Goal: Task Accomplishment & Management: Complete application form

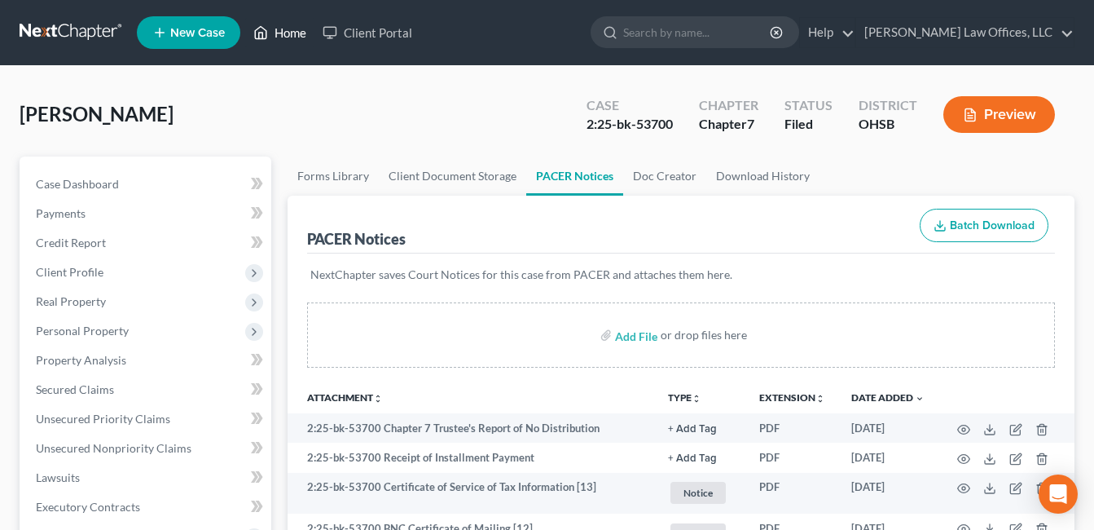
click at [293, 29] on link "Home" at bounding box center [279, 32] width 69 height 29
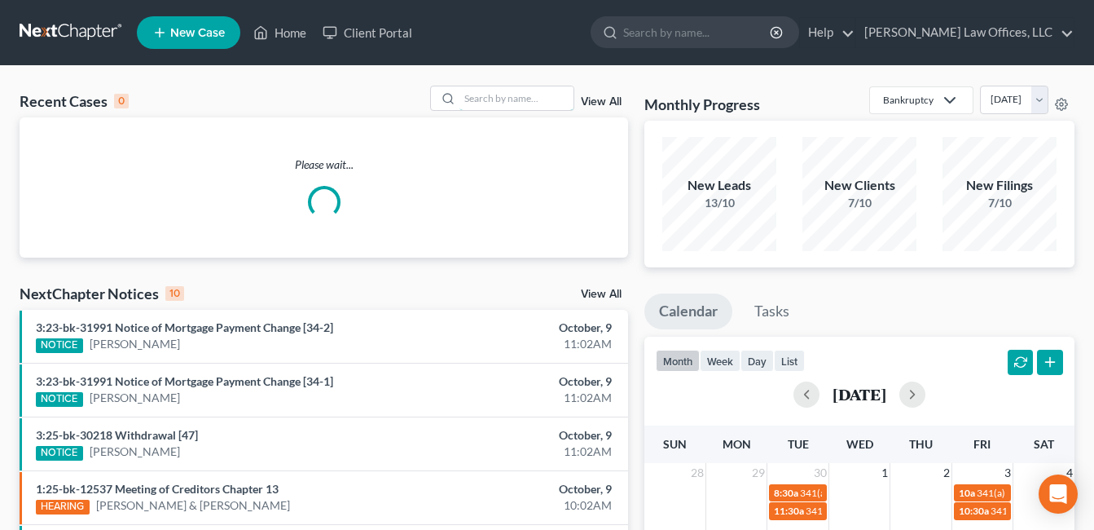
click at [495, 97] on input "search" at bounding box center [517, 98] width 114 height 24
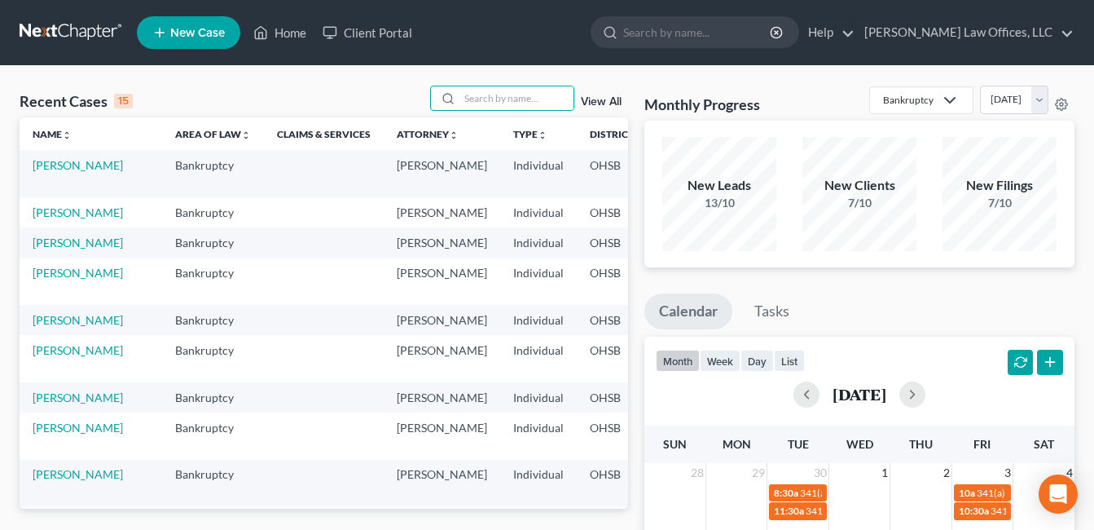
click at [605, 106] on link "View All" at bounding box center [601, 101] width 41 height 11
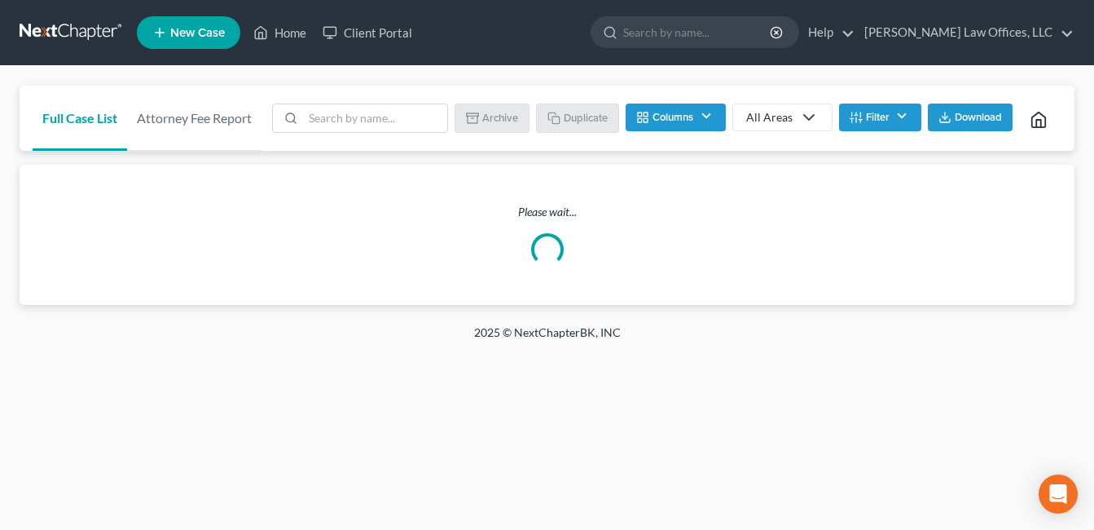
click at [614, 99] on div "Batch Download Archive Un-archive Duplicate Columns Attorney Case Number Area O…" at bounding box center [661, 118] width 799 height 65
click at [879, 116] on button "Filter" at bounding box center [880, 117] width 82 height 28
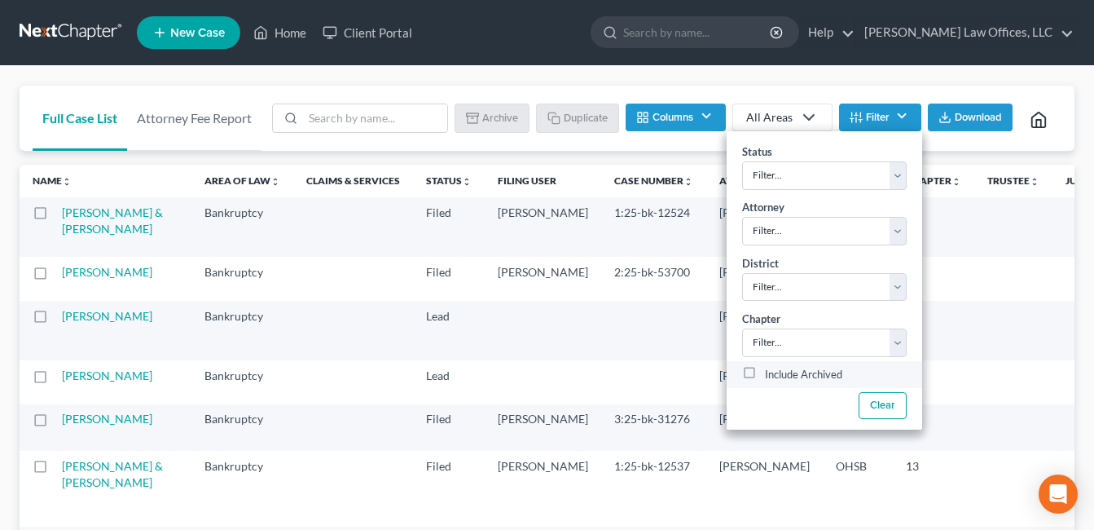
click at [765, 366] on label "Include Archived" at bounding box center [803, 375] width 77 height 20
click at [772, 366] on input "Include Archived" at bounding box center [777, 370] width 11 height 11
checkbox input "true"
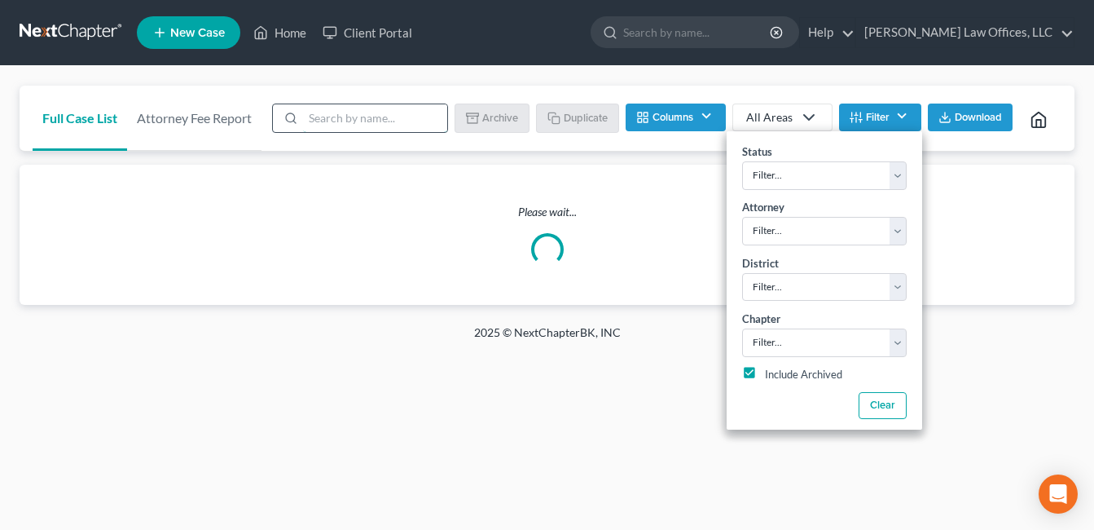
click at [412, 112] on input "search" at bounding box center [375, 118] width 144 height 28
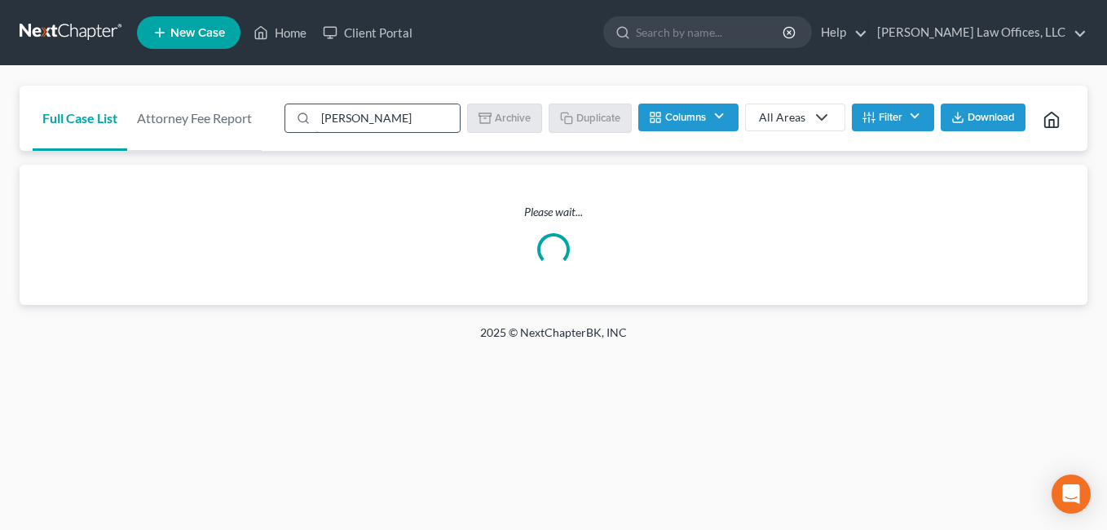
type input "walker"
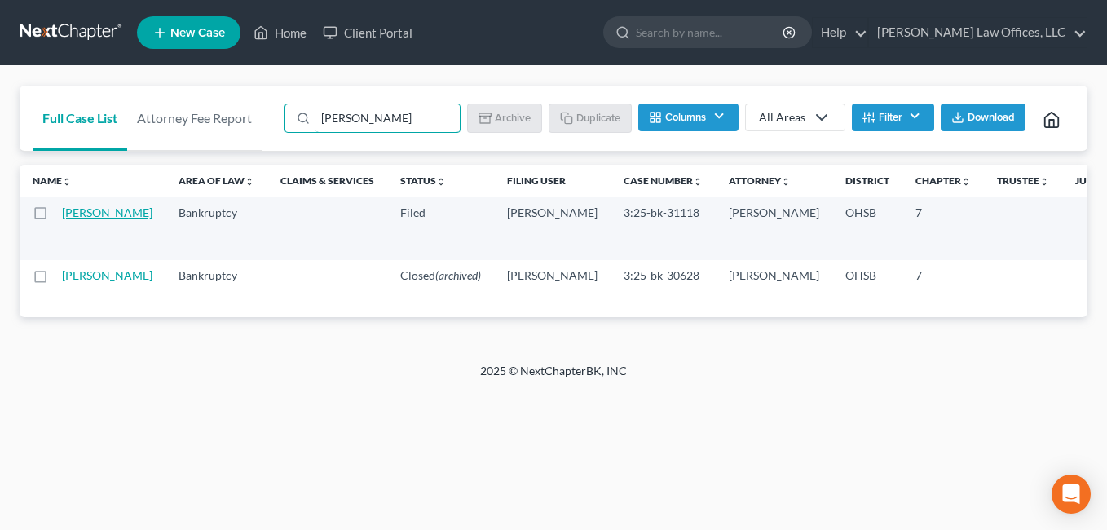
click at [88, 219] on link "[PERSON_NAME]" at bounding box center [107, 212] width 90 height 14
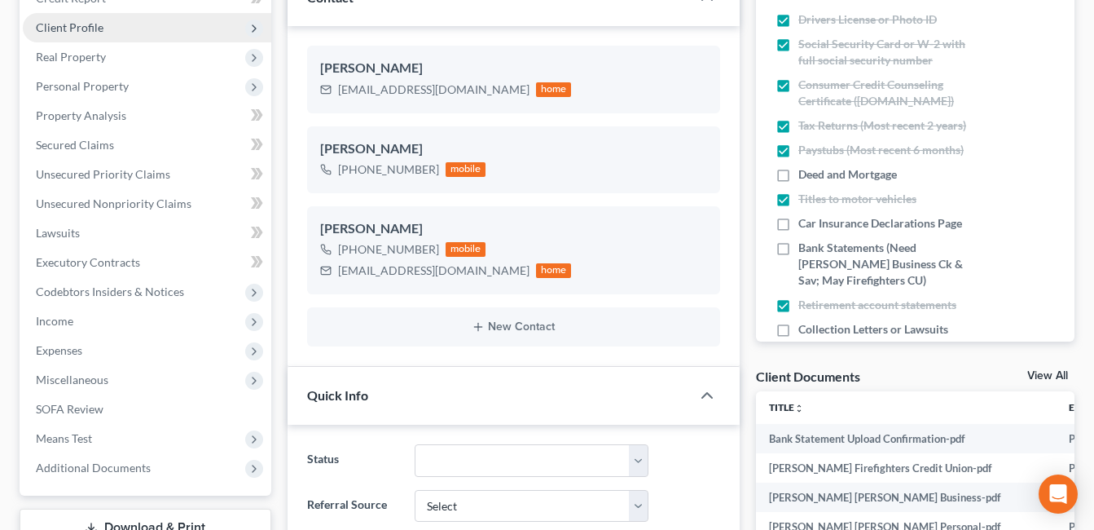
scroll to position [326, 0]
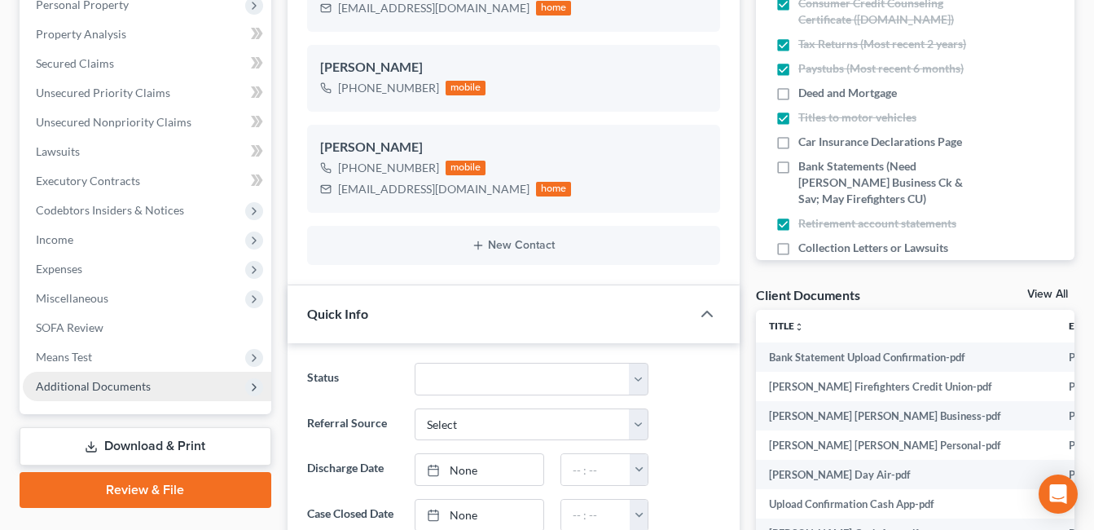
click at [127, 381] on span "Additional Documents" at bounding box center [93, 386] width 115 height 14
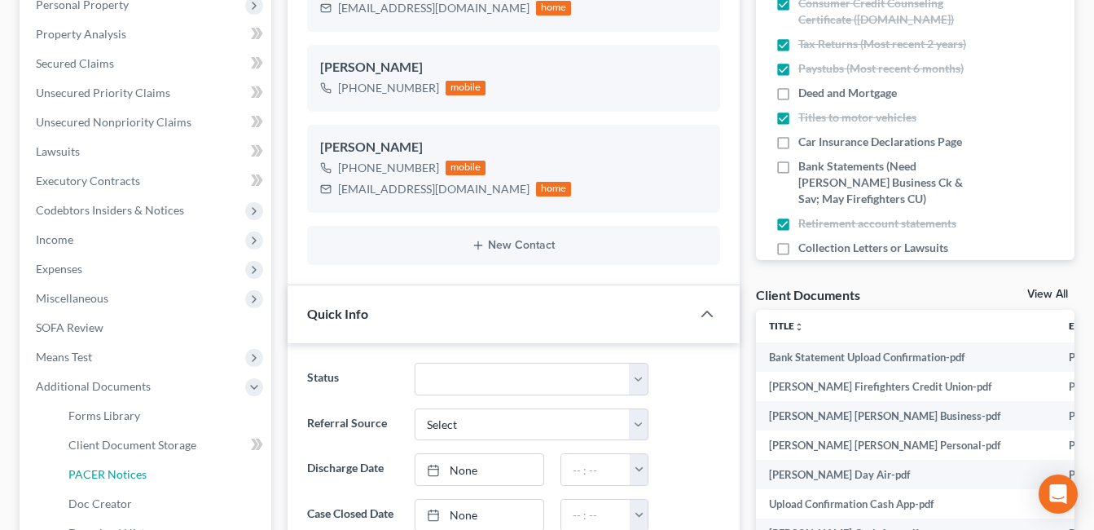
click at [138, 477] on span "PACER Notices" at bounding box center [107, 474] width 78 height 14
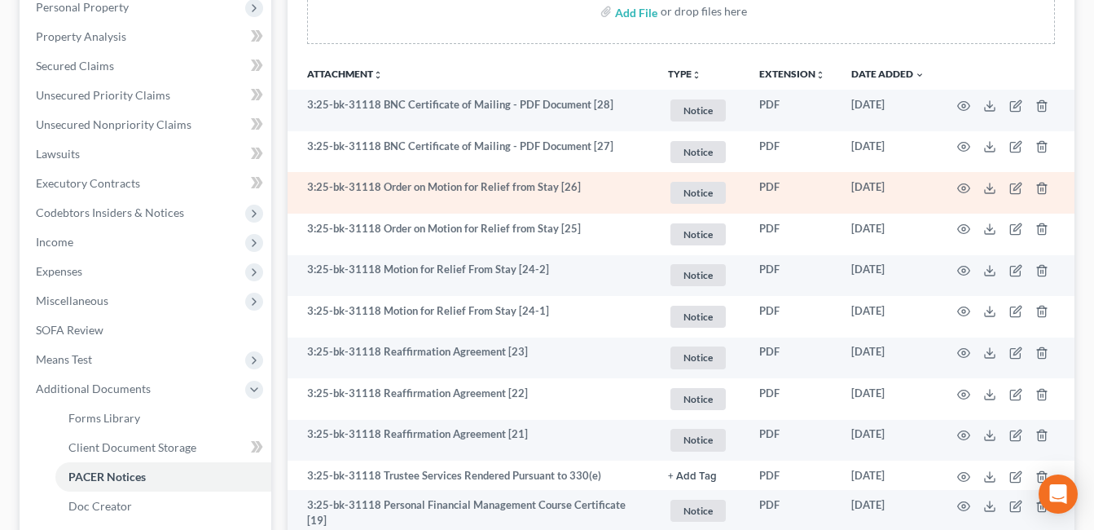
scroll to position [326, 0]
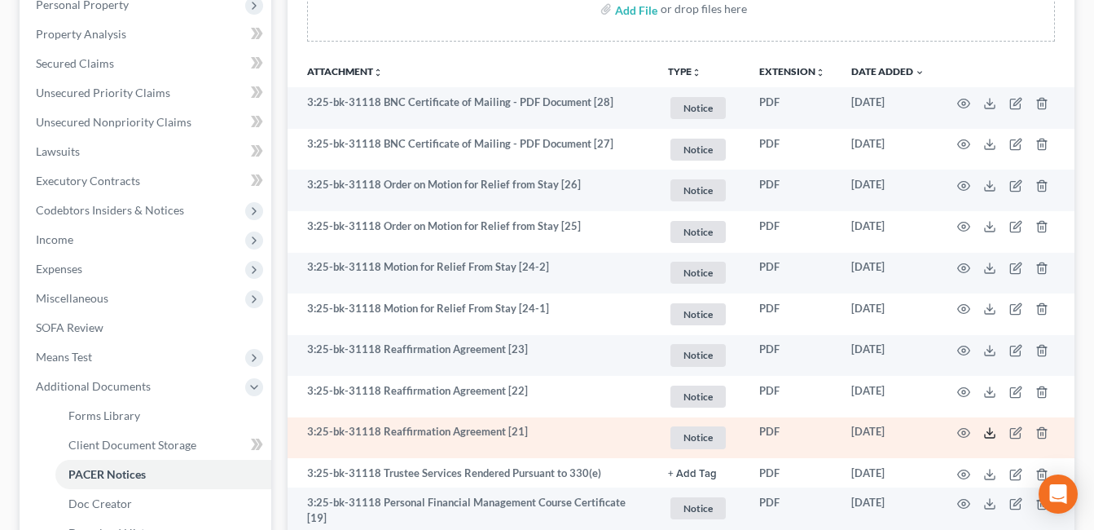
click at [992, 433] on polyline at bounding box center [991, 433] width 6 height 2
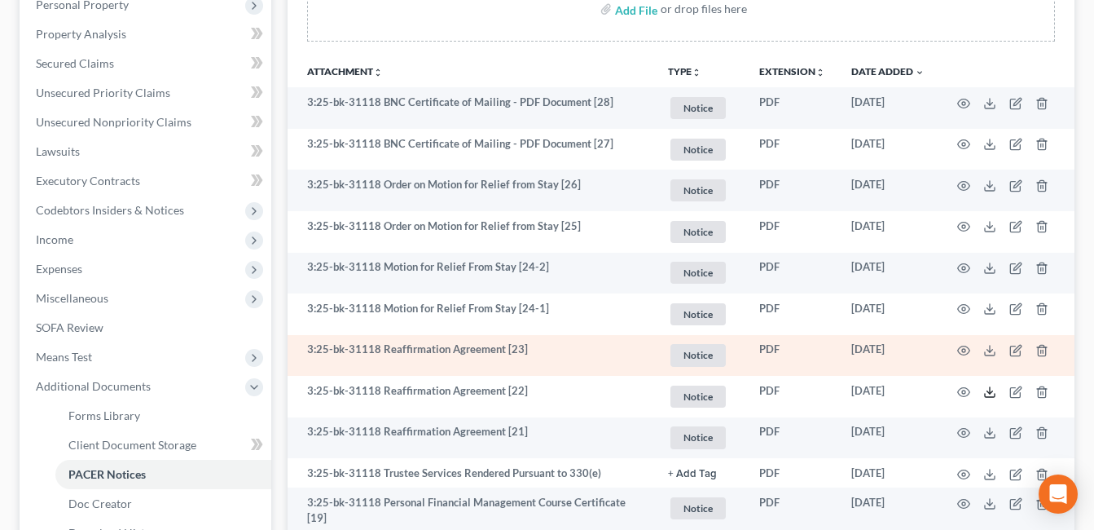
drag, startPoint x: 989, startPoint y: 392, endPoint x: 943, endPoint y: 373, distance: 50.1
click at [989, 392] on polyline at bounding box center [991, 391] width 6 height 2
click at [990, 352] on line at bounding box center [990, 348] width 0 height 7
click at [983, 347] on icon at bounding box center [989, 350] width 13 height 13
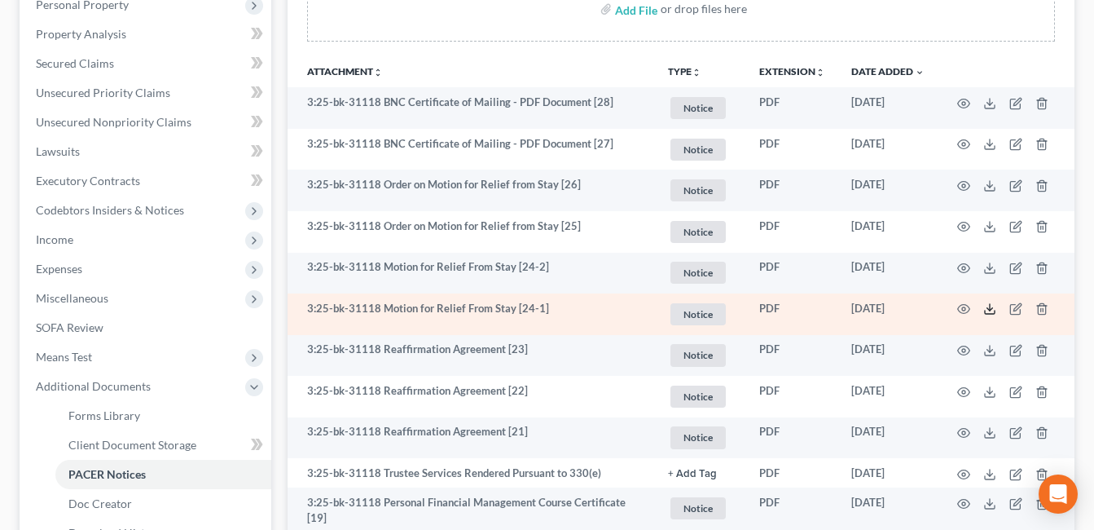
click at [988, 310] on polyline at bounding box center [991, 309] width 6 height 2
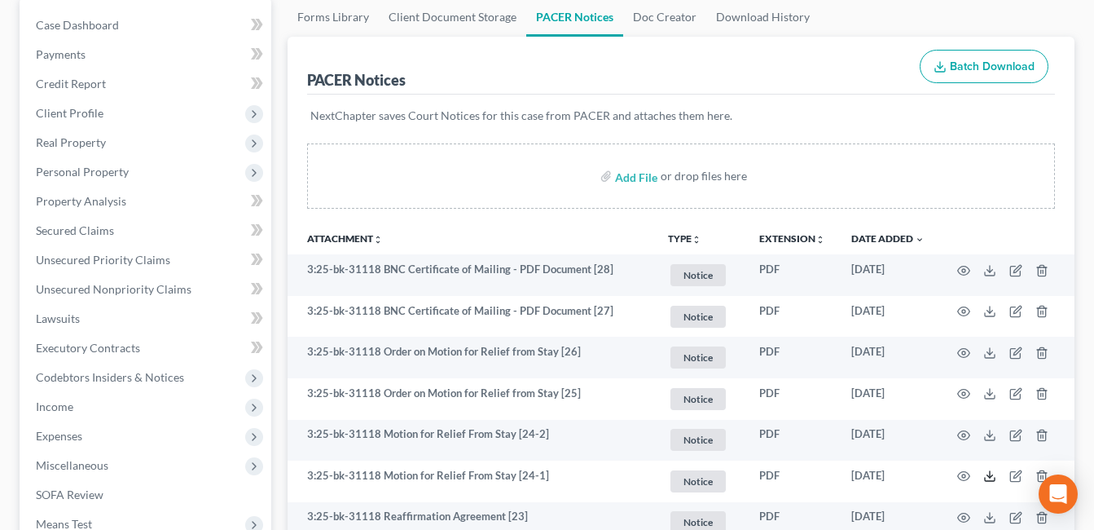
scroll to position [0, 0]
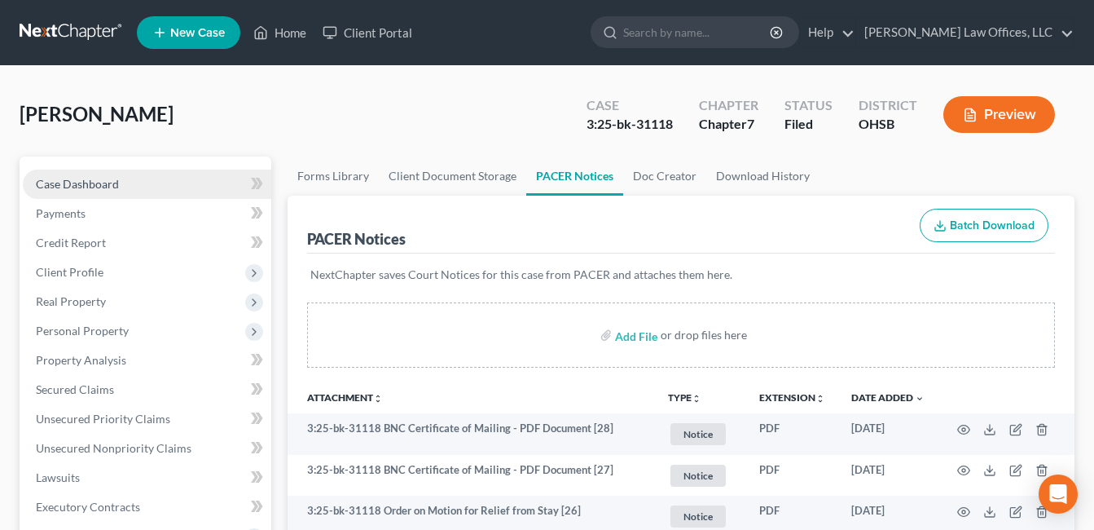
click at [85, 187] on span "Case Dashboard" at bounding box center [77, 184] width 83 height 14
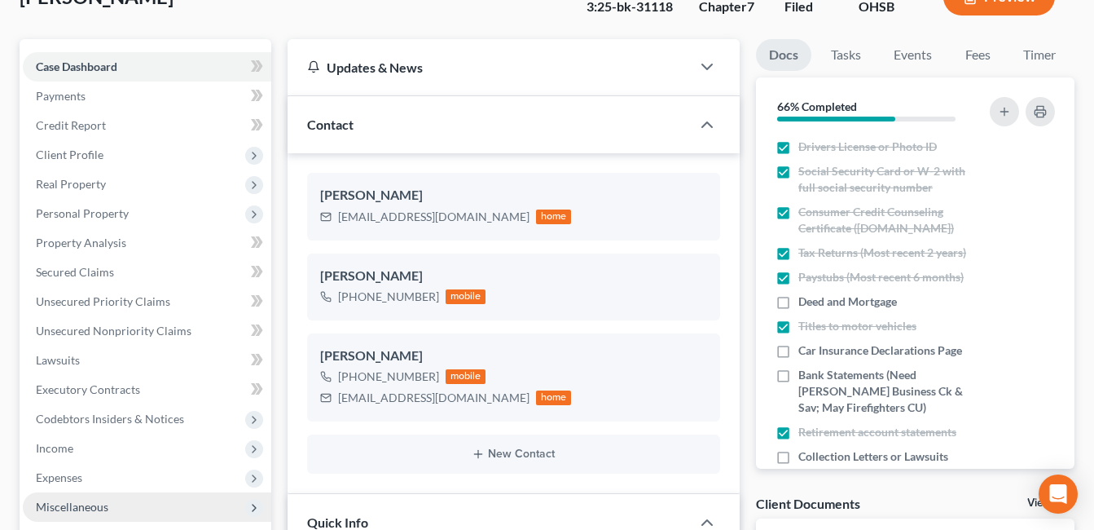
scroll to position [326, 0]
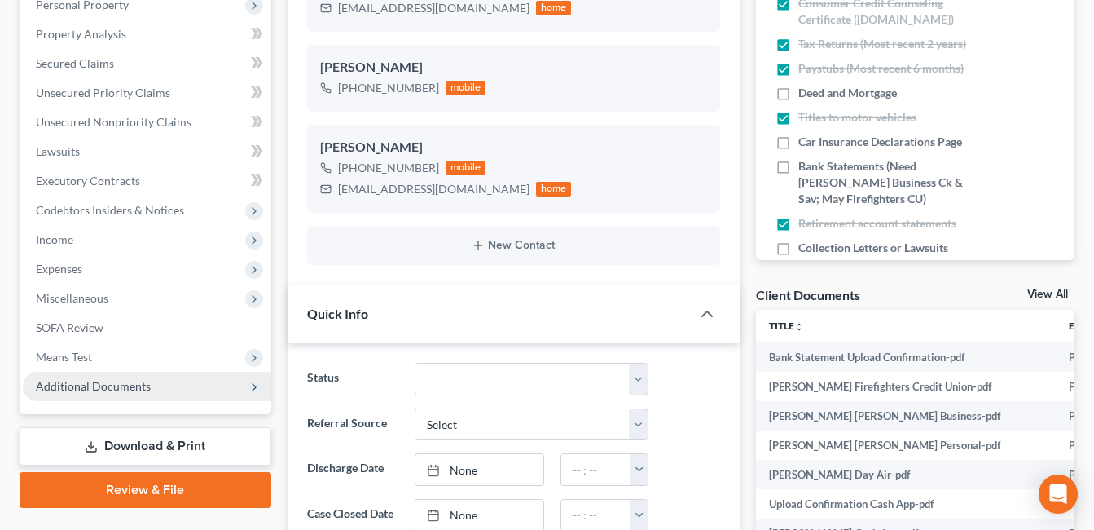
click at [156, 384] on span "Additional Documents" at bounding box center [147, 386] width 249 height 29
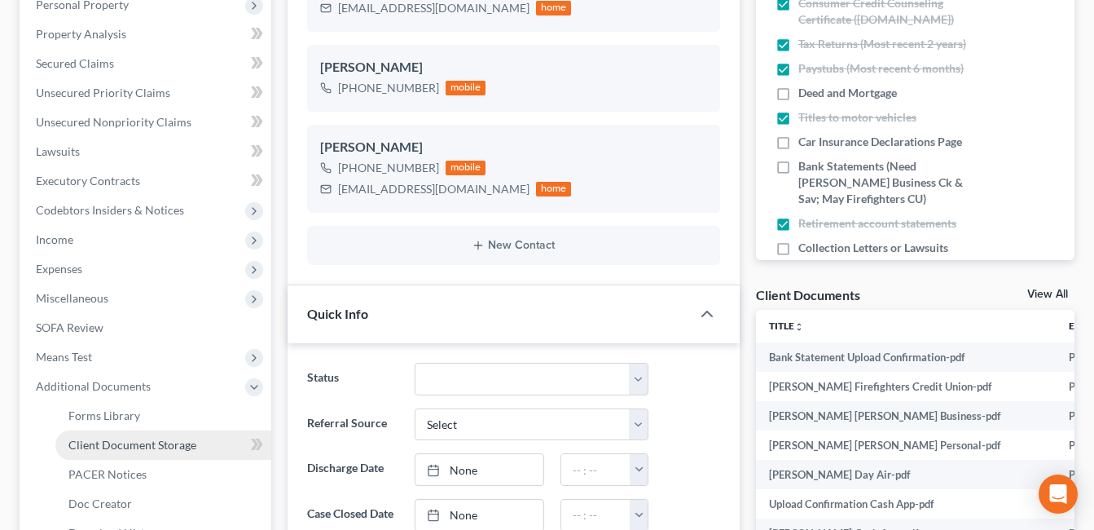
click at [169, 441] on span "Client Document Storage" at bounding box center [132, 445] width 128 height 14
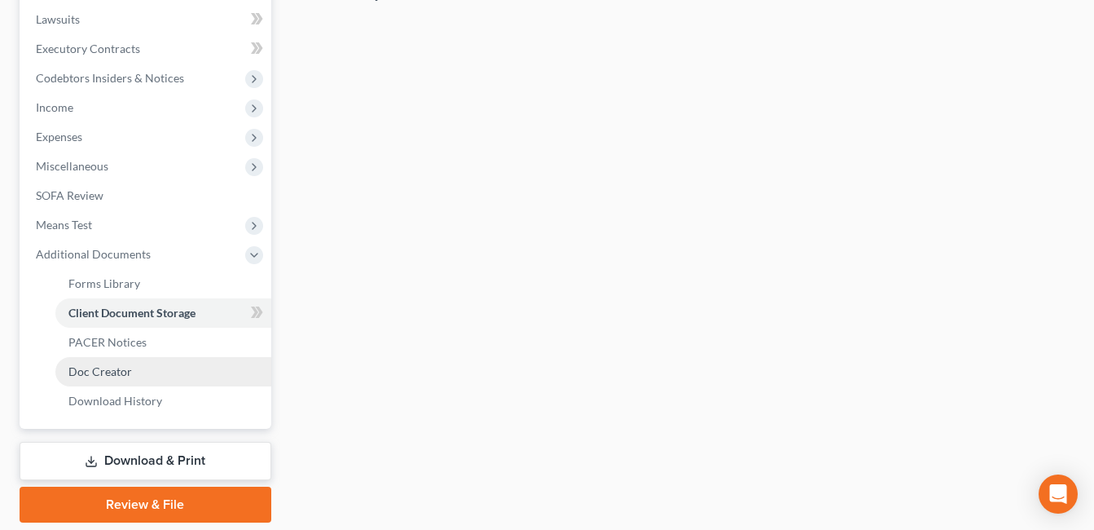
scroll to position [432, 0]
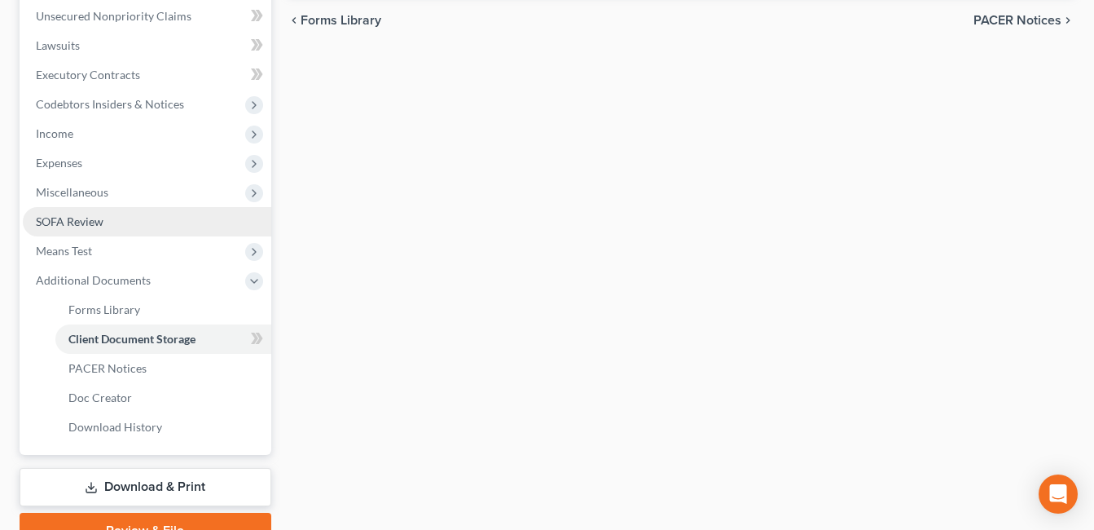
click at [134, 236] on link "SOFA Review" at bounding box center [147, 221] width 249 height 29
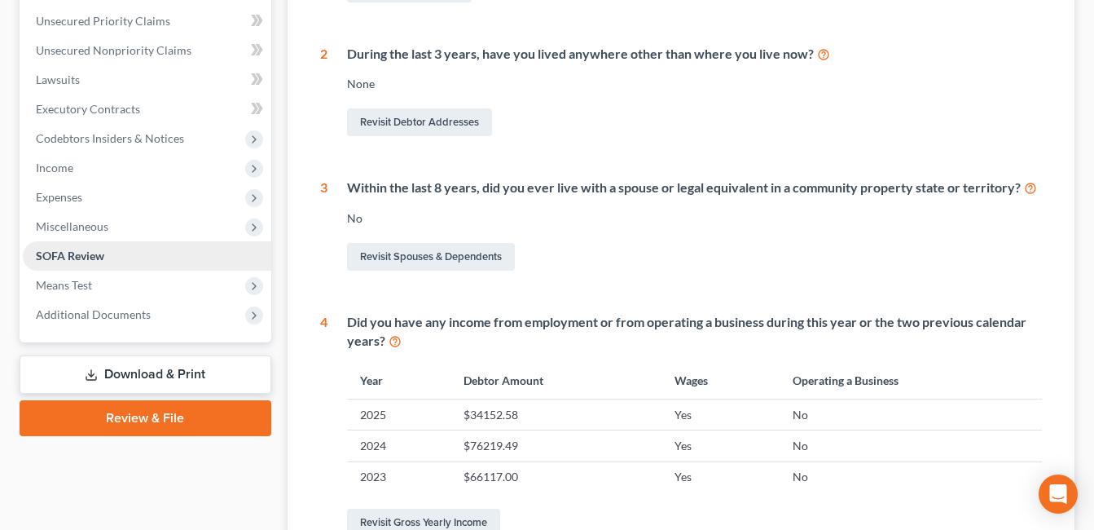
scroll to position [407, 0]
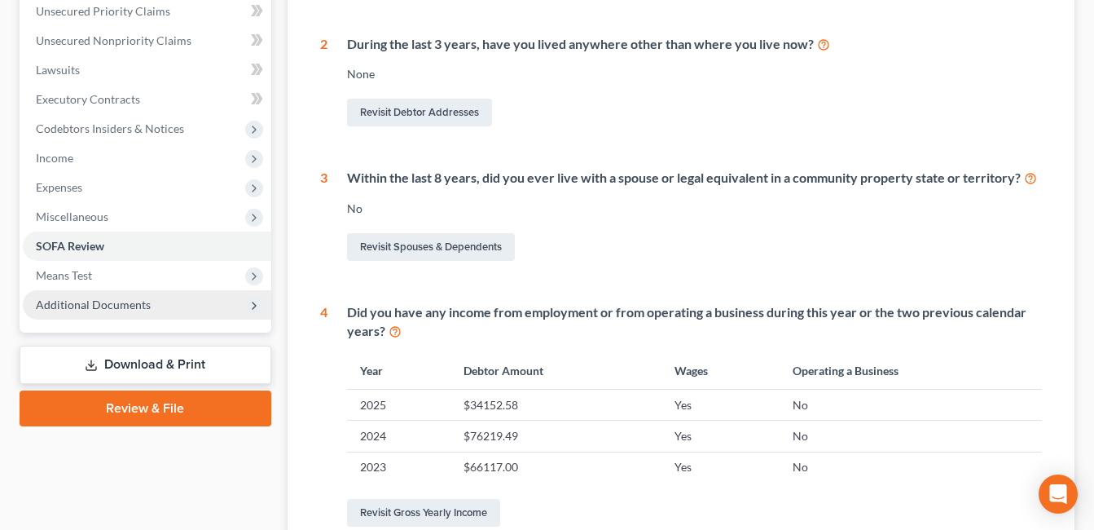
click at [141, 306] on span "Additional Documents" at bounding box center [93, 304] width 115 height 14
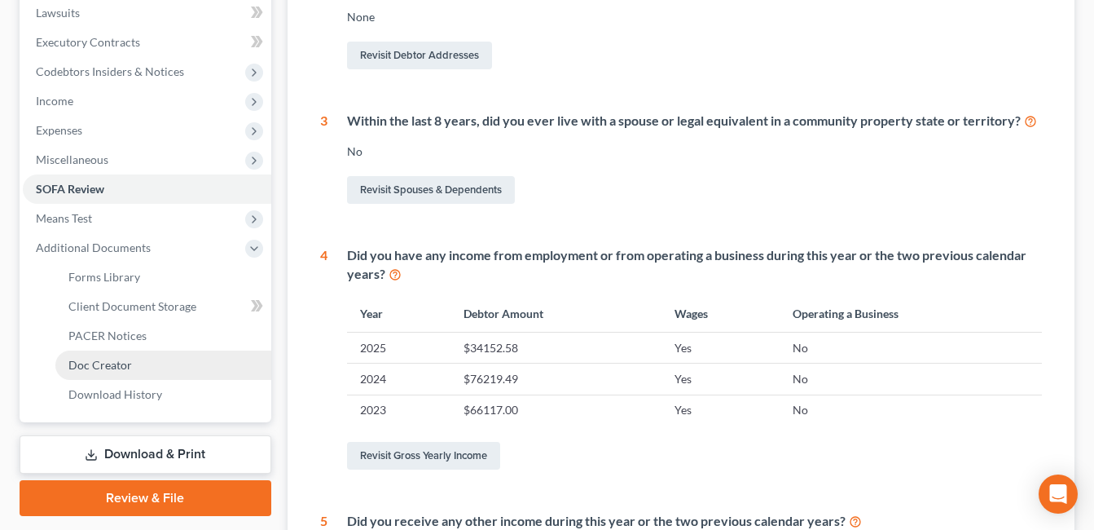
scroll to position [489, 0]
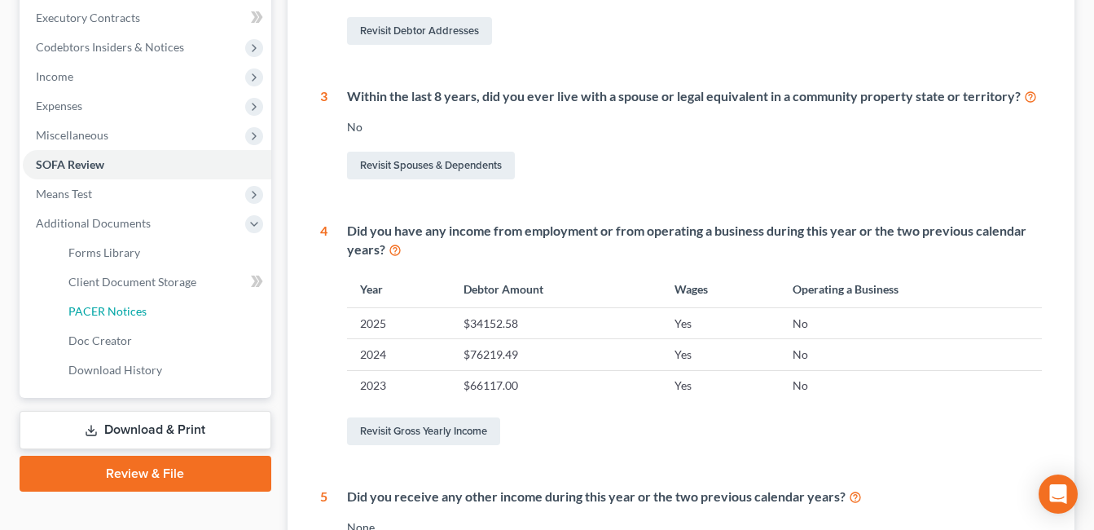
click at [142, 312] on span "PACER Notices" at bounding box center [107, 311] width 78 height 14
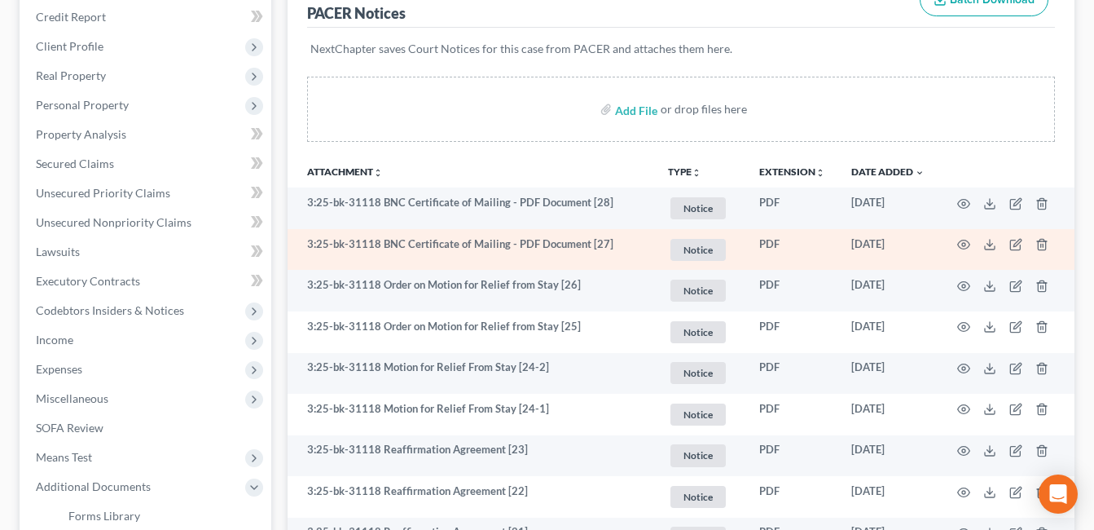
scroll to position [470, 0]
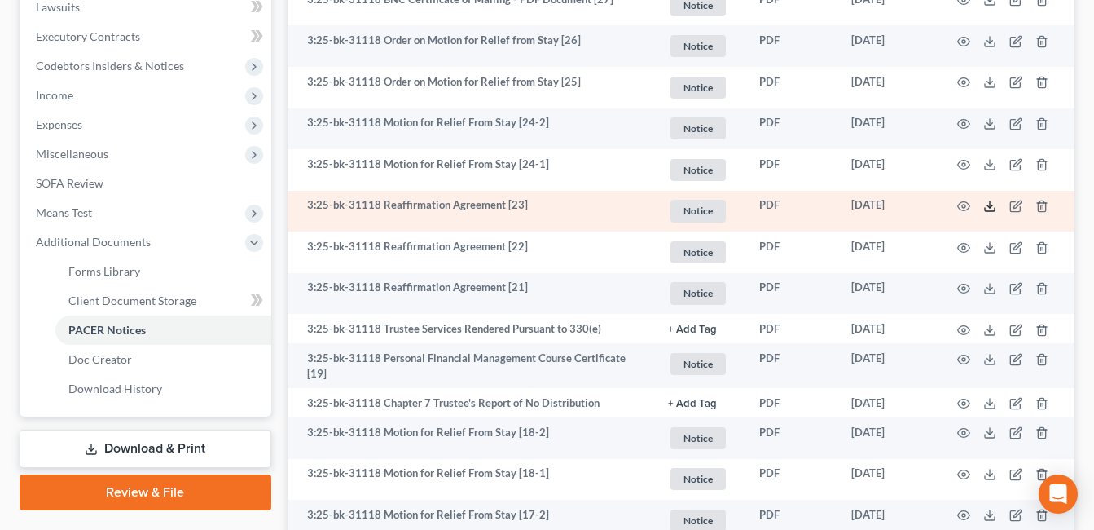
click at [988, 202] on icon at bounding box center [989, 206] width 13 height 13
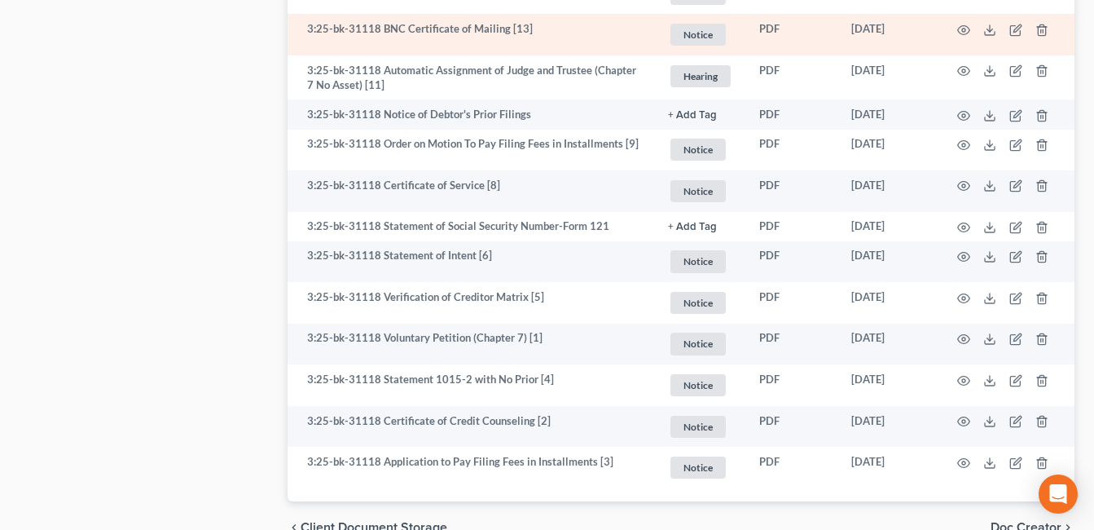
scroll to position [1203, 0]
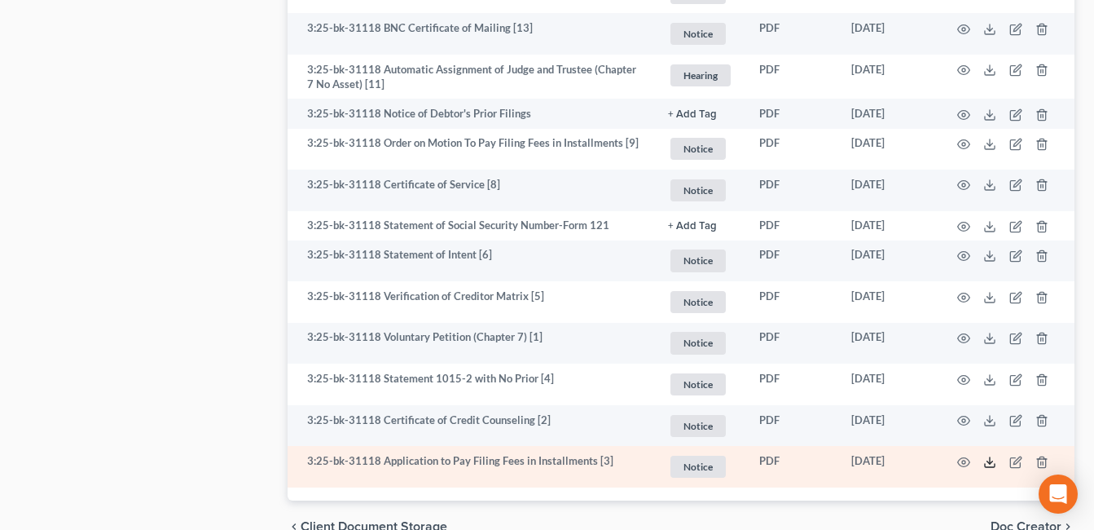
click at [991, 457] on icon at bounding box center [989, 461] width 13 height 13
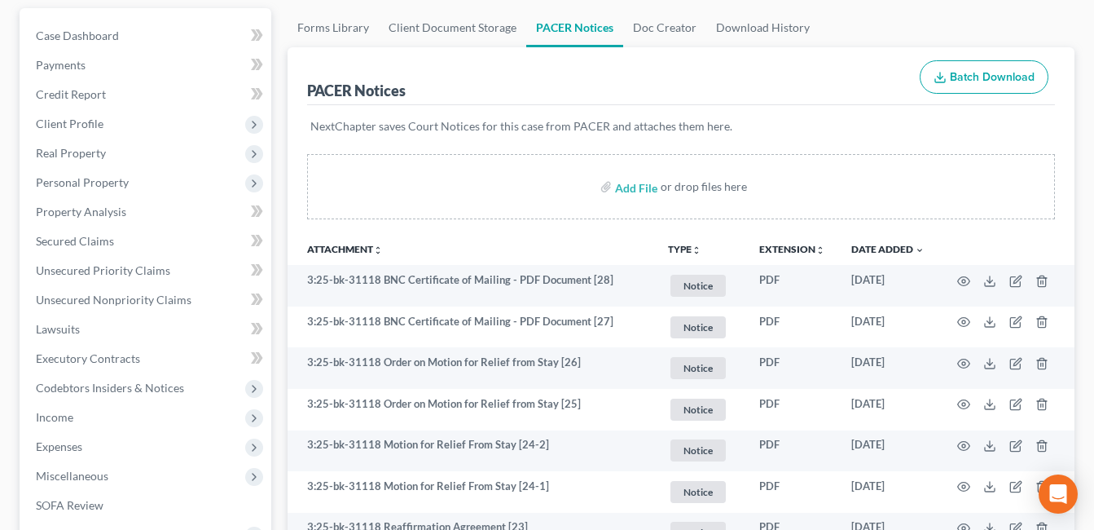
scroll to position [0, 0]
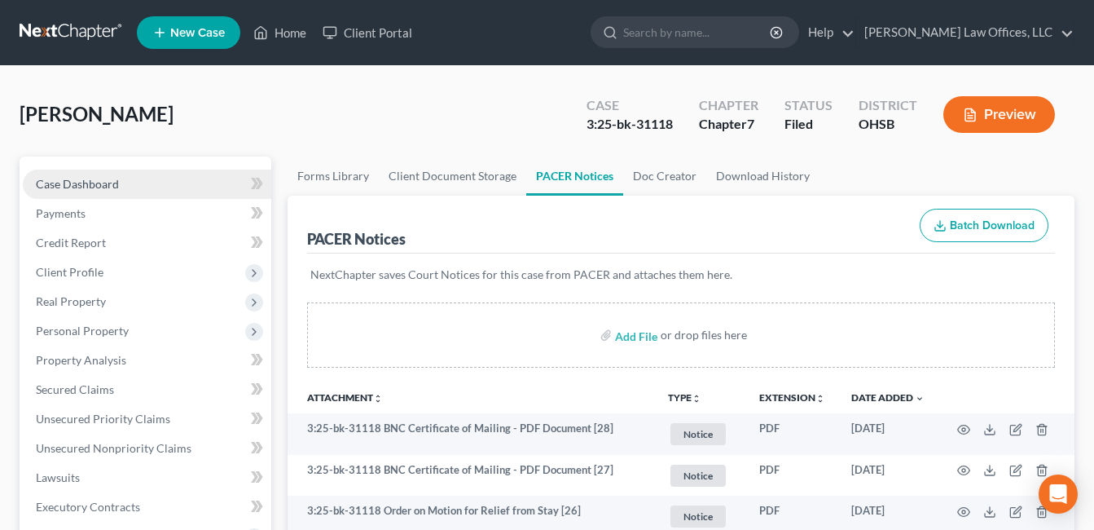
click at [91, 186] on span "Case Dashboard" at bounding box center [77, 184] width 83 height 14
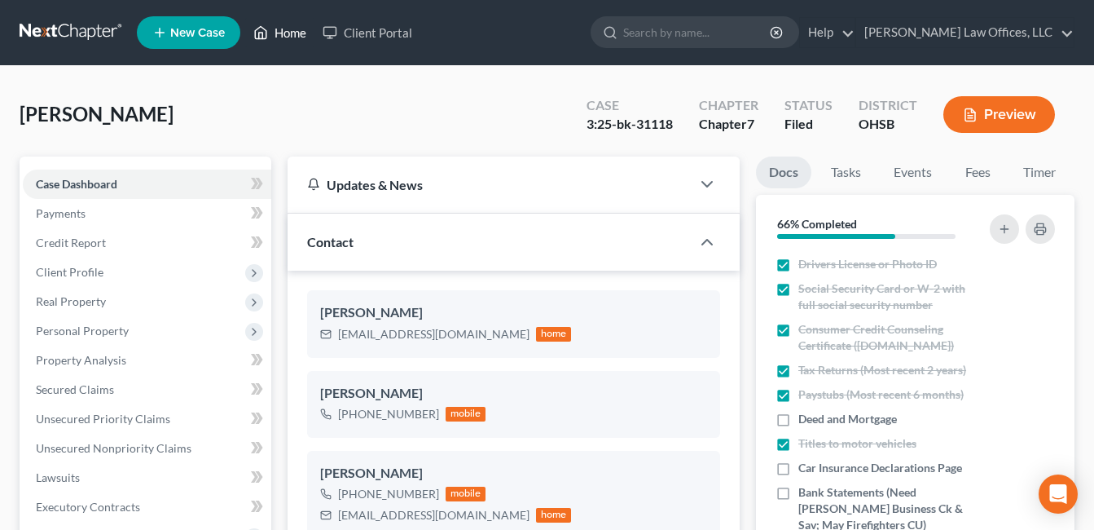
click at [296, 37] on link "Home" at bounding box center [279, 32] width 69 height 29
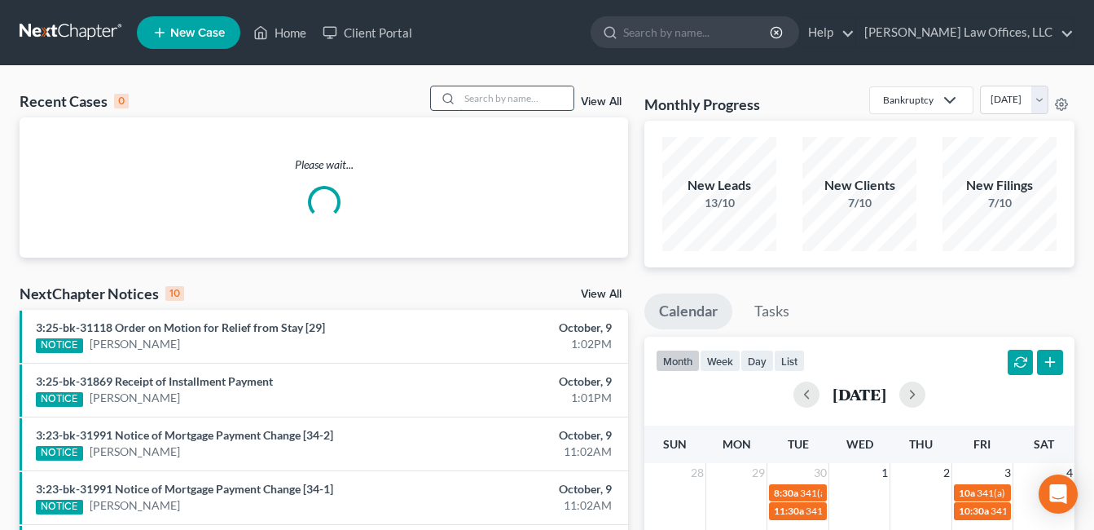
click at [486, 101] on input "search" at bounding box center [517, 98] width 114 height 24
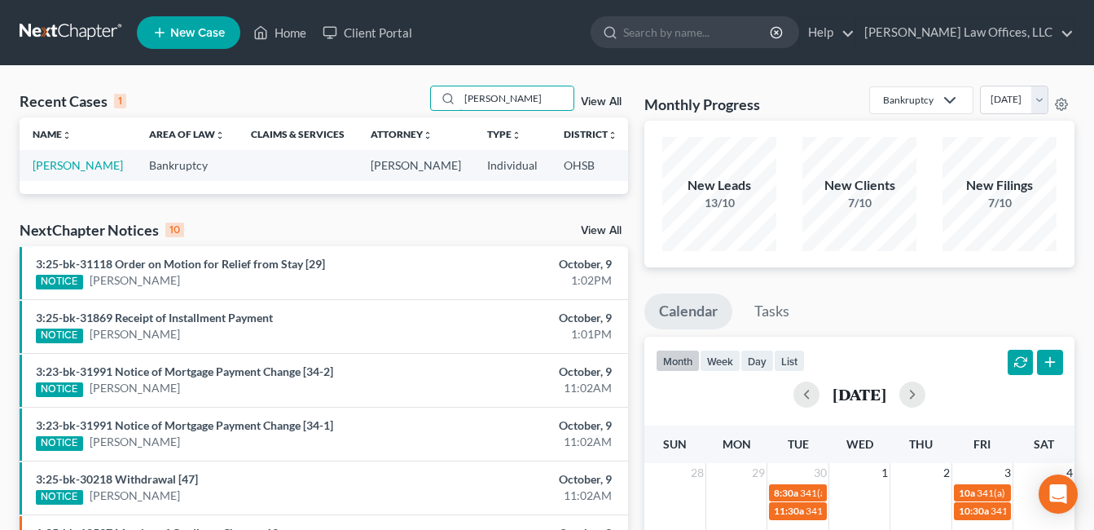
type input "farthing"
click at [46, 173] on td "[PERSON_NAME]" at bounding box center [78, 165] width 117 height 30
click at [53, 172] on link "[PERSON_NAME]" at bounding box center [78, 165] width 90 height 14
select select "5"
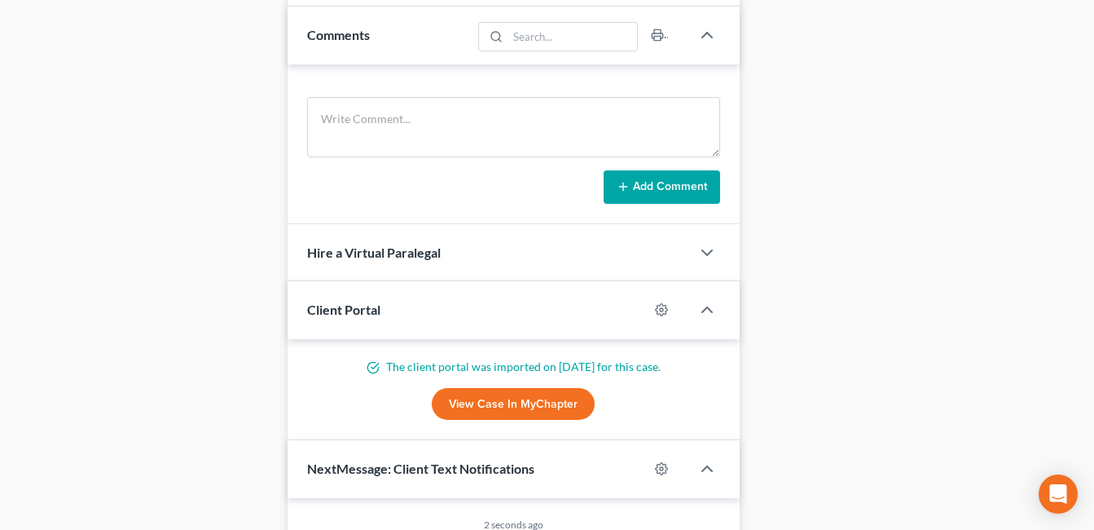
scroll to position [1059, 0]
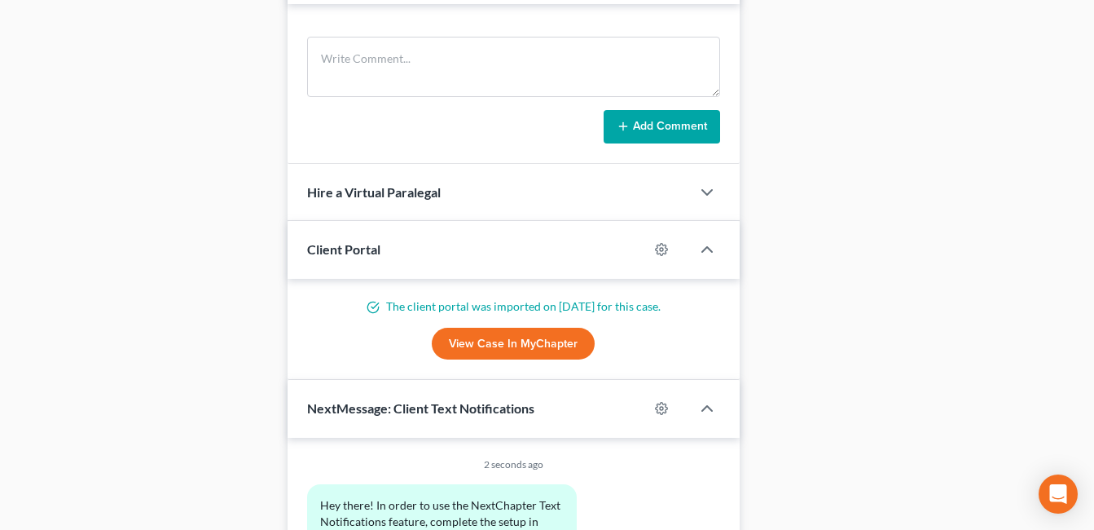
click at [535, 336] on link "View Case in MyChapter" at bounding box center [513, 344] width 163 height 33
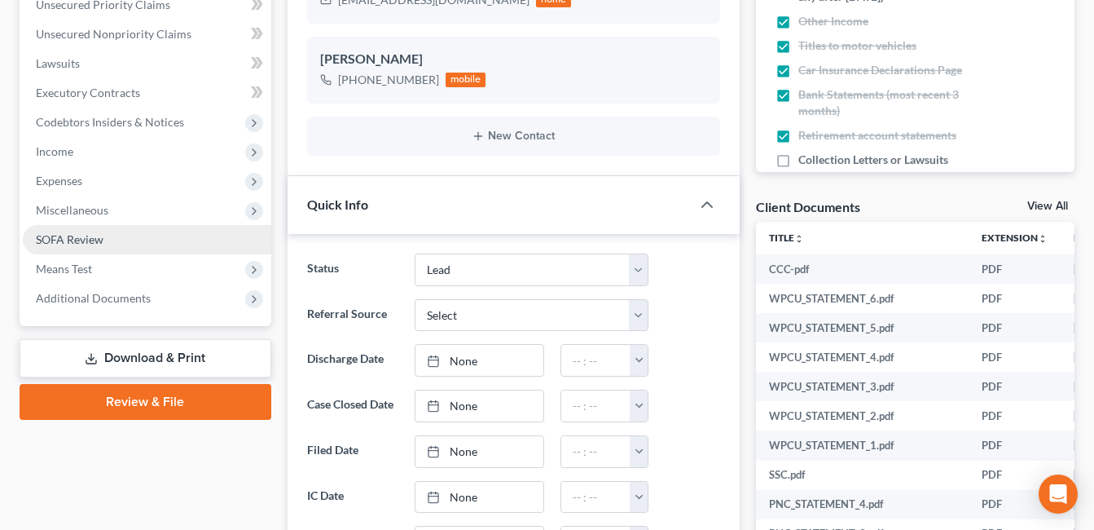
scroll to position [407, 0]
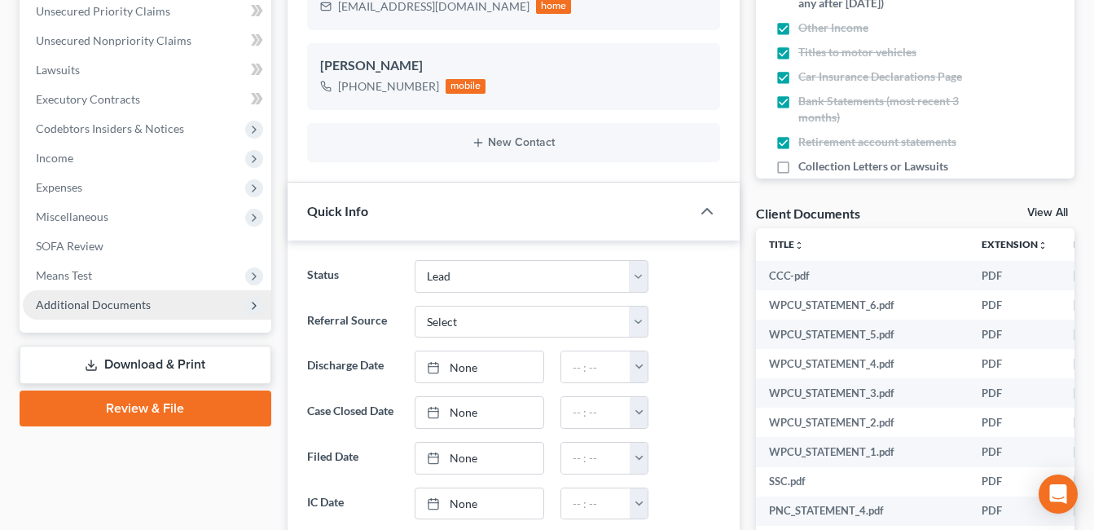
click at [156, 307] on span "Additional Documents" at bounding box center [147, 304] width 249 height 29
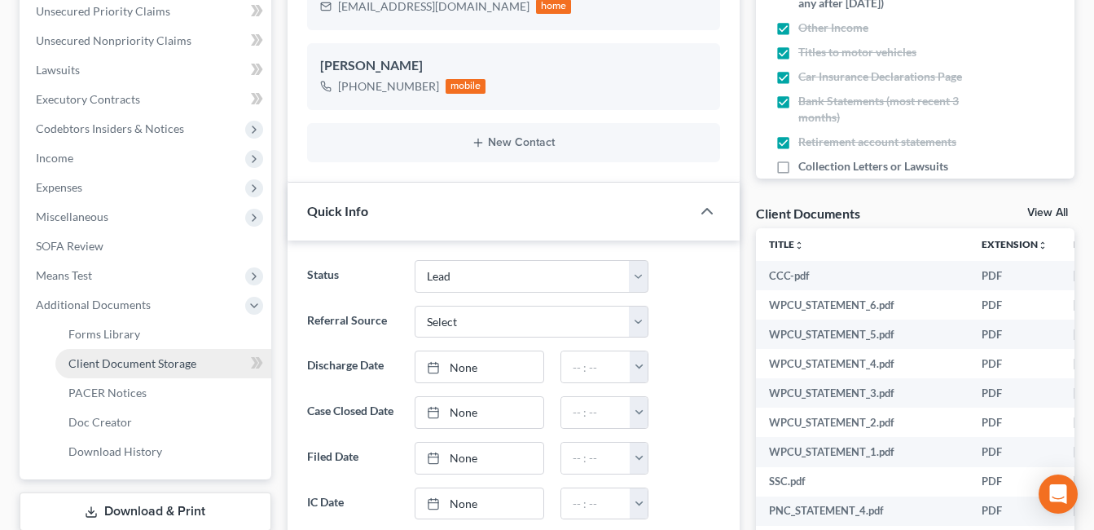
click at [169, 359] on span "Client Document Storage" at bounding box center [132, 363] width 128 height 14
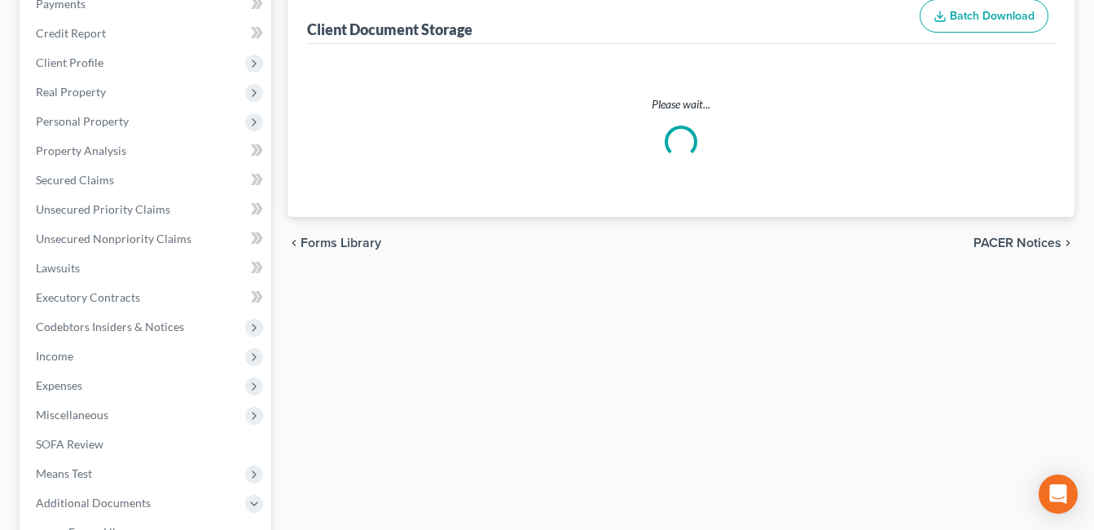
scroll to position [32, 0]
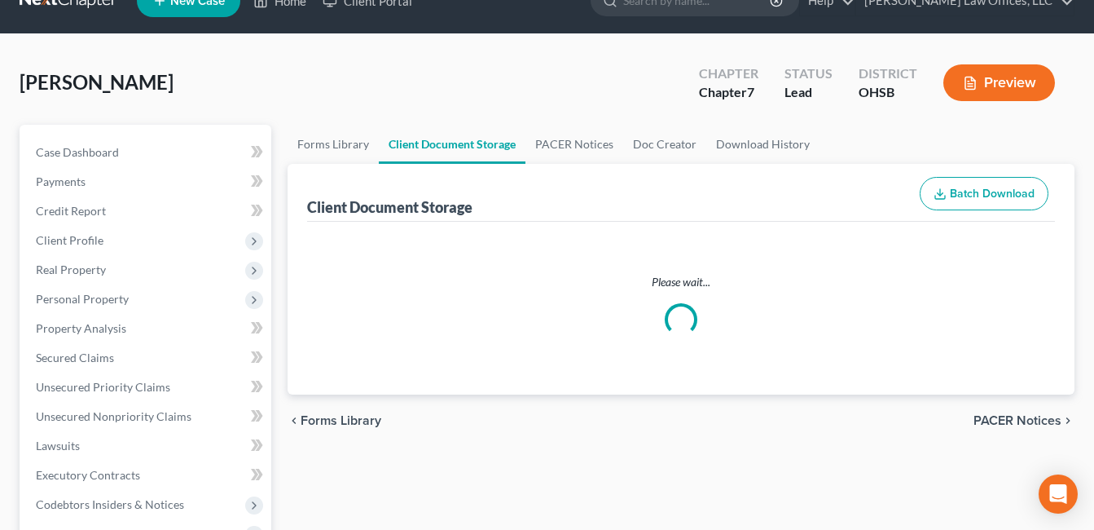
select select "7"
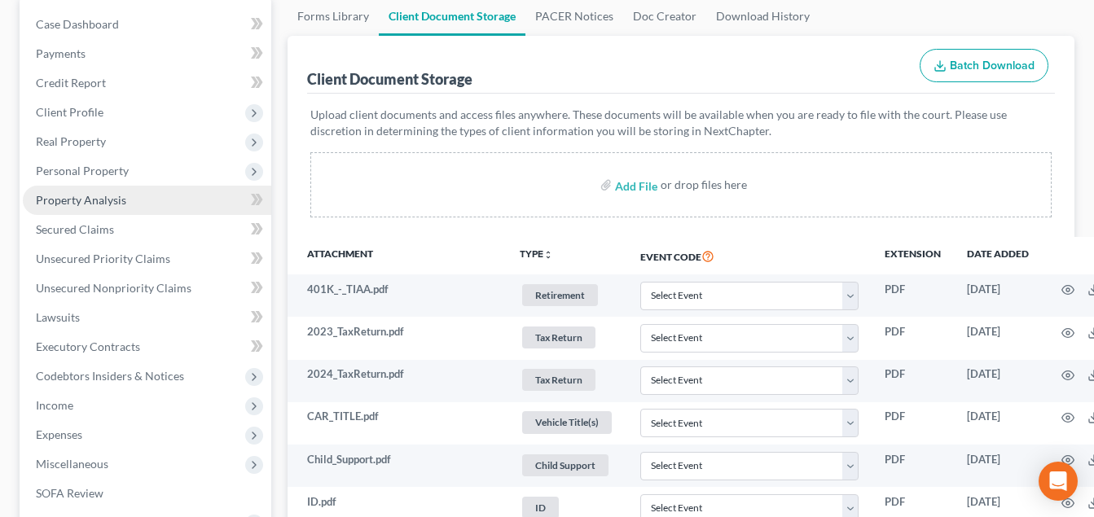
scroll to position [81, 0]
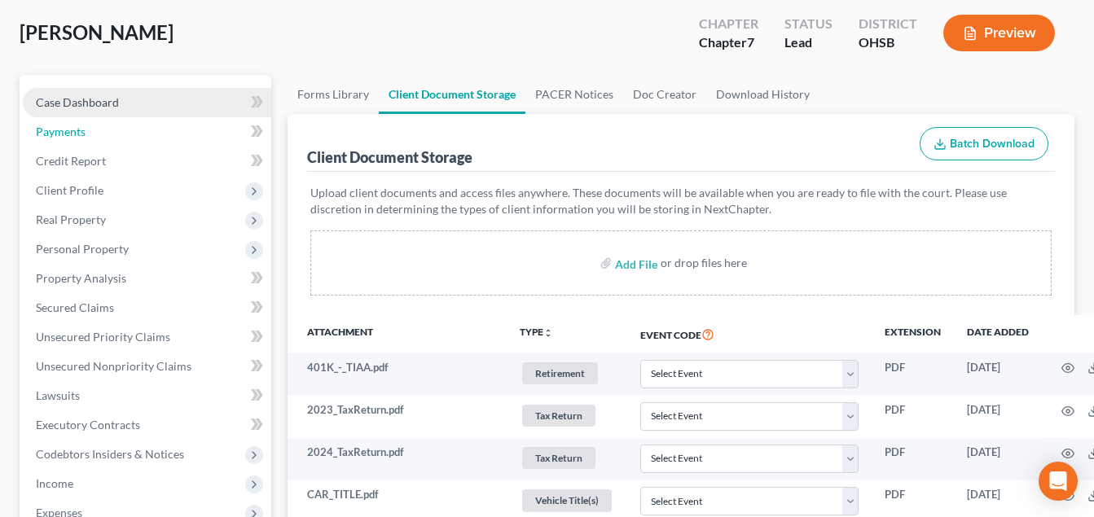
click at [146, 118] on link "Payments" at bounding box center [147, 131] width 249 height 29
click at [146, 114] on link "Case Dashboard" at bounding box center [147, 102] width 249 height 29
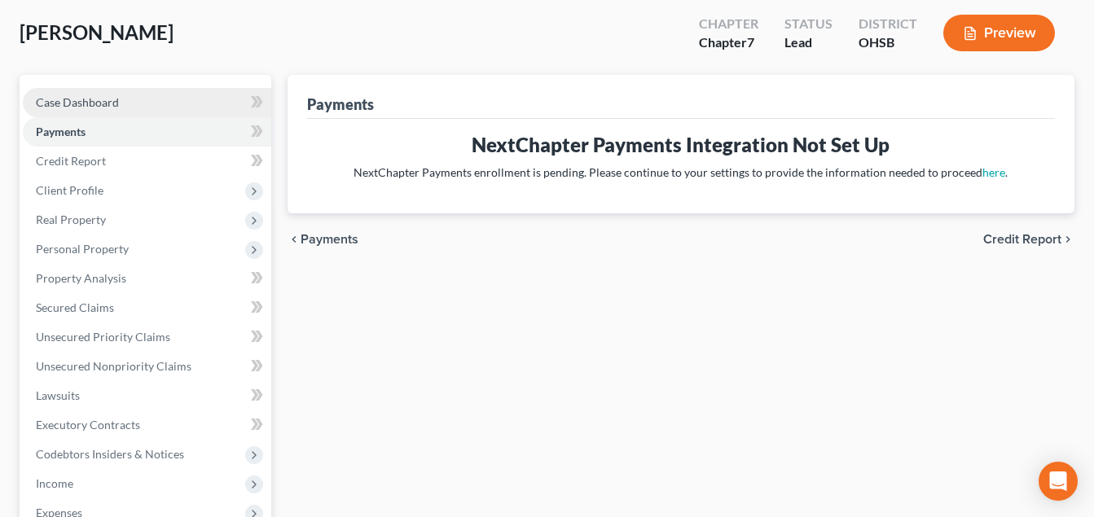
click at [146, 106] on link "Case Dashboard" at bounding box center [147, 102] width 249 height 29
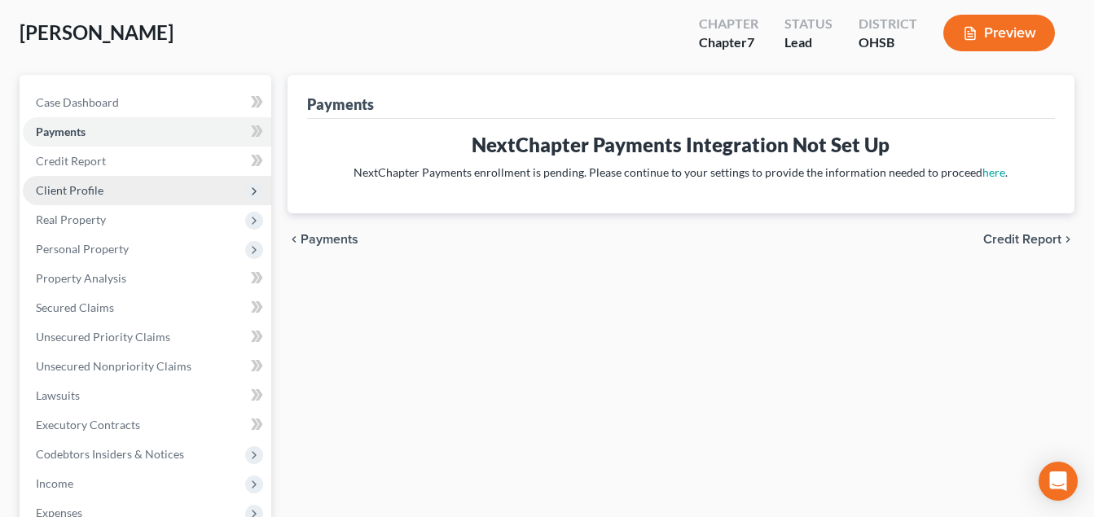
click at [153, 183] on span "Client Profile" at bounding box center [147, 190] width 249 height 29
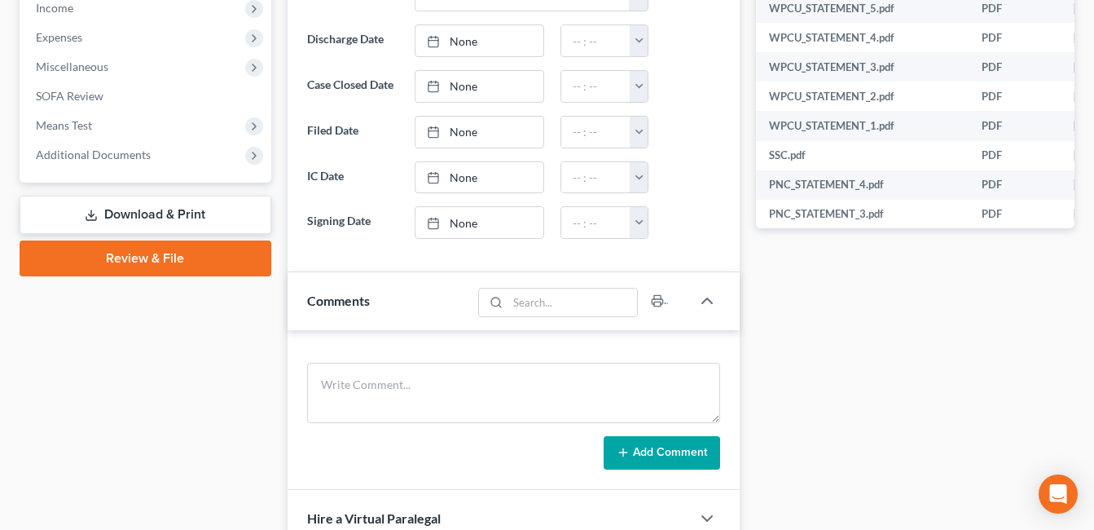
scroll to position [1059, 0]
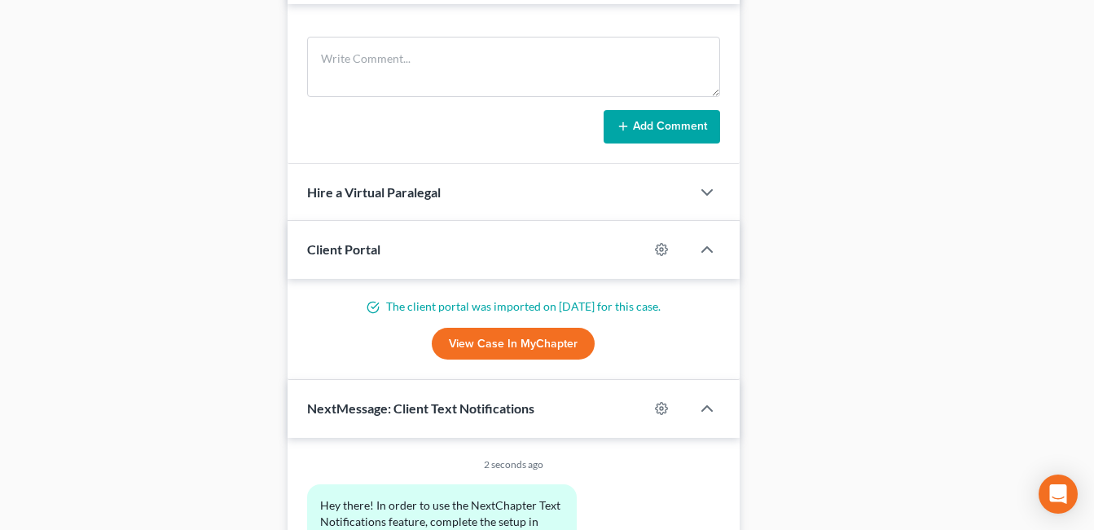
click at [543, 342] on link "View Case in MyChapter" at bounding box center [513, 344] width 163 height 33
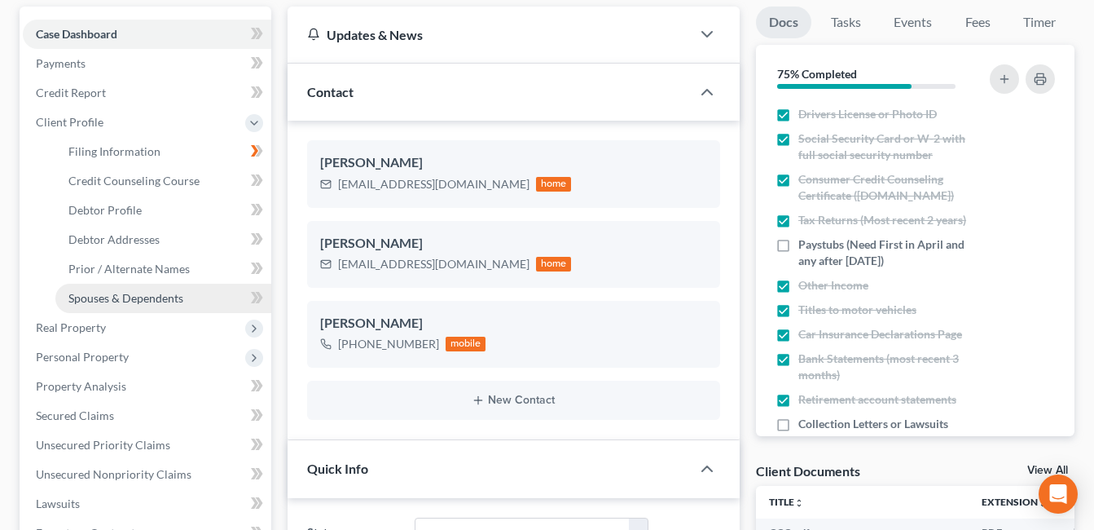
scroll to position [0, 0]
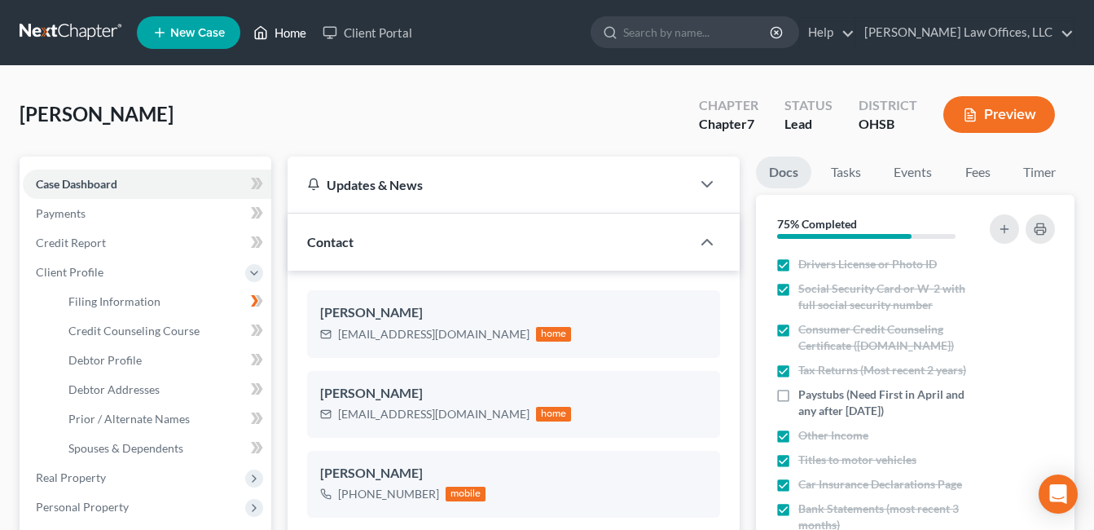
drag, startPoint x: 279, startPoint y: 29, endPoint x: 482, endPoint y: 70, distance: 206.9
click at [279, 29] on link "Home" at bounding box center [279, 32] width 69 height 29
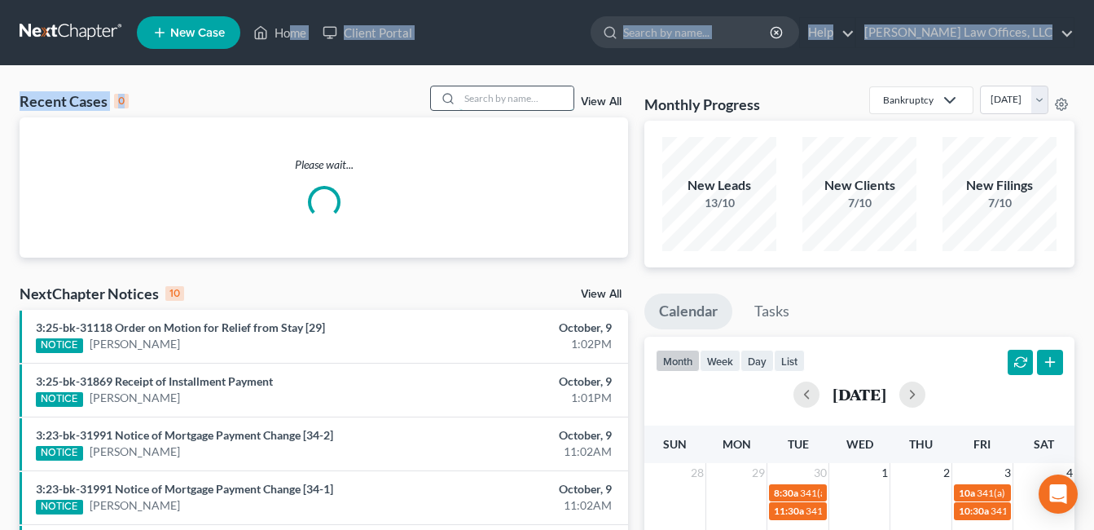
click at [469, 96] on input "search" at bounding box center [517, 98] width 114 height 24
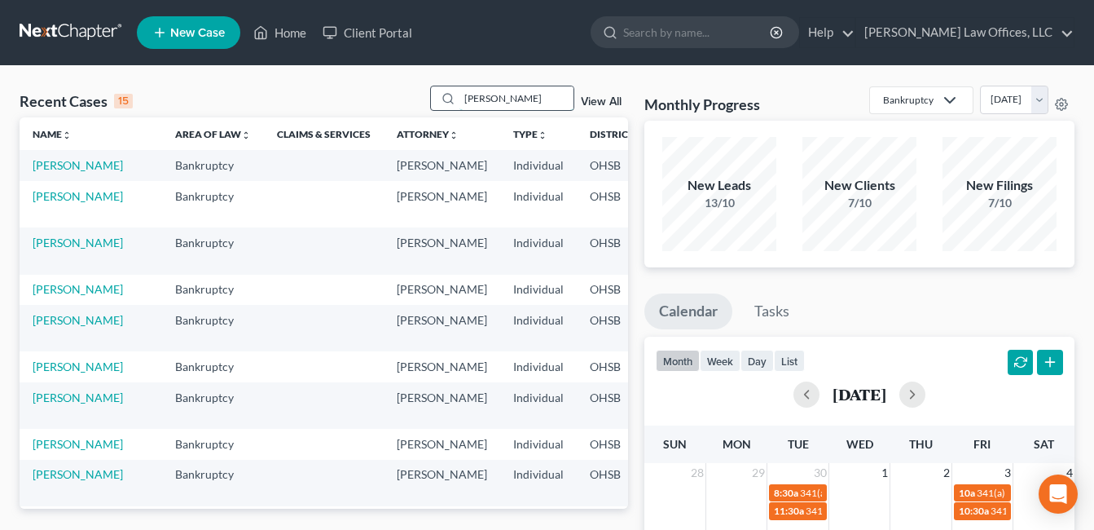
type input "horstman"
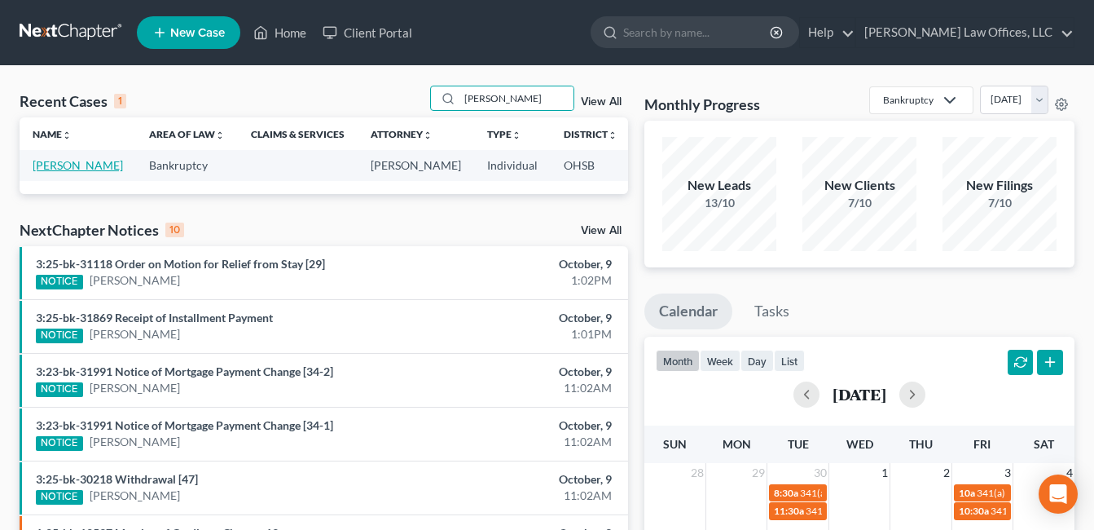
click at [52, 169] on link "[PERSON_NAME]" at bounding box center [78, 165] width 90 height 14
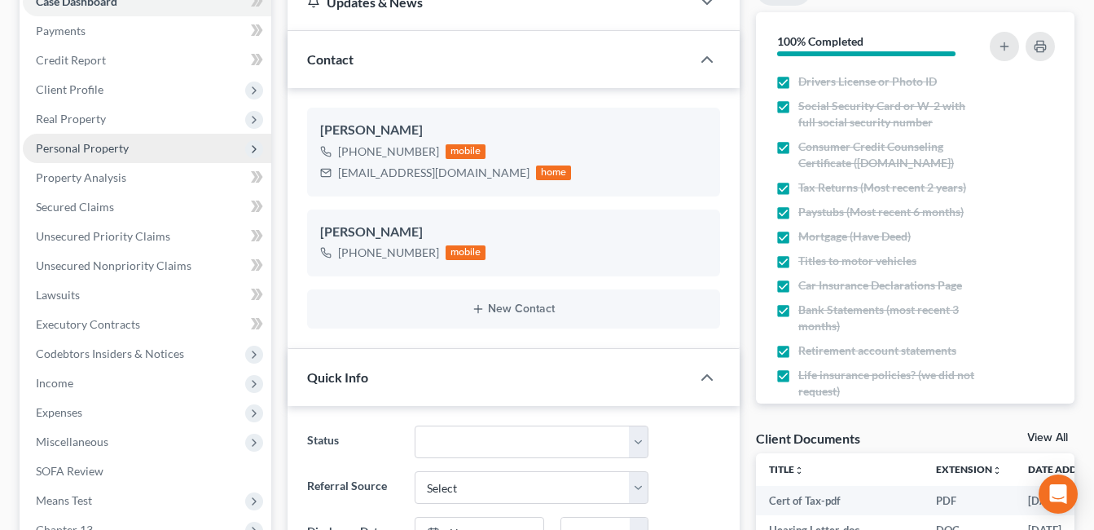
scroll to position [407, 0]
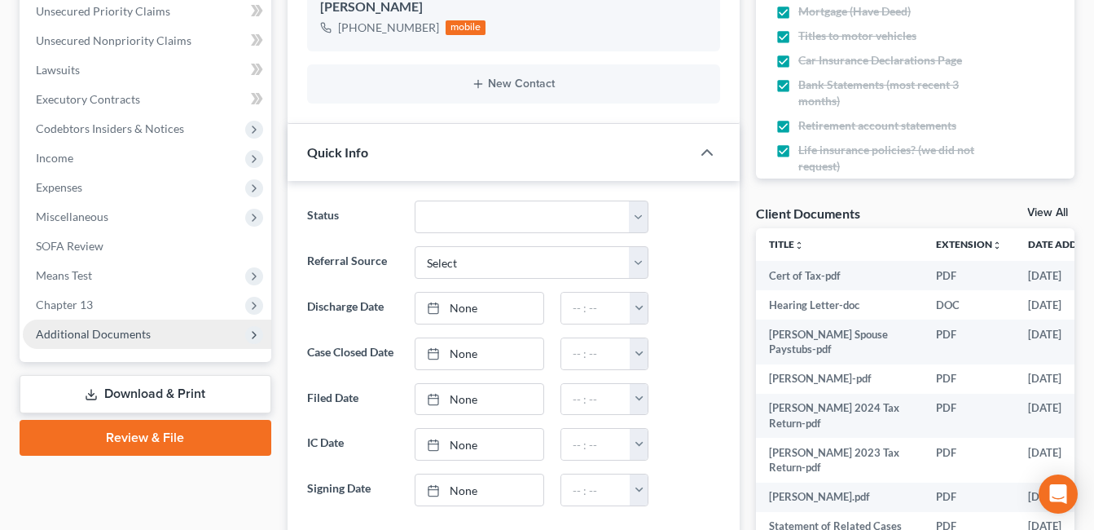
click at [99, 338] on span "Additional Documents" at bounding box center [93, 334] width 115 height 14
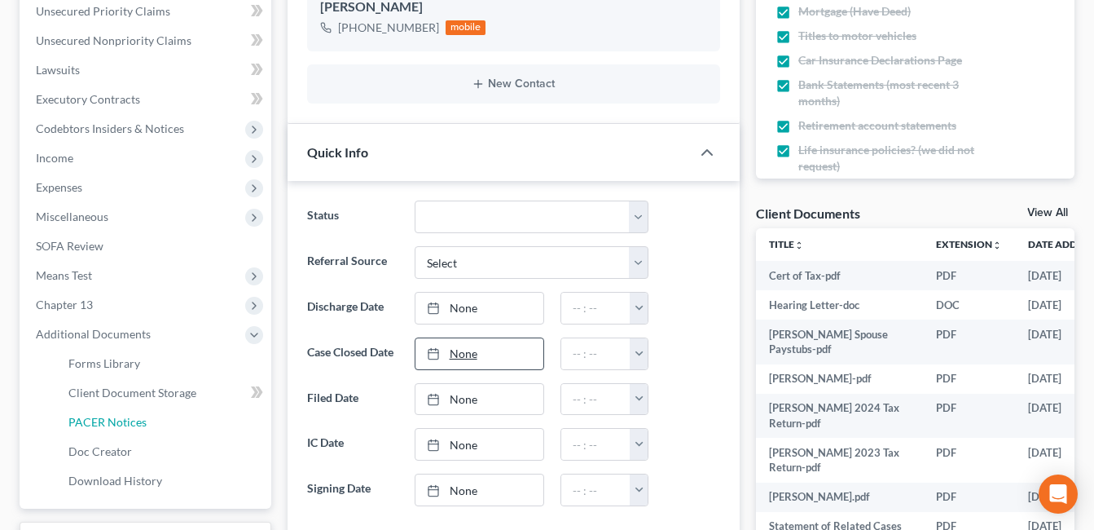
drag, startPoint x: 139, startPoint y: 418, endPoint x: 491, endPoint y: 356, distance: 356.6
click at [139, 418] on span "PACER Notices" at bounding box center [107, 422] width 78 height 14
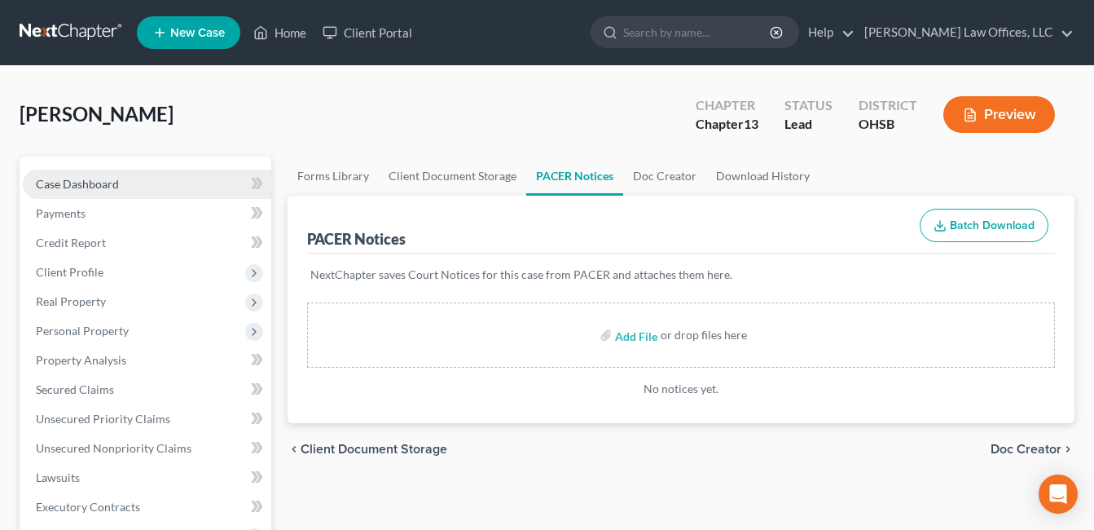
click at [154, 188] on link "Case Dashboard" at bounding box center [147, 183] width 249 height 29
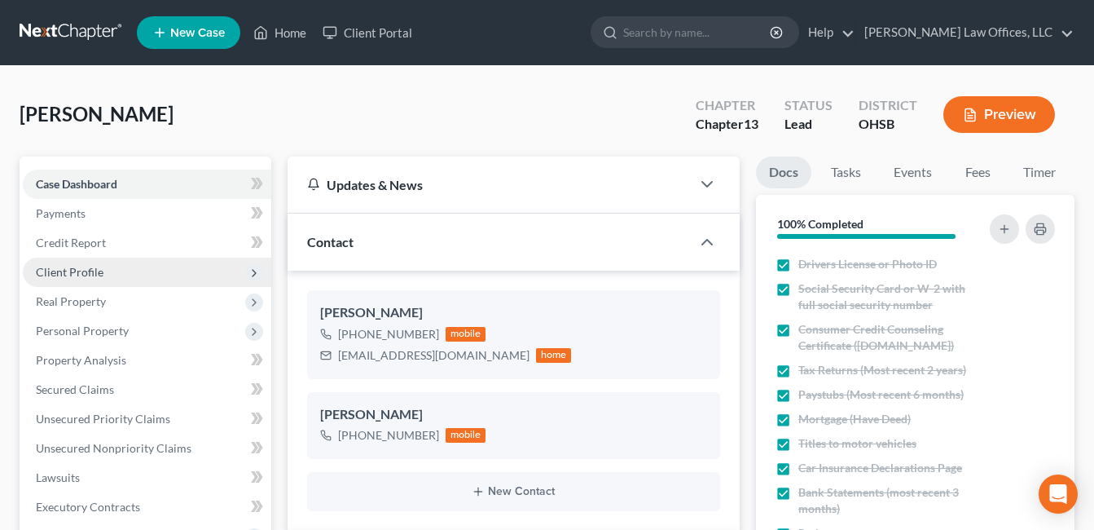
click at [148, 269] on span "Client Profile" at bounding box center [147, 271] width 249 height 29
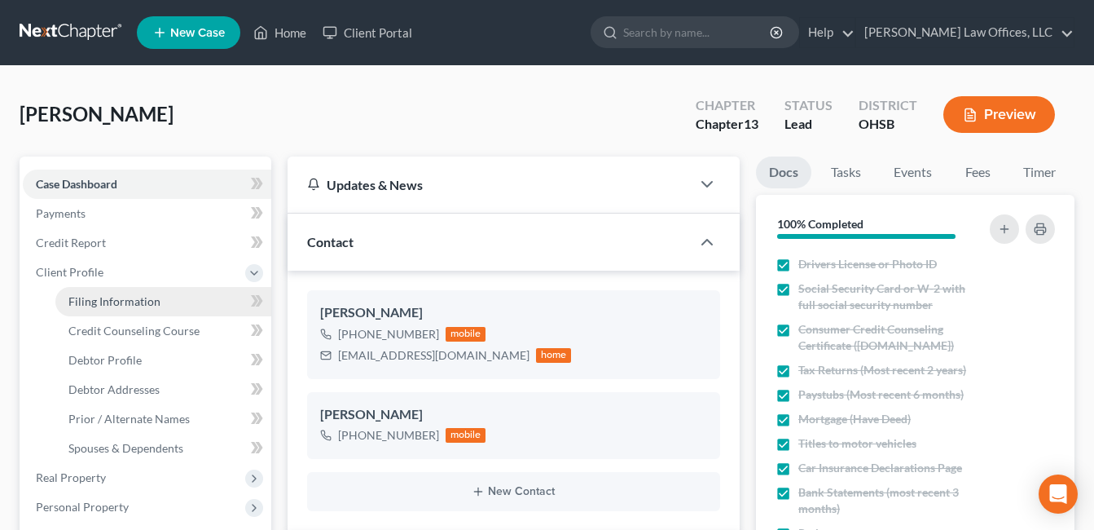
click at [152, 303] on span "Filing Information" at bounding box center [114, 301] width 92 height 14
select select "1"
select select "0"
select select "3"
select select "62"
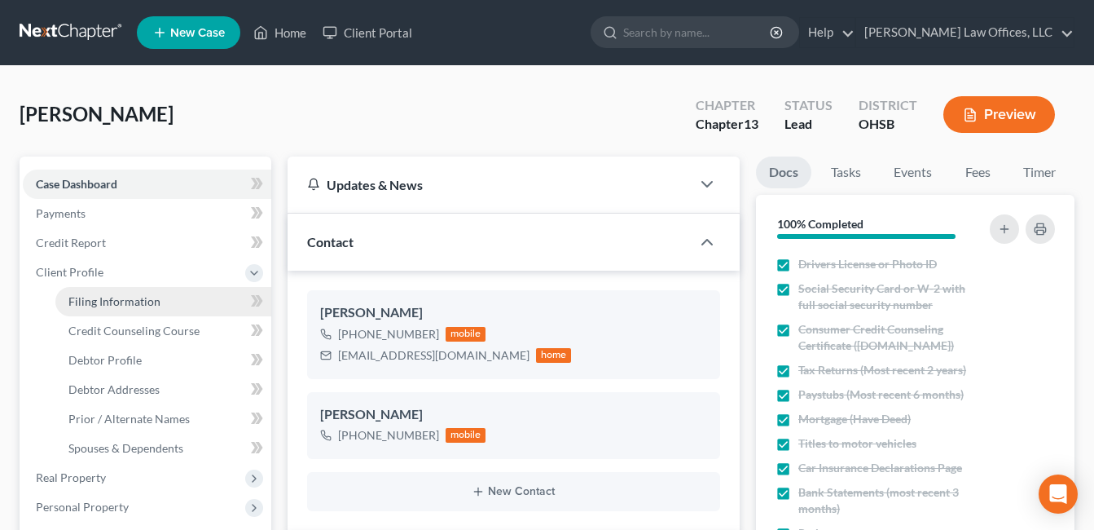
select select "0"
select select "36"
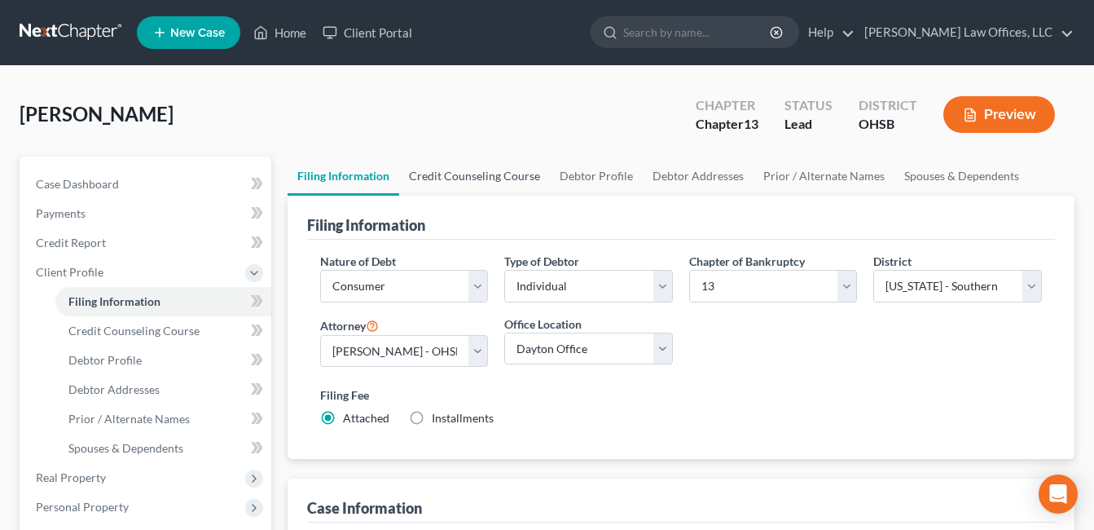
click at [499, 181] on link "Credit Counseling Course" at bounding box center [474, 175] width 151 height 39
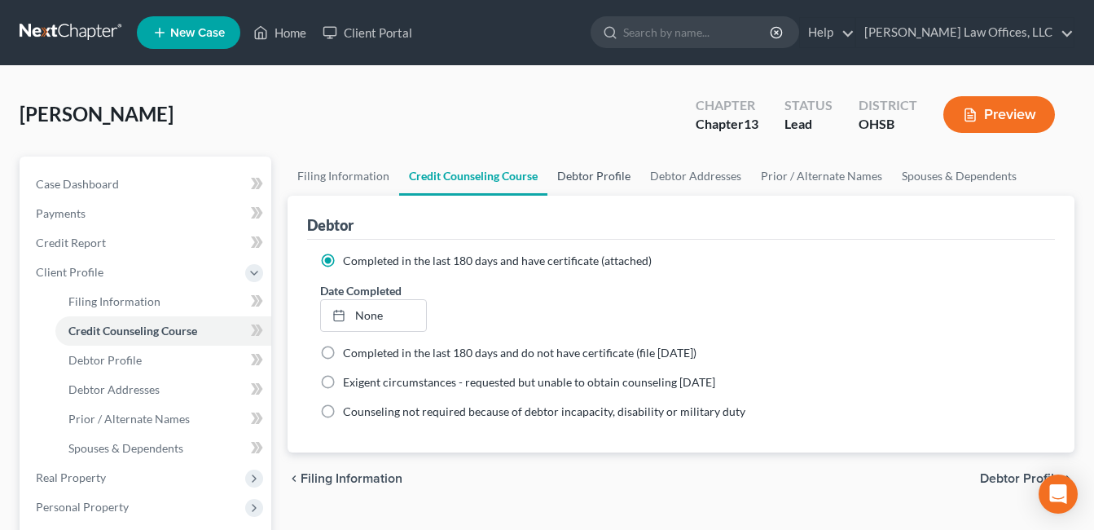
click at [596, 173] on link "Debtor Profile" at bounding box center [594, 175] width 93 height 39
select select "1"
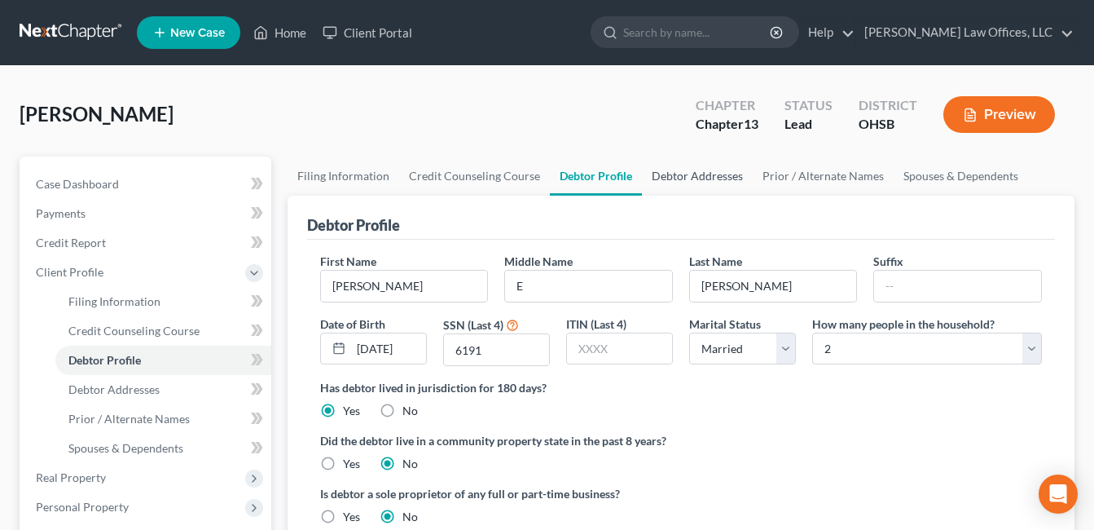
click at [682, 177] on link "Debtor Addresses" at bounding box center [697, 175] width 111 height 39
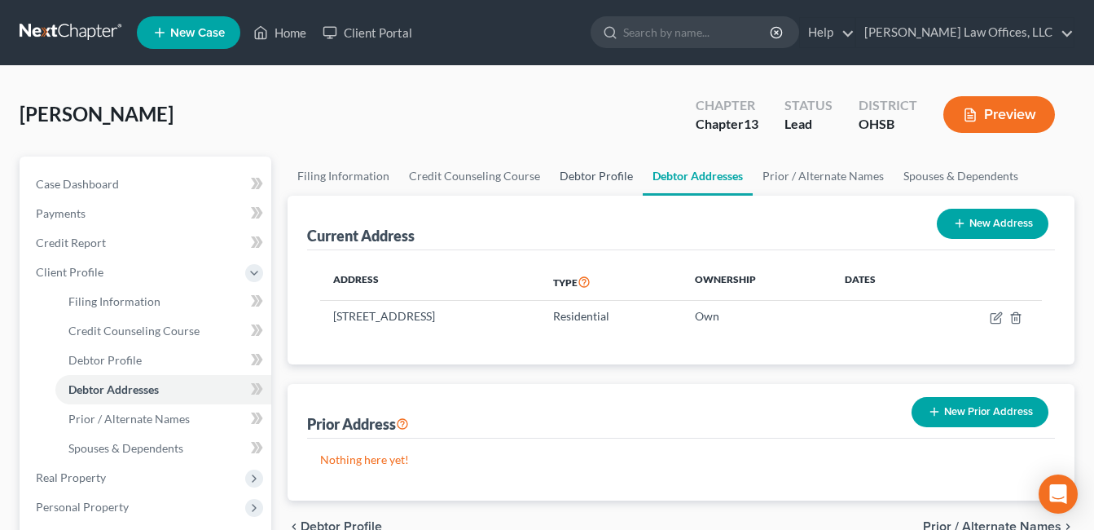
drag, startPoint x: 572, startPoint y: 175, endPoint x: 570, endPoint y: 197, distance: 22.1
click at [573, 175] on link "Debtor Profile" at bounding box center [596, 175] width 93 height 39
select select "1"
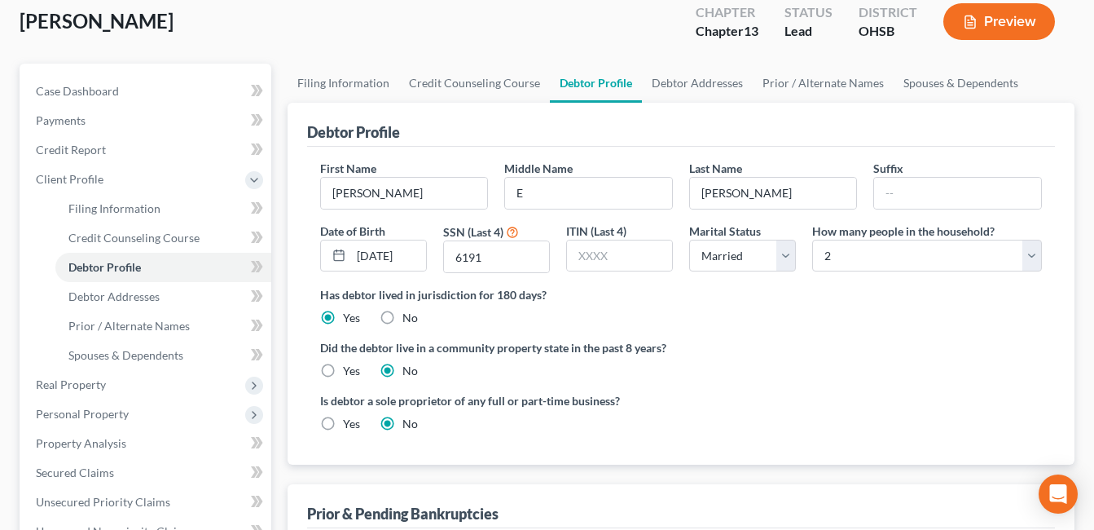
scroll to position [81, 0]
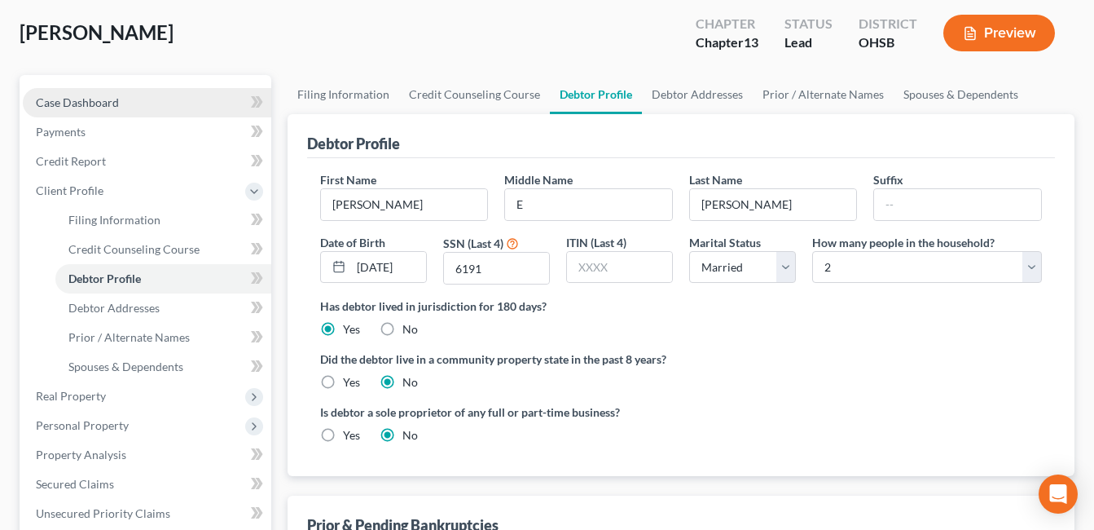
click at [129, 108] on link "Case Dashboard" at bounding box center [147, 102] width 249 height 29
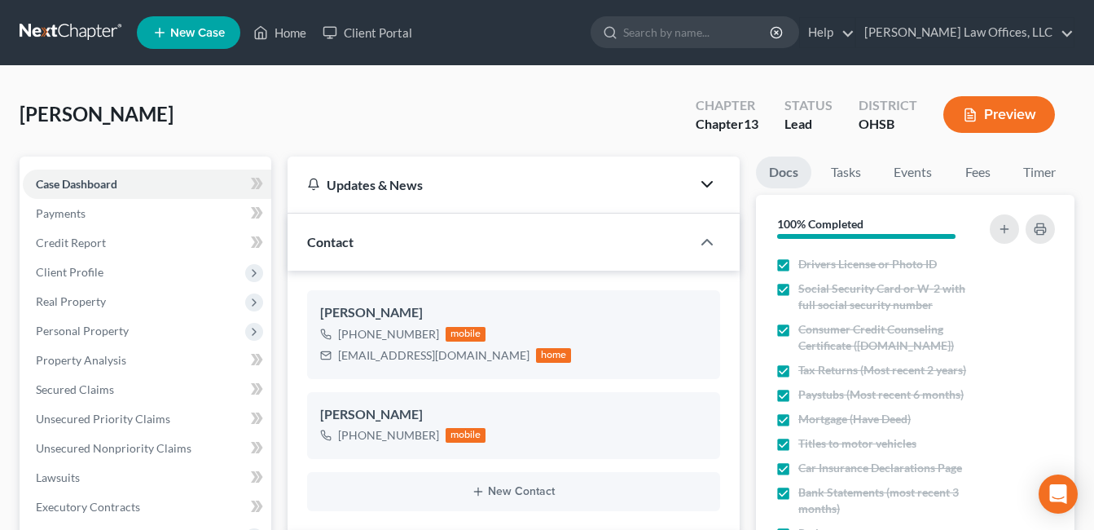
click at [701, 182] on icon "button" at bounding box center [707, 184] width 20 height 20
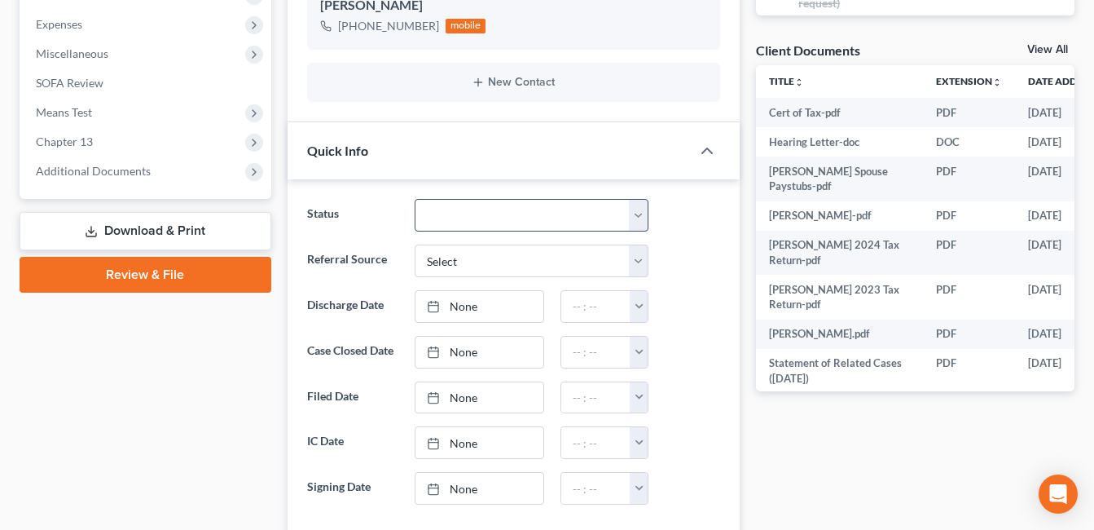
scroll to position [652, 0]
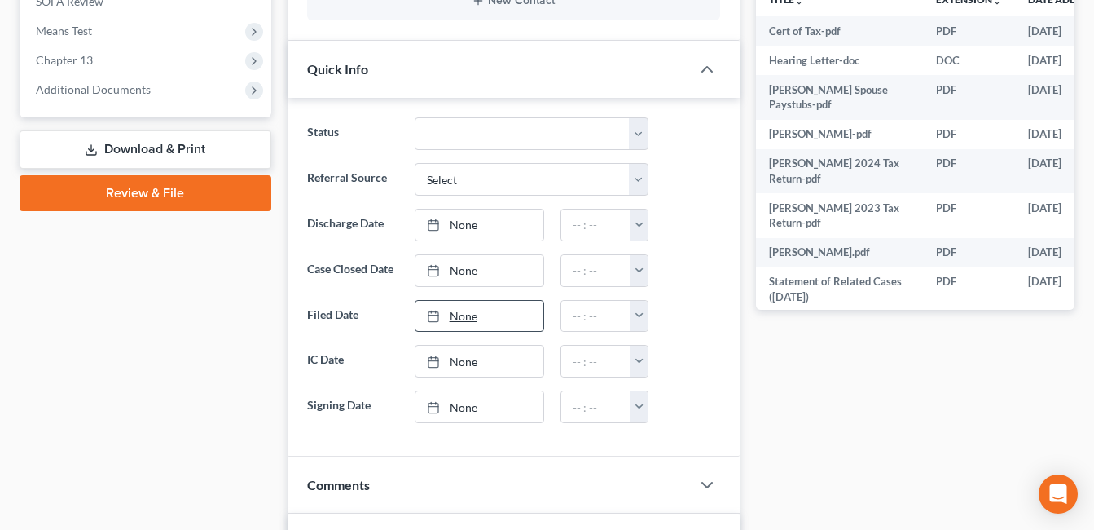
click at [467, 316] on link "None" at bounding box center [480, 316] width 128 height 31
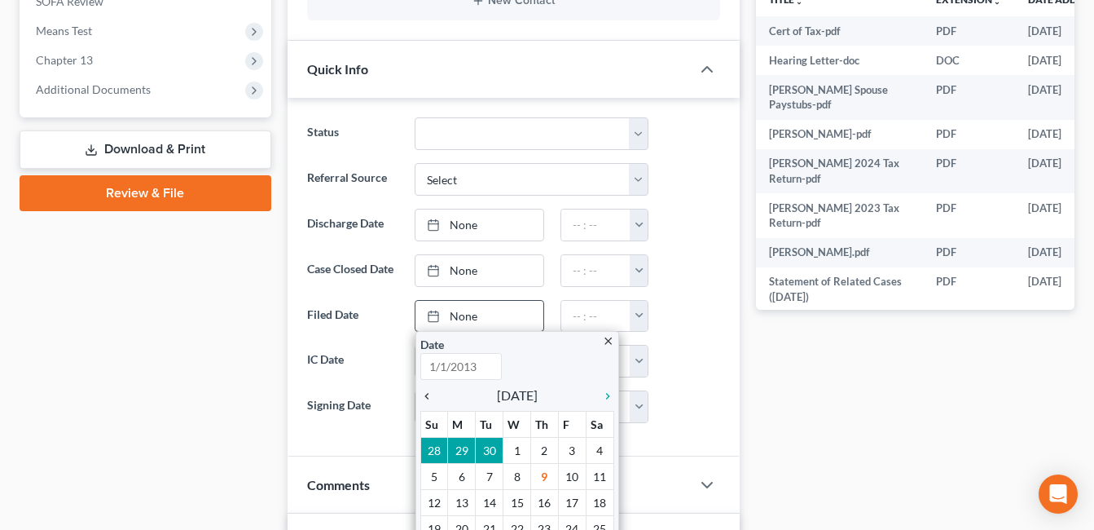
click at [428, 396] on icon "chevron_left" at bounding box center [430, 395] width 21 height 13
type input "10/9/2025"
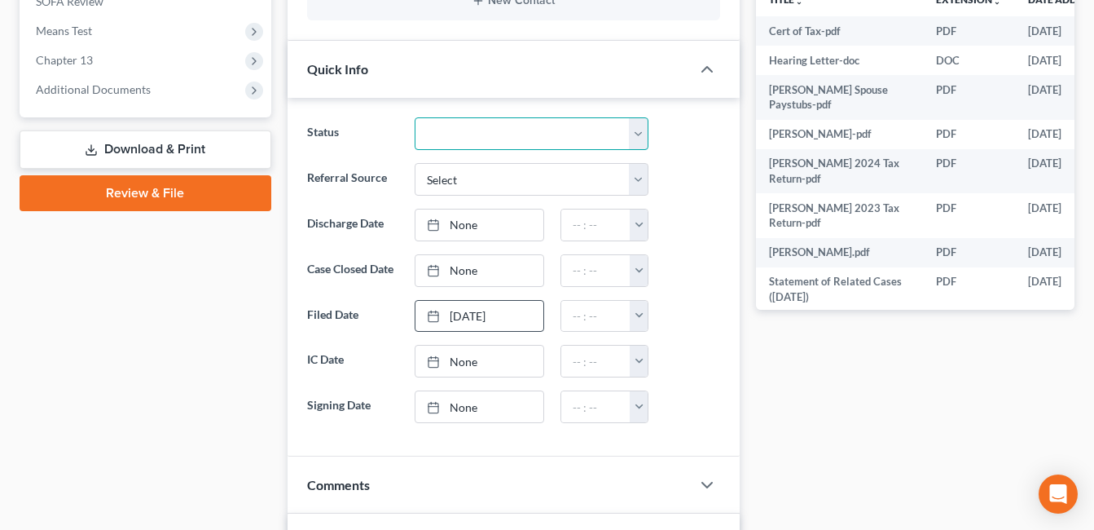
click at [647, 132] on select "Closed Discharged Dismissed Filed In Progress Lead Ready to File To Review" at bounding box center [532, 133] width 235 height 33
click at [640, 133] on select "Closed Discharged Dismissed Filed In Progress Lead Ready to File To Review" at bounding box center [532, 133] width 235 height 33
click at [635, 139] on select "Closed Discharged Dismissed Filed In Progress Lead Ready to File To Review" at bounding box center [532, 133] width 235 height 33
select select "3"
click at [415, 117] on select "Closed Discharged Dismissed Filed In Progress Lead Ready to File To Review" at bounding box center [532, 133] width 235 height 33
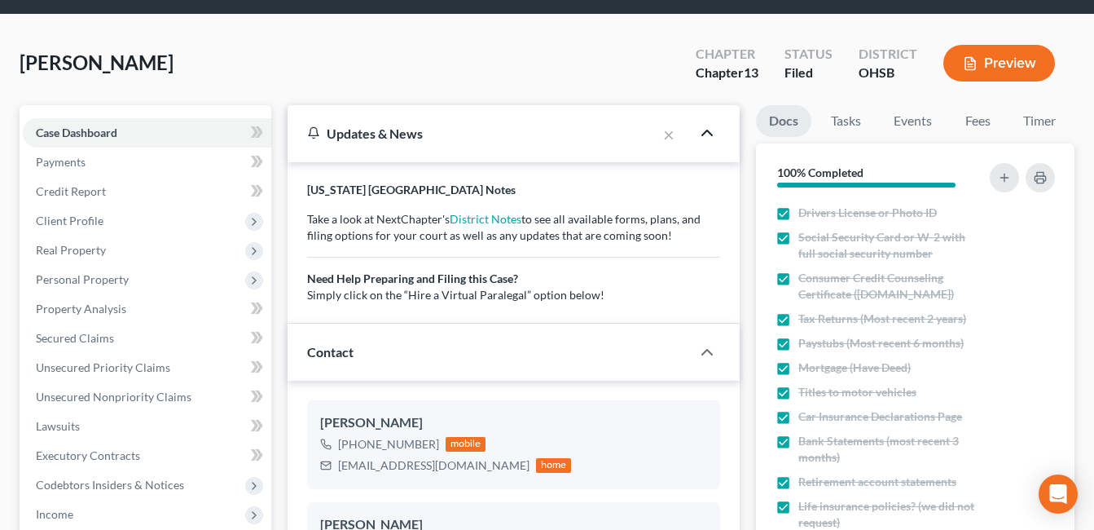
scroll to position [0, 0]
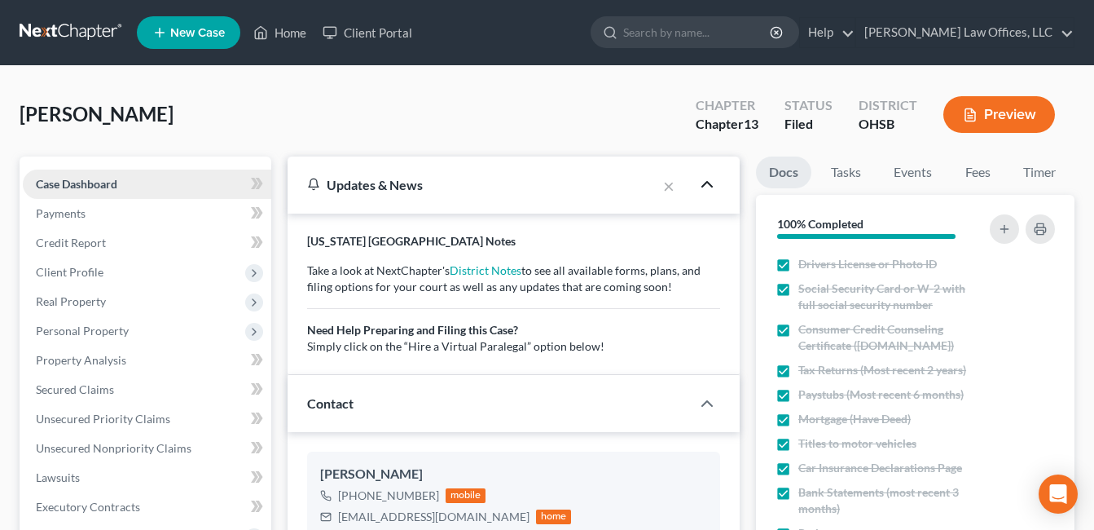
click at [132, 184] on link "Case Dashboard" at bounding box center [147, 183] width 249 height 29
click at [96, 271] on span "Client Profile" at bounding box center [70, 272] width 68 height 14
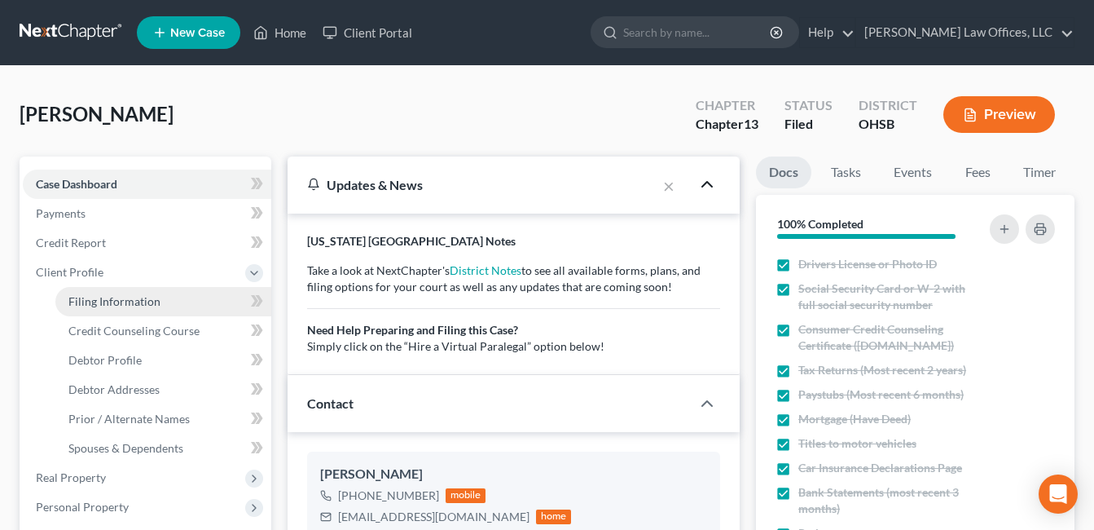
click at [154, 295] on span "Filing Information" at bounding box center [114, 301] width 92 height 14
select select "1"
select select "0"
select select "3"
select select "62"
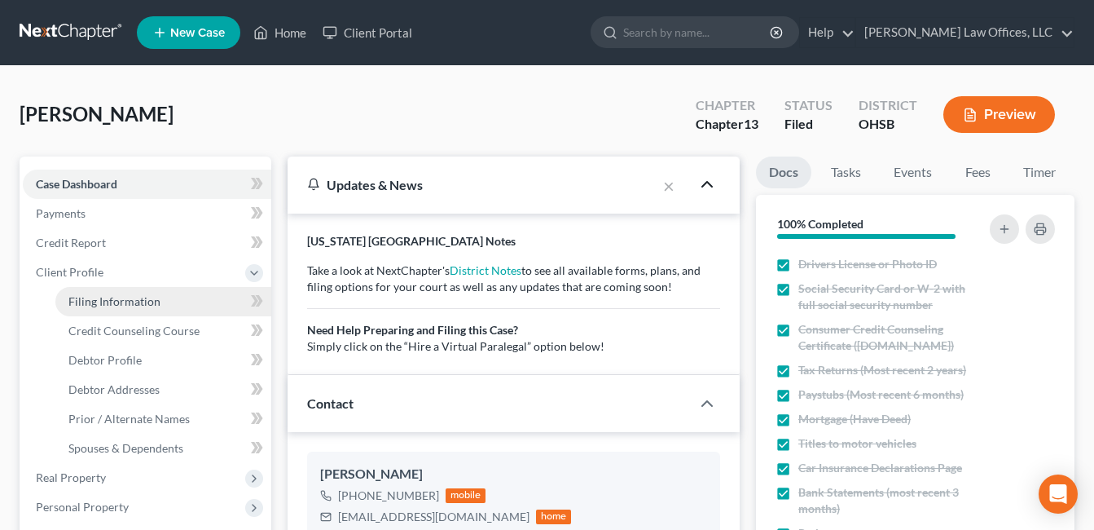
select select "0"
select select "36"
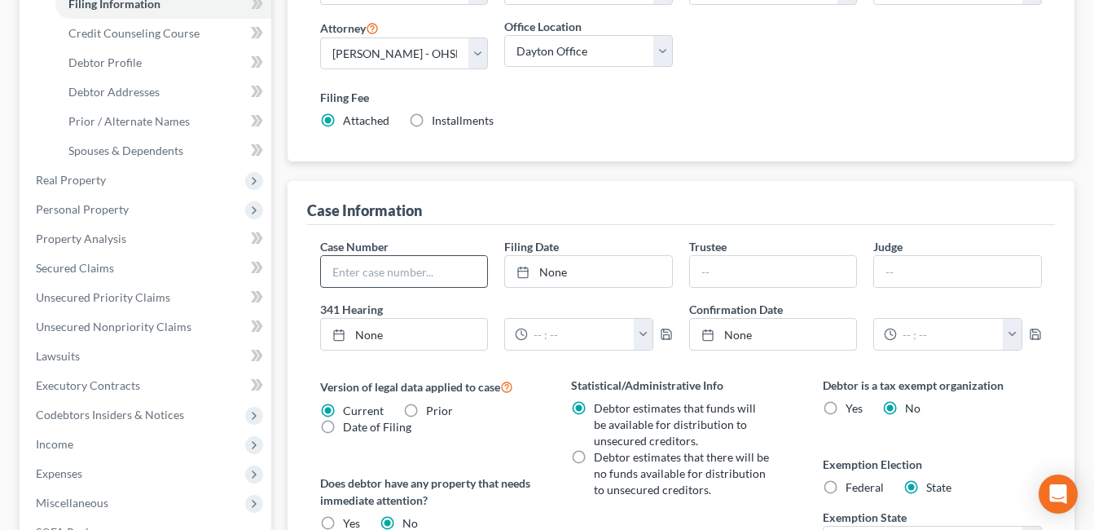
scroll to position [326, 0]
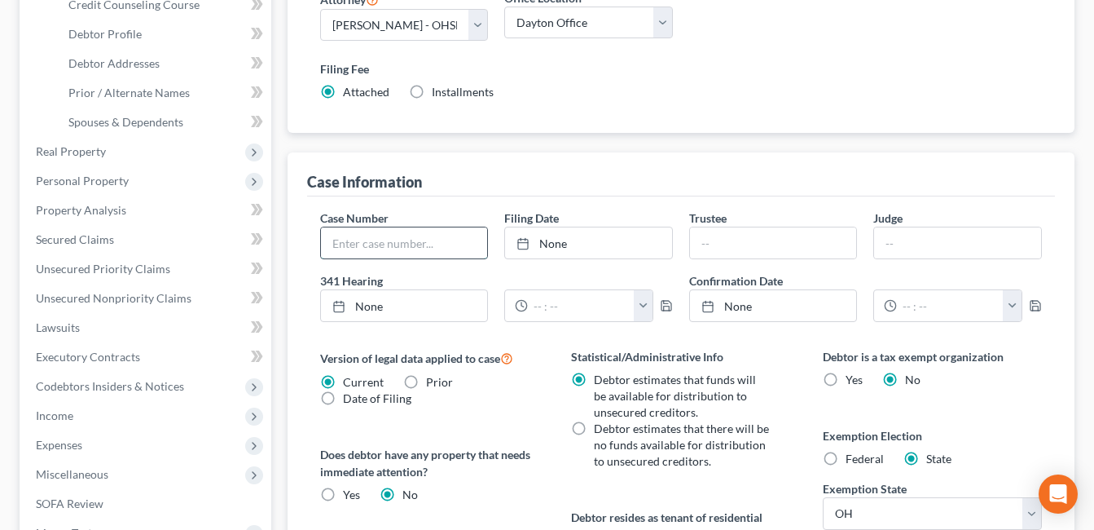
click at [429, 244] on input "text" at bounding box center [404, 242] width 167 height 31
type input "25-31992"
click at [565, 241] on link "None" at bounding box center [588, 242] width 167 height 31
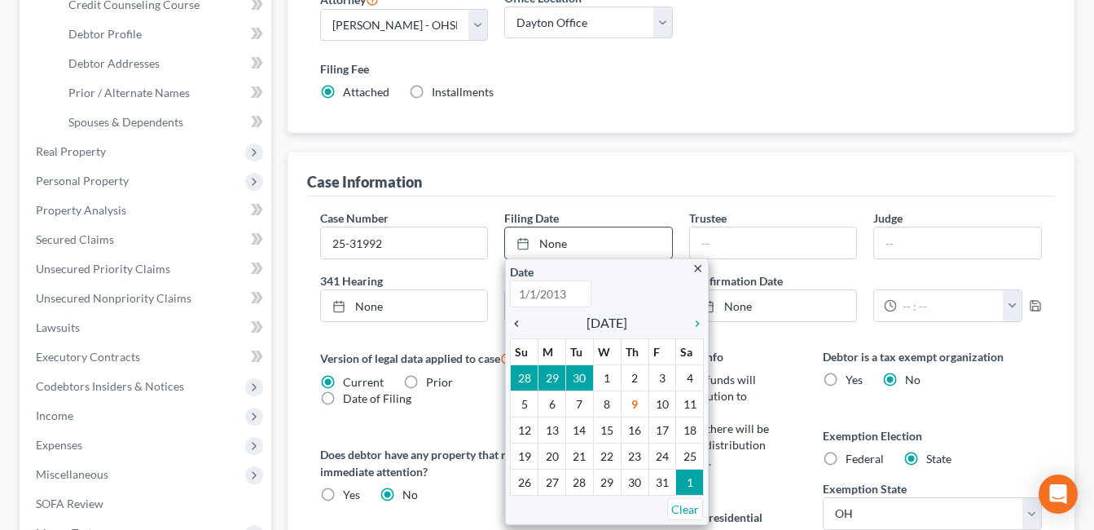
click at [511, 328] on icon "chevron_left" at bounding box center [520, 323] width 21 height 13
type input "10/9/2025"
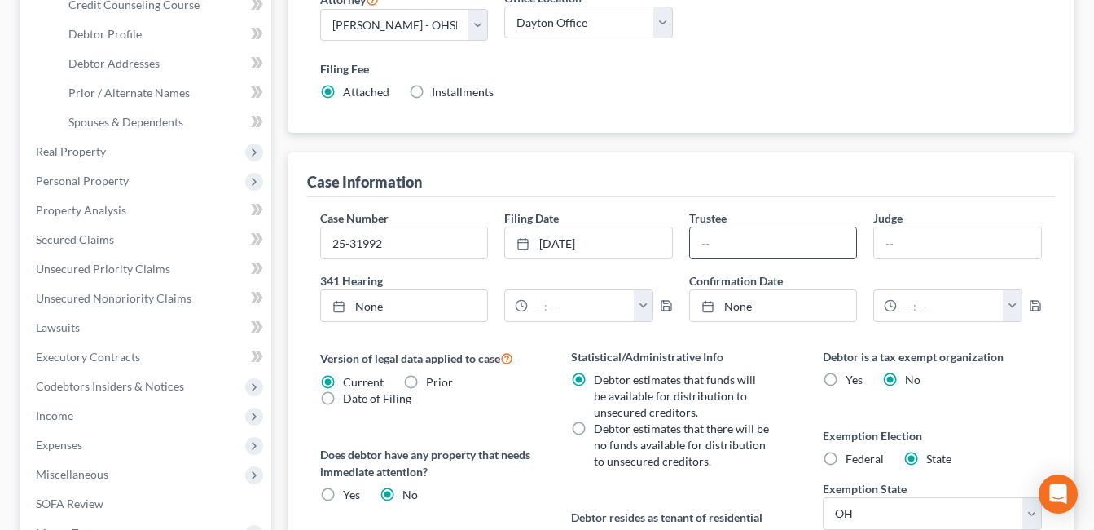
click at [726, 244] on input "text" at bounding box center [773, 242] width 167 height 31
type input "[PERSON_NAME]"
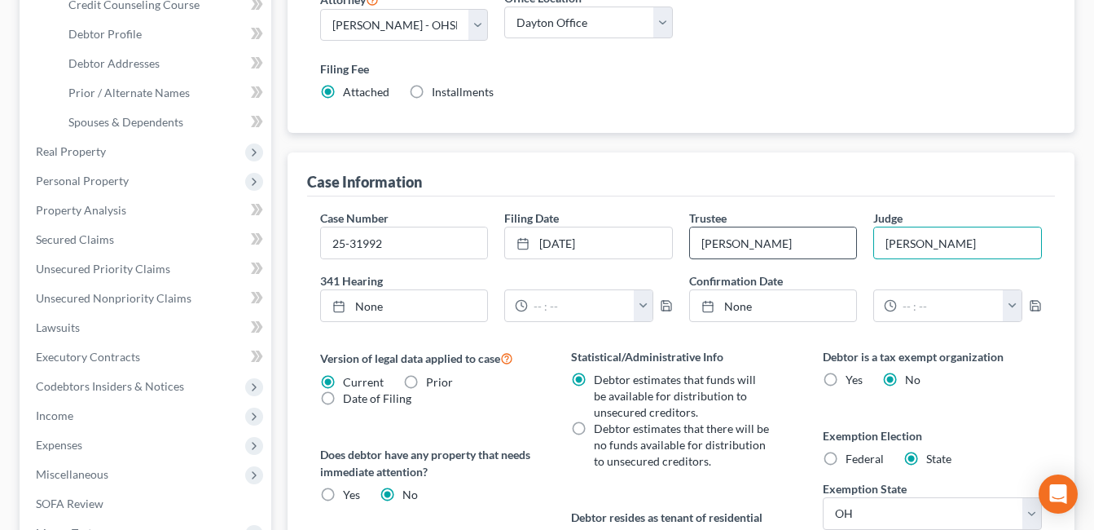
type input "[PERSON_NAME]"
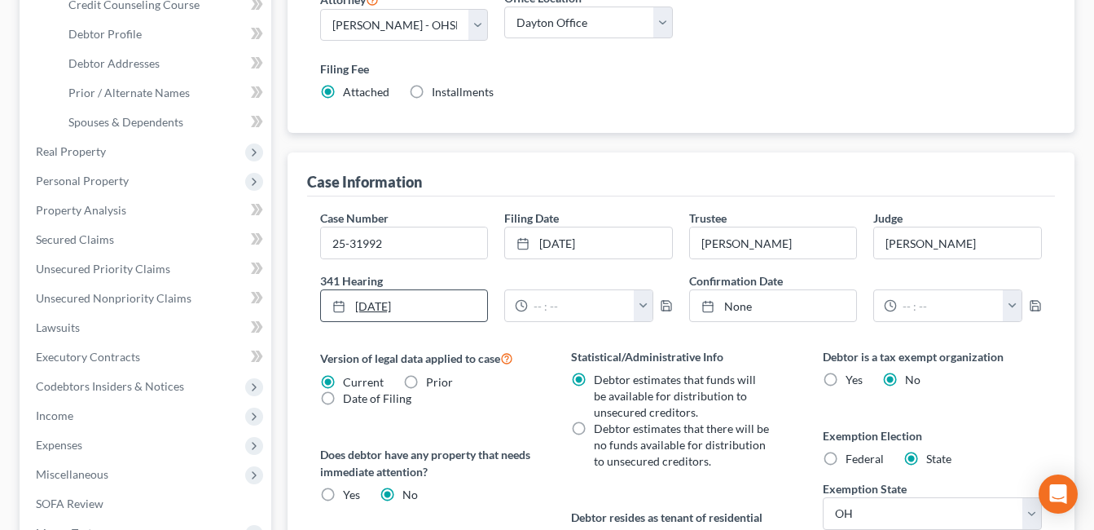
click at [401, 310] on link "10/9/2025" at bounding box center [404, 305] width 167 height 31
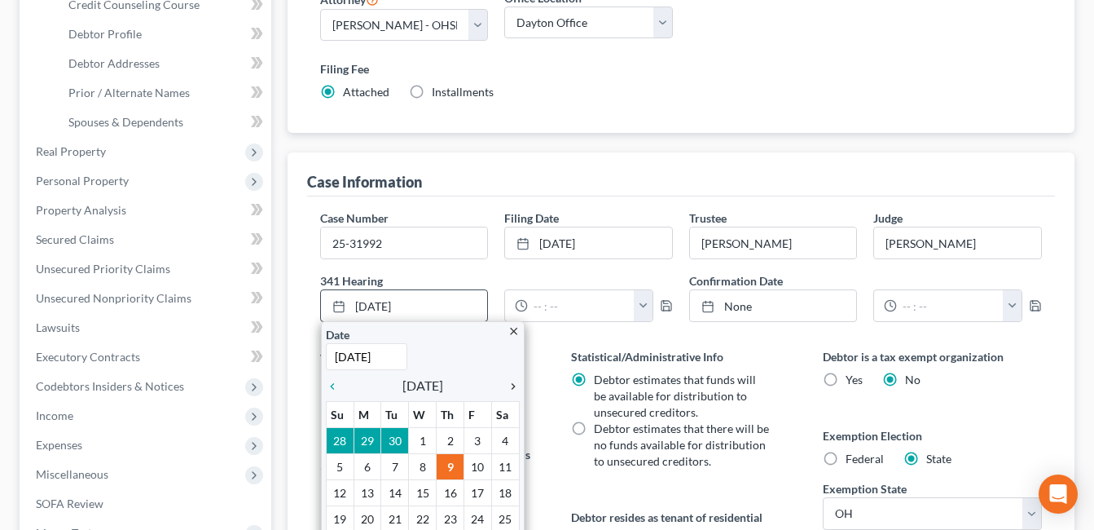
click at [515, 387] on icon "chevron_right" at bounding box center [509, 386] width 21 height 13
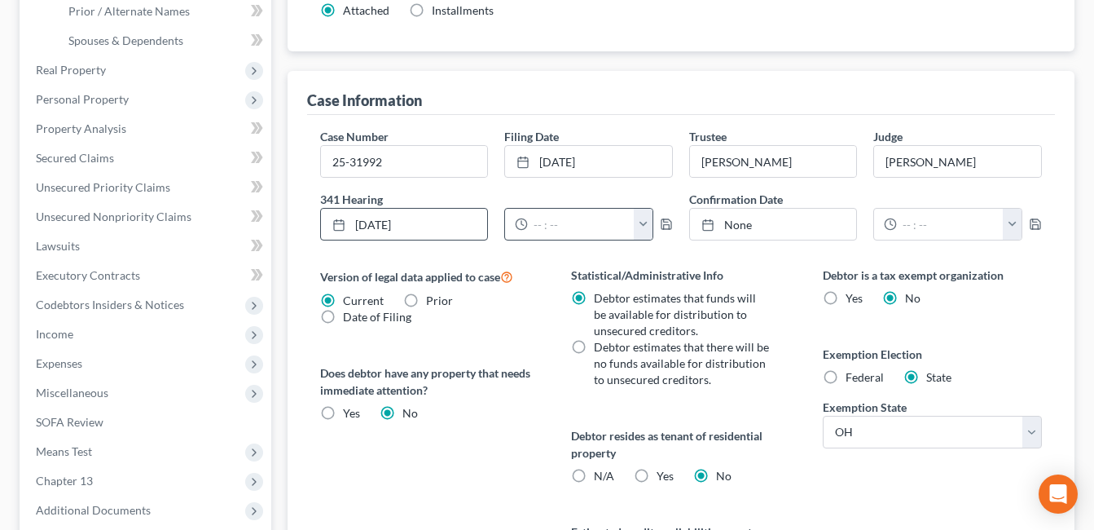
click at [646, 223] on button "button" at bounding box center [643, 224] width 19 height 31
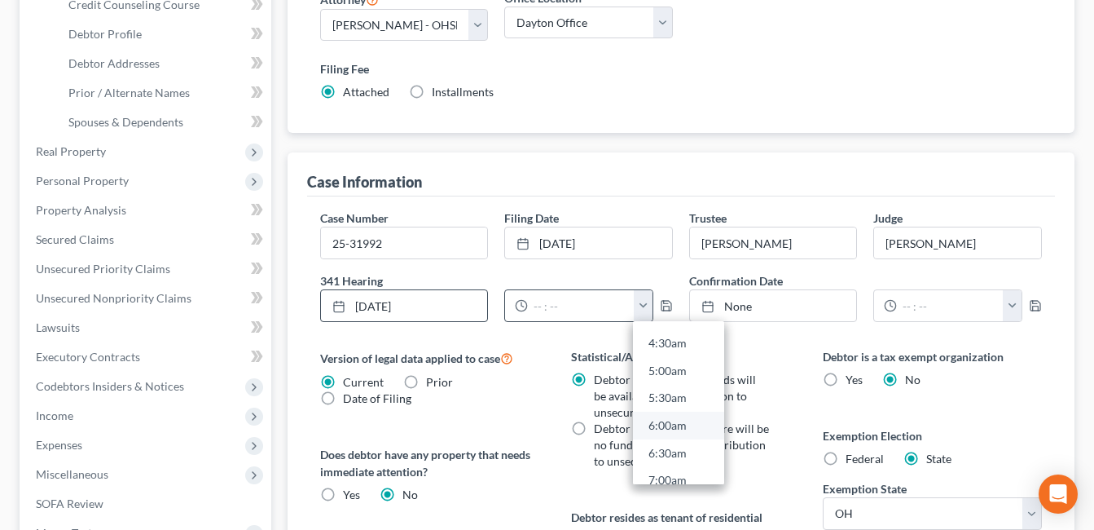
scroll to position [326, 0]
click at [670, 476] on link "8:30am" at bounding box center [678, 481] width 91 height 28
type input "8:30am"
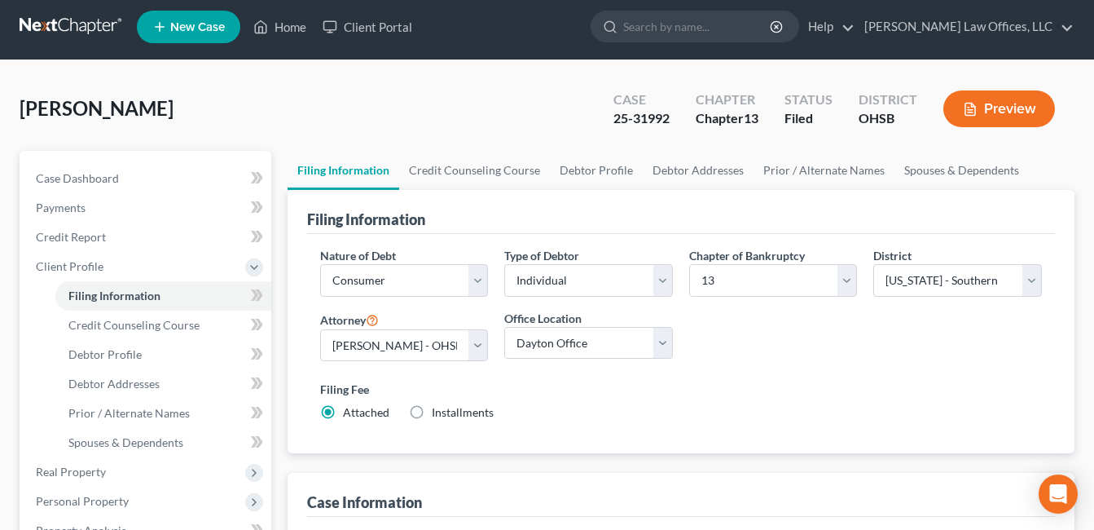
scroll to position [0, 0]
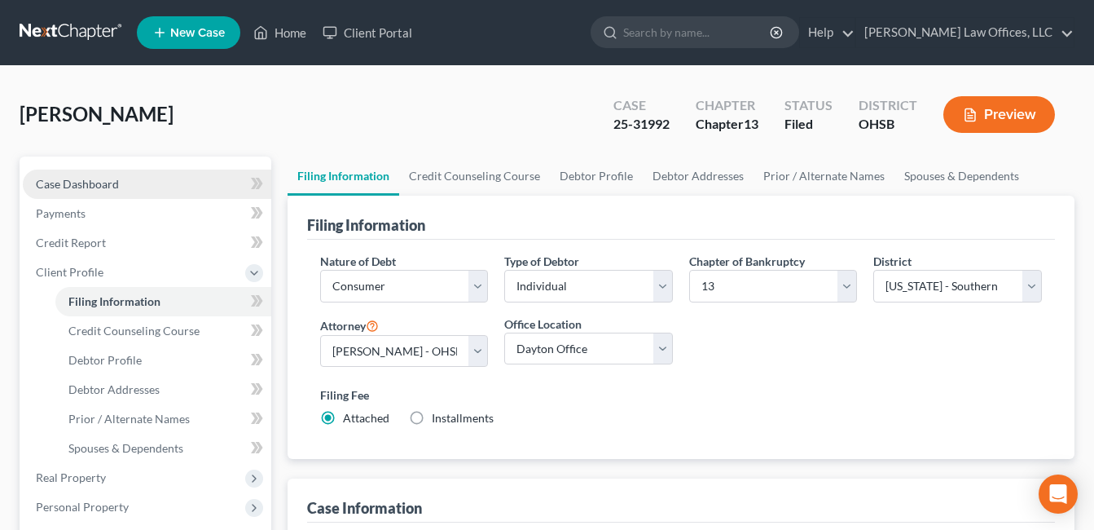
click at [92, 182] on span "Case Dashboard" at bounding box center [77, 184] width 83 height 14
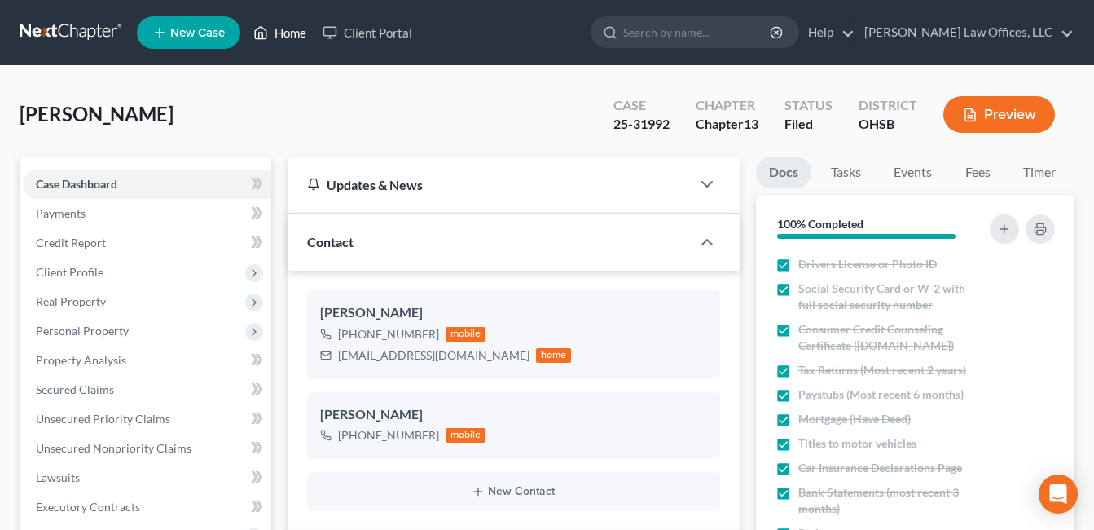
click at [293, 36] on link "Home" at bounding box center [279, 32] width 69 height 29
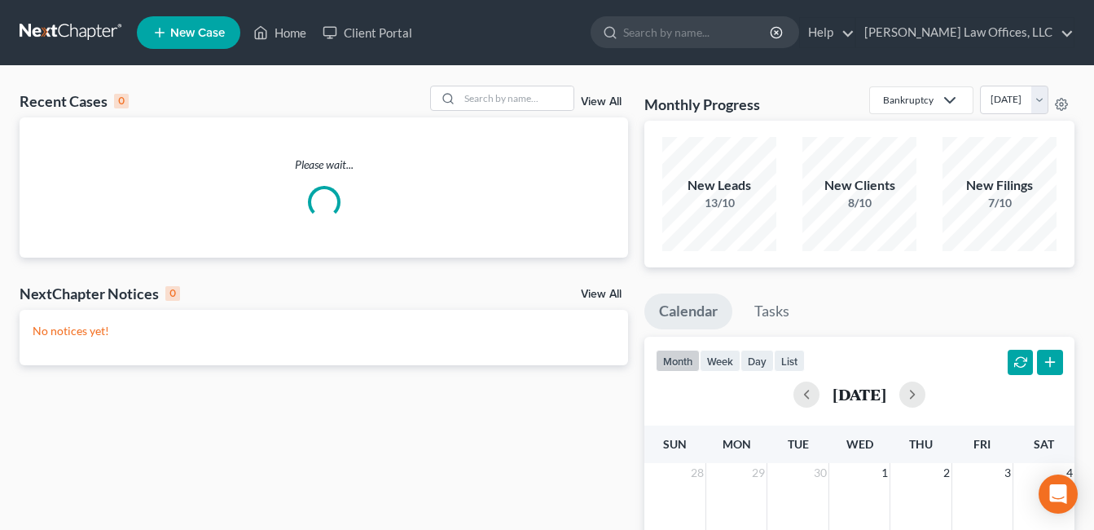
click at [605, 99] on link "View All" at bounding box center [601, 101] width 41 height 11
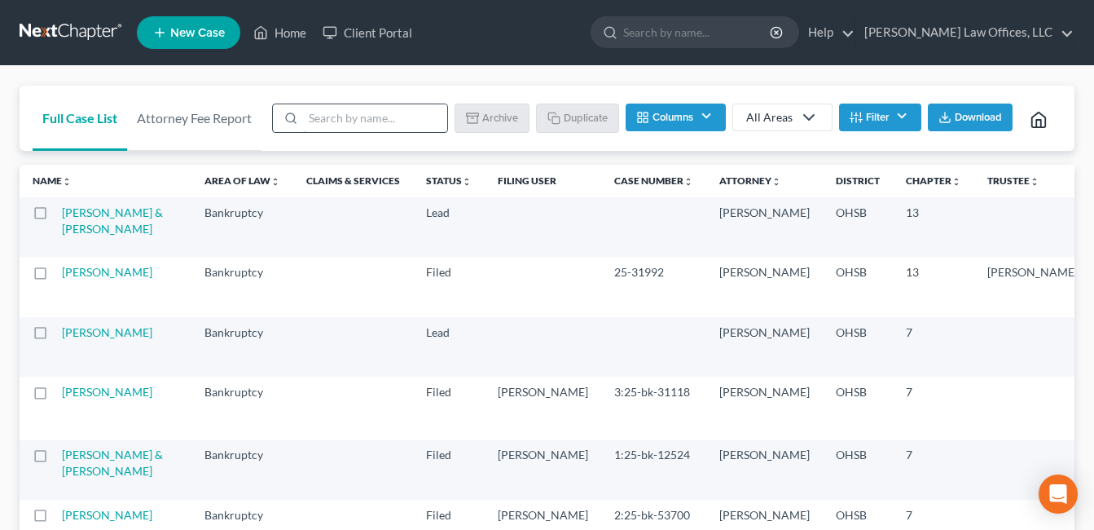
click at [427, 110] on input "search" at bounding box center [375, 118] width 144 height 28
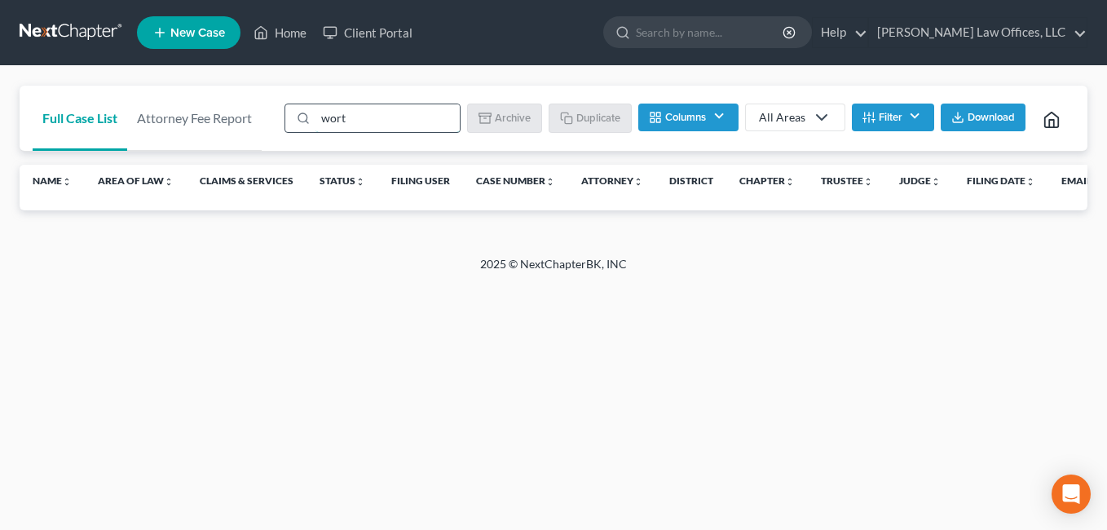
drag, startPoint x: 332, startPoint y: 113, endPoint x: 306, endPoint y: 119, distance: 25.9
click at [306, 119] on div "wort" at bounding box center [372, 117] width 176 height 29
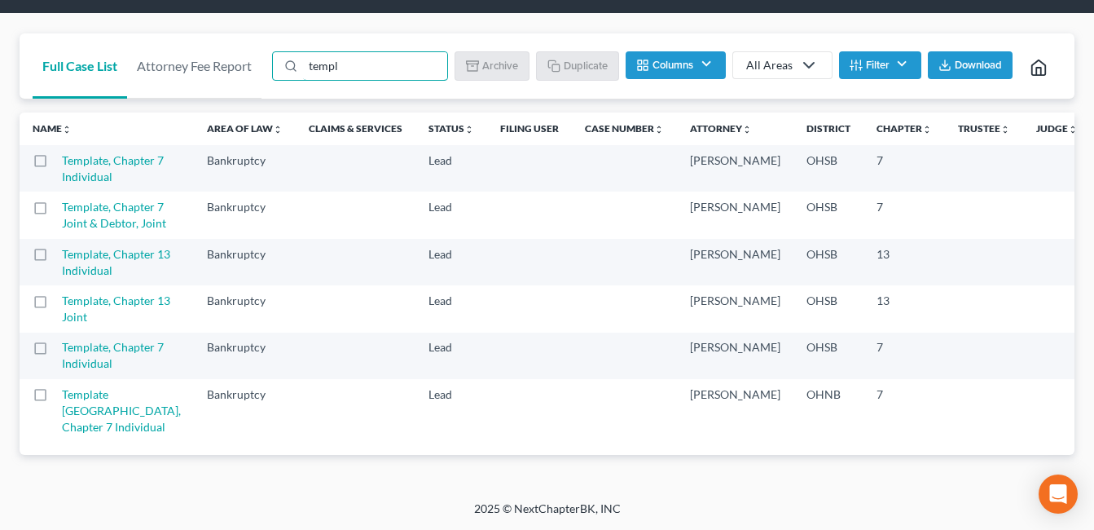
scroll to position [163, 0]
click at [55, 258] on label at bounding box center [55, 258] width 0 height 0
type input "templ"
click at [62, 257] on input "checkbox" at bounding box center [67, 251] width 11 height 11
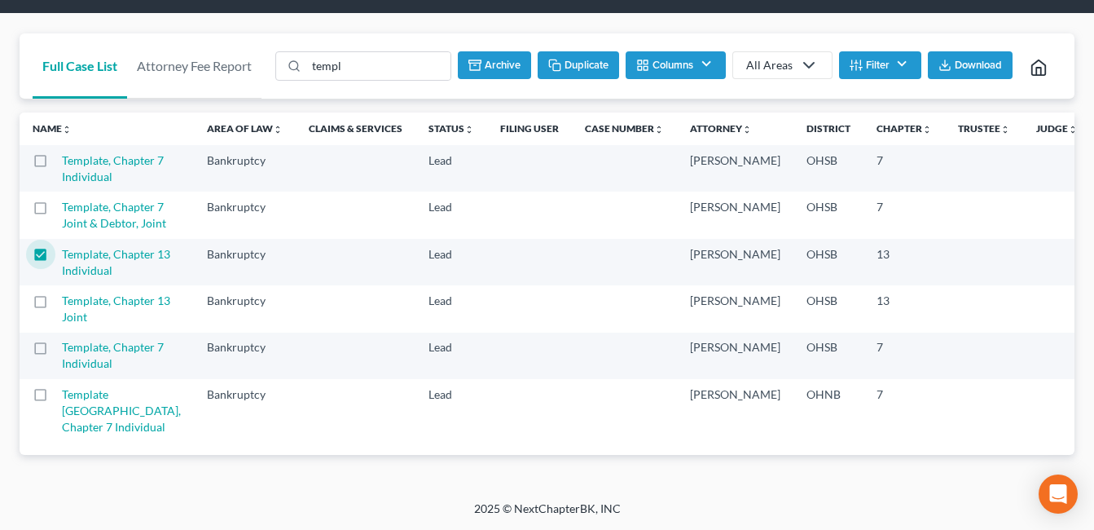
scroll to position [114, 0]
click at [573, 51] on button "Duplicate" at bounding box center [578, 65] width 81 height 28
checkbox input "false"
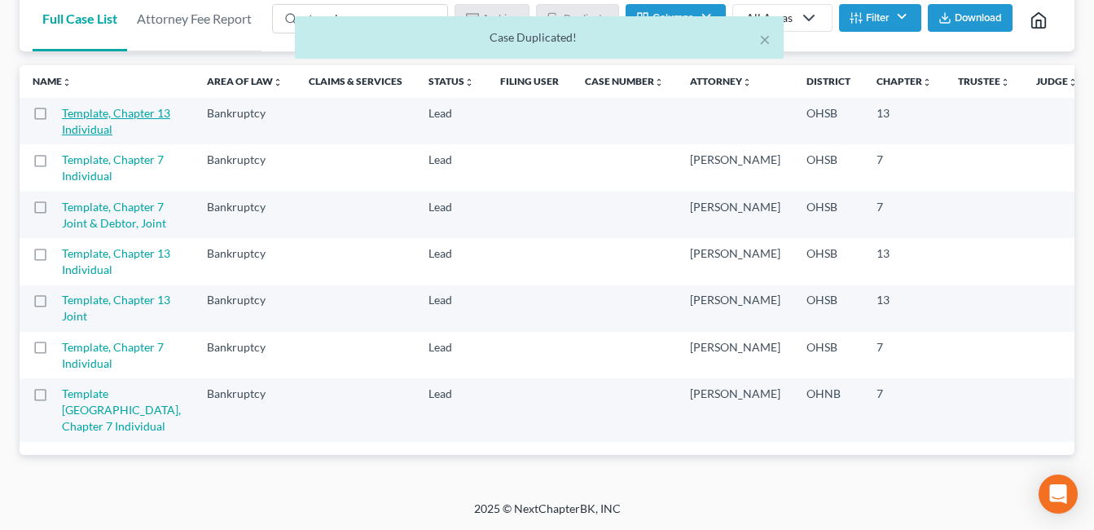
click at [87, 120] on link "Template, Chapter 13 Individual" at bounding box center [116, 121] width 108 height 30
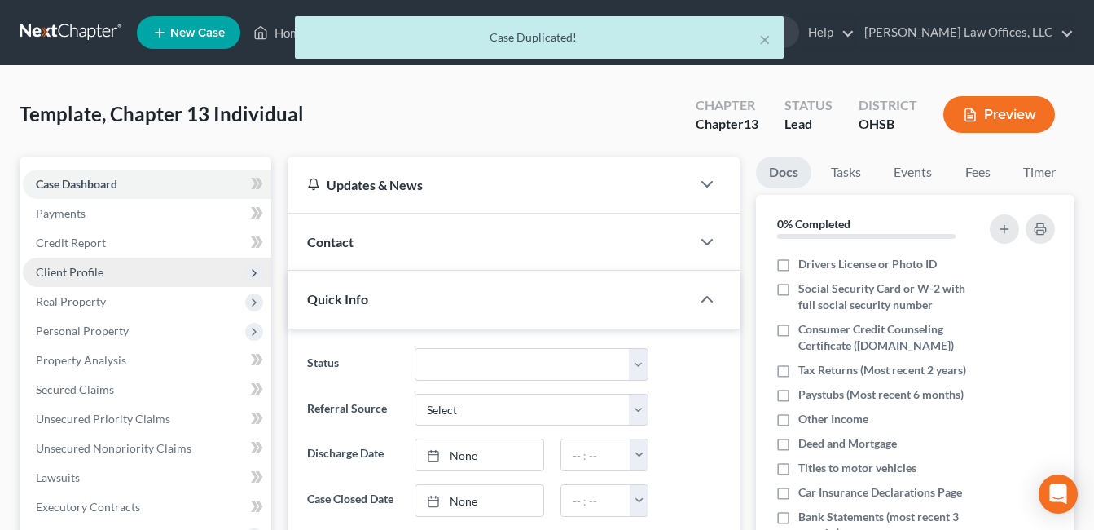
click at [101, 268] on span "Client Profile" at bounding box center [70, 272] width 68 height 14
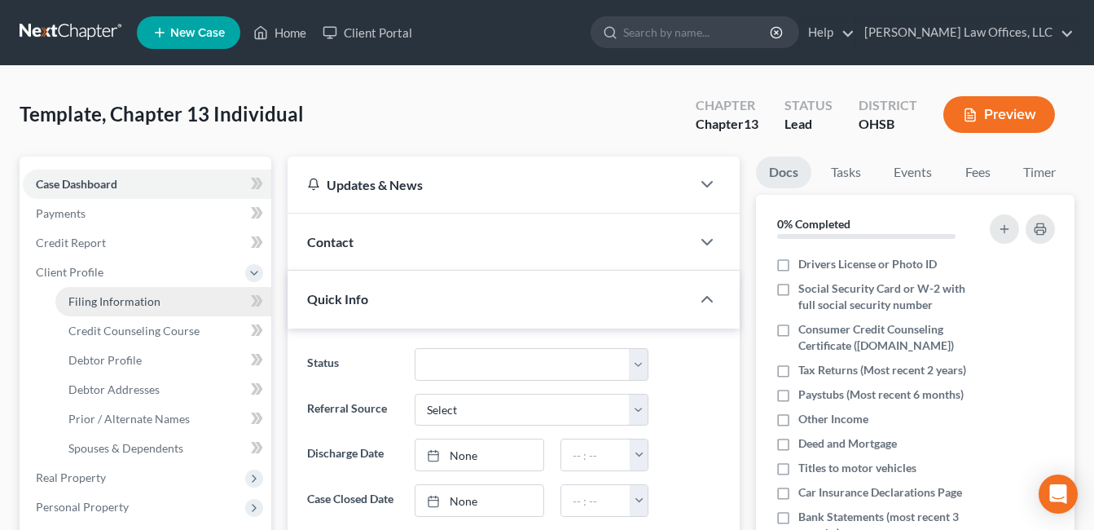
click at [152, 302] on span "Filing Information" at bounding box center [114, 301] width 92 height 14
select select "1"
select select "0"
select select "3"
select select "62"
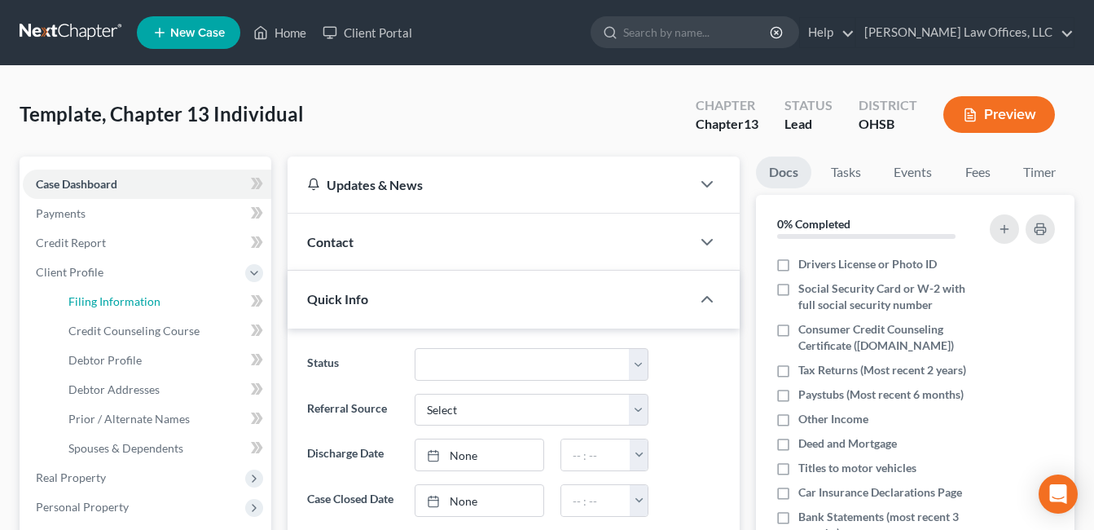
select select "0"
select select "36"
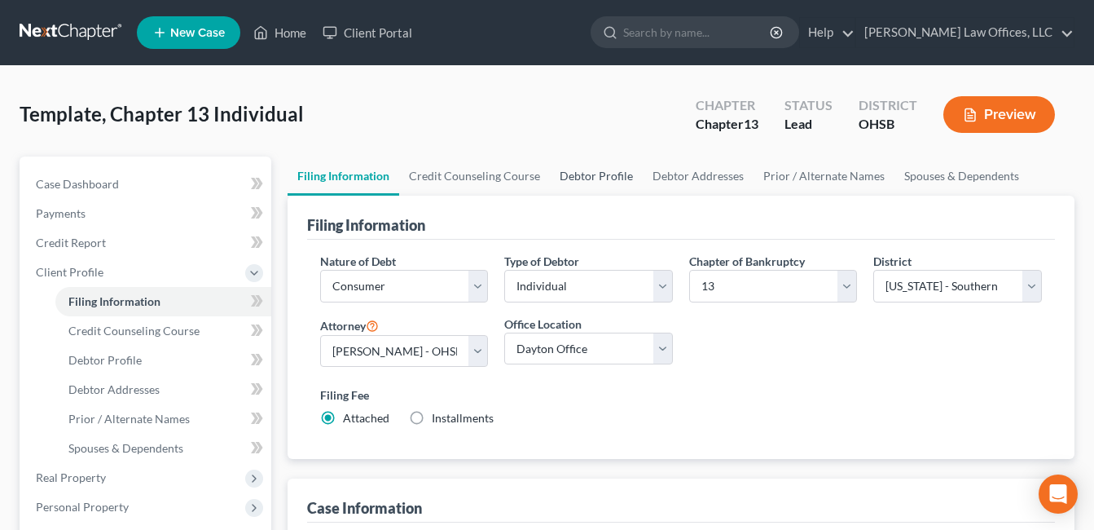
click at [612, 178] on link "Debtor Profile" at bounding box center [596, 175] width 93 height 39
select select "0"
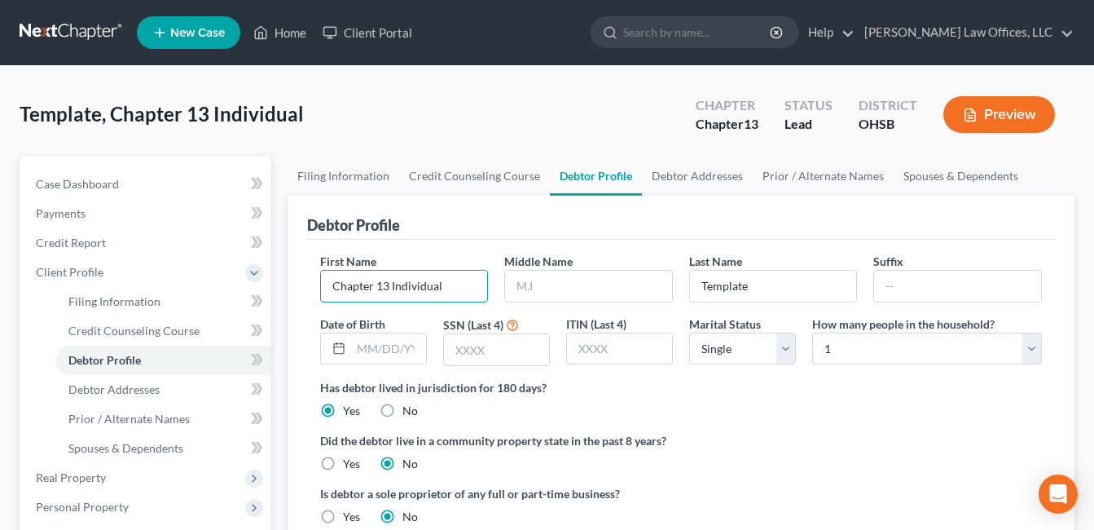
drag, startPoint x: 456, startPoint y: 289, endPoint x: 266, endPoint y: 295, distance: 190.8
type input "calvin"
type input "L."
type input "Worthy"
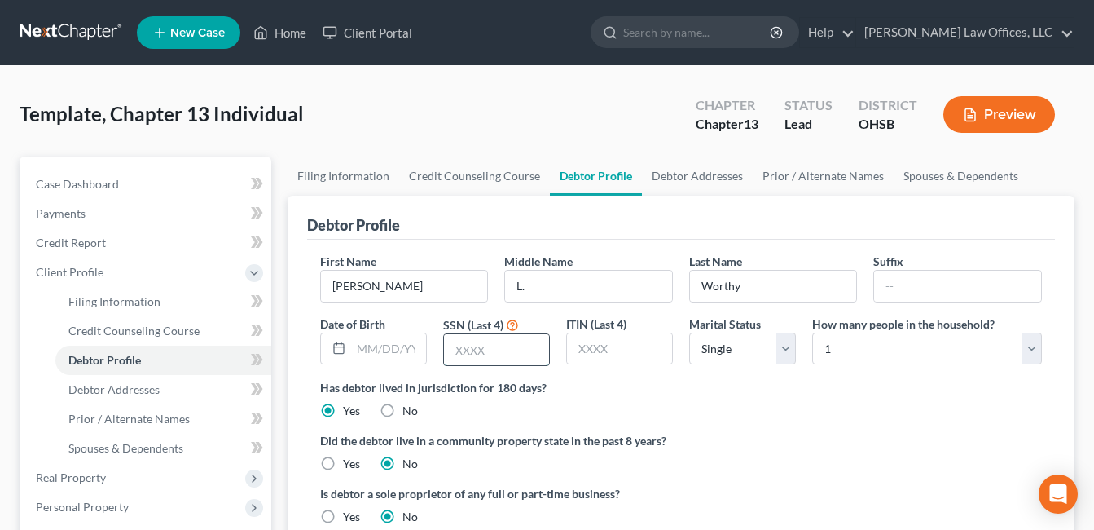
click at [540, 349] on input "text" at bounding box center [496, 349] width 105 height 31
type input "3831"
click at [689, 176] on link "Debtor Addresses" at bounding box center [697, 175] width 111 height 39
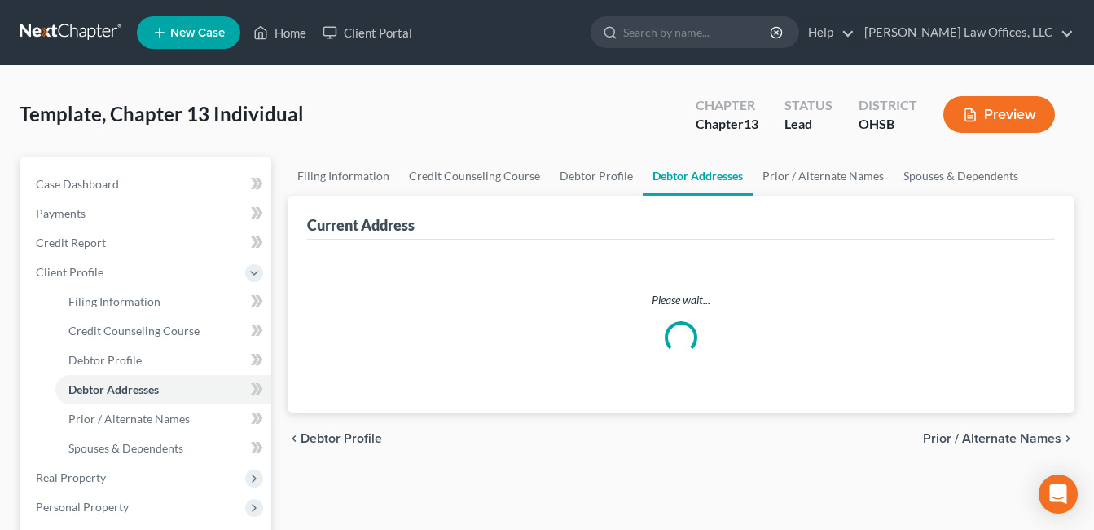
select select "0"
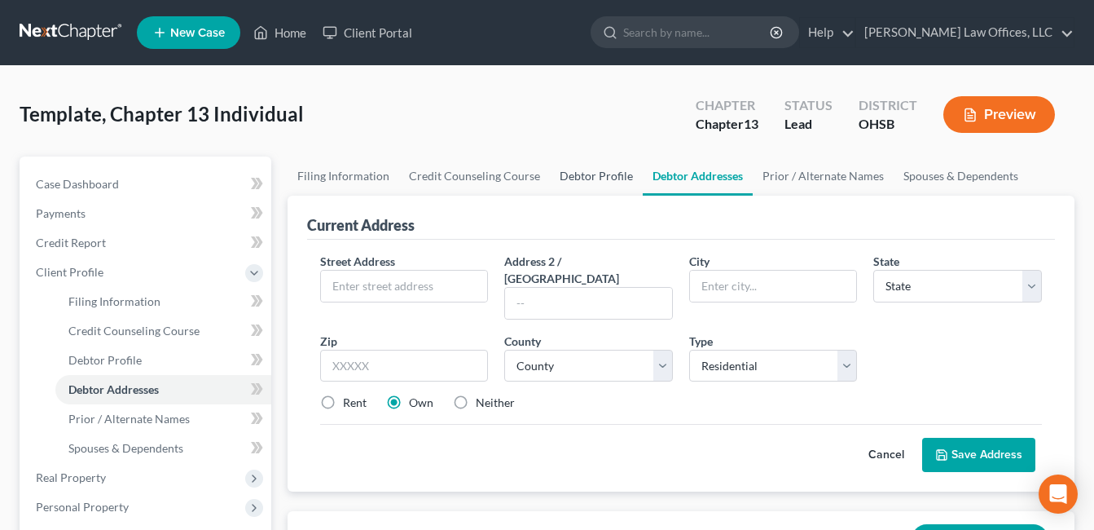
click at [577, 174] on link "Debtor Profile" at bounding box center [596, 175] width 93 height 39
select select "0"
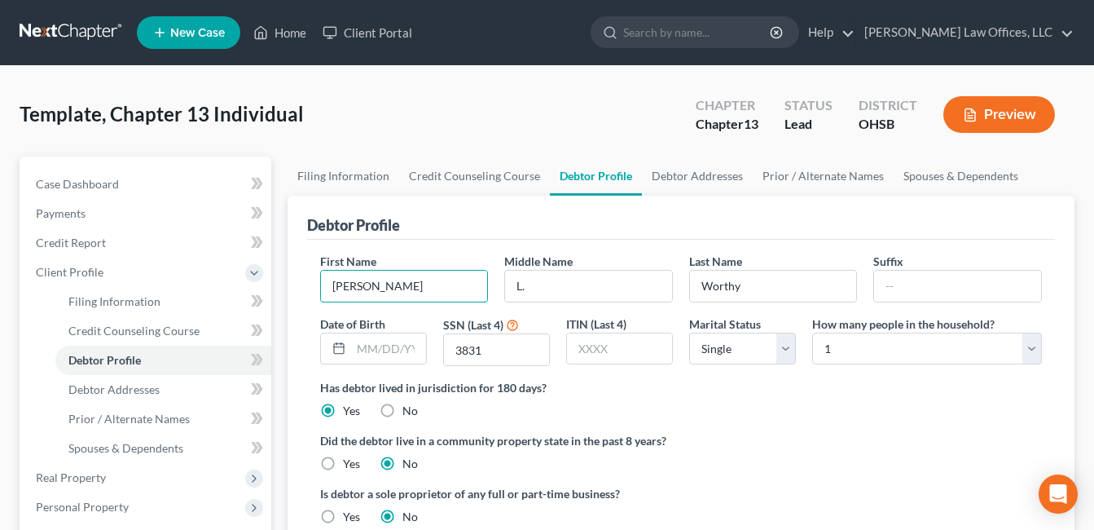
drag, startPoint x: 339, startPoint y: 284, endPoint x: 338, endPoint y: 262, distance: 22.8
click at [339, 284] on input "calvin" at bounding box center [404, 286] width 167 height 31
type input "Calvin"
click at [697, 177] on link "Debtor Addresses" at bounding box center [697, 175] width 111 height 39
select select "0"
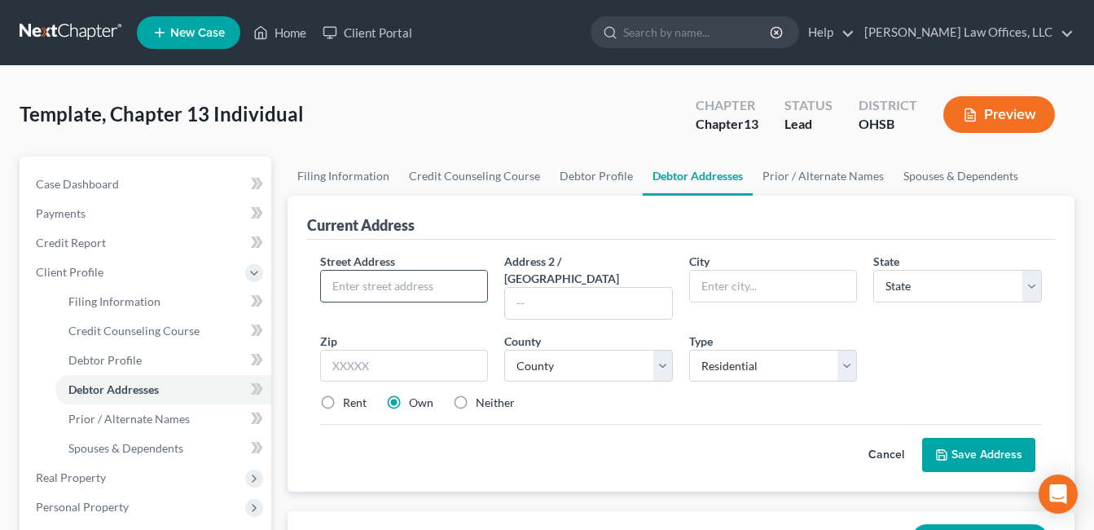
click at [393, 284] on input "text" at bounding box center [404, 286] width 167 height 31
type input "4164 Indian Runn"
type input "Apt. F"
type input "Dayton"
select select "36"
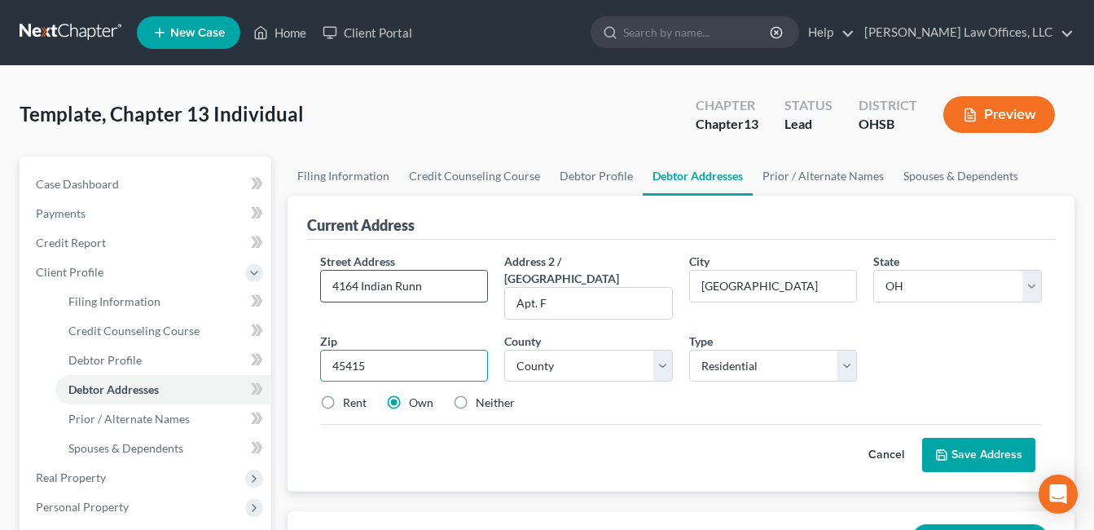
type input "45415"
drag, startPoint x: 662, startPoint y: 348, endPoint x: 648, endPoint y: 332, distance: 20.8
click at [662, 350] on select "County Adams County Allen County Ashland County Ashtabula County Athens County …" at bounding box center [588, 366] width 169 height 33
select select "56"
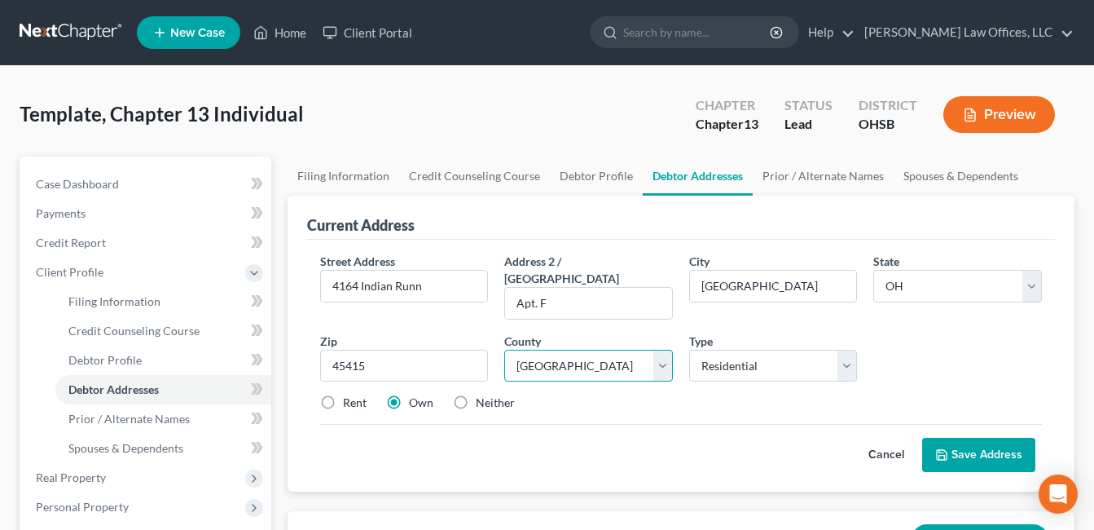
click at [504, 350] on select "County Adams County Allen County Ashland County Ashtabula County Athens County …" at bounding box center [588, 366] width 169 height 33
click at [343, 394] on label "Rent" at bounding box center [355, 402] width 24 height 16
click at [350, 394] on input "Rent" at bounding box center [355, 399] width 11 height 11
radio input "true"
click at [1003, 438] on button "Save Address" at bounding box center [978, 455] width 113 height 34
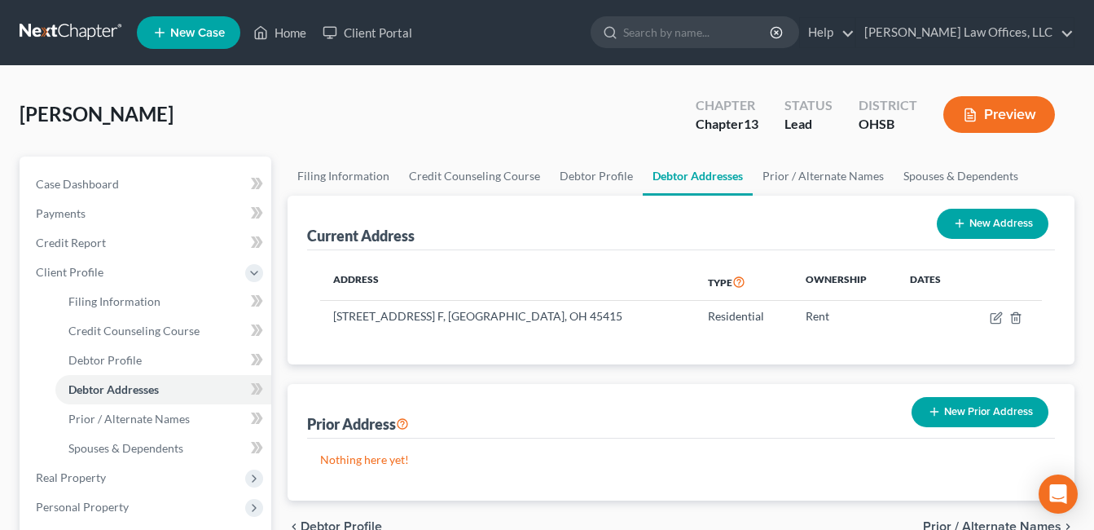
scroll to position [571, 0]
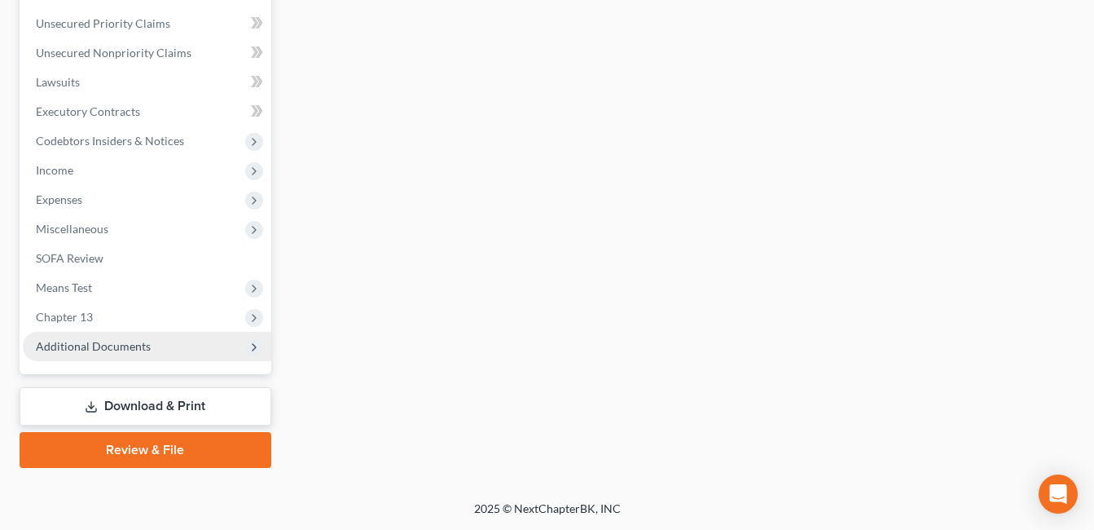
click at [172, 344] on span "Additional Documents" at bounding box center [147, 346] width 249 height 29
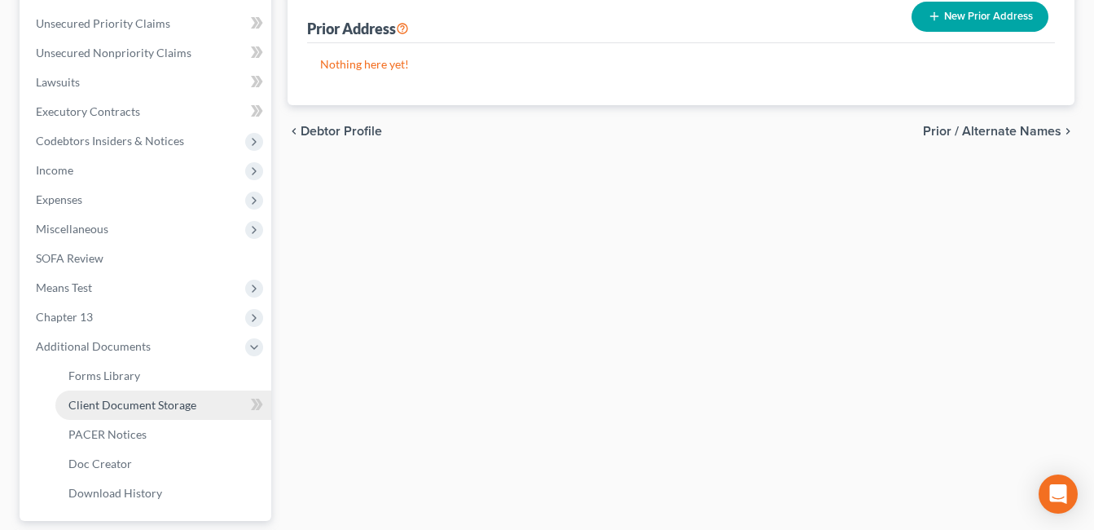
click at [172, 403] on span "Client Document Storage" at bounding box center [132, 405] width 128 height 14
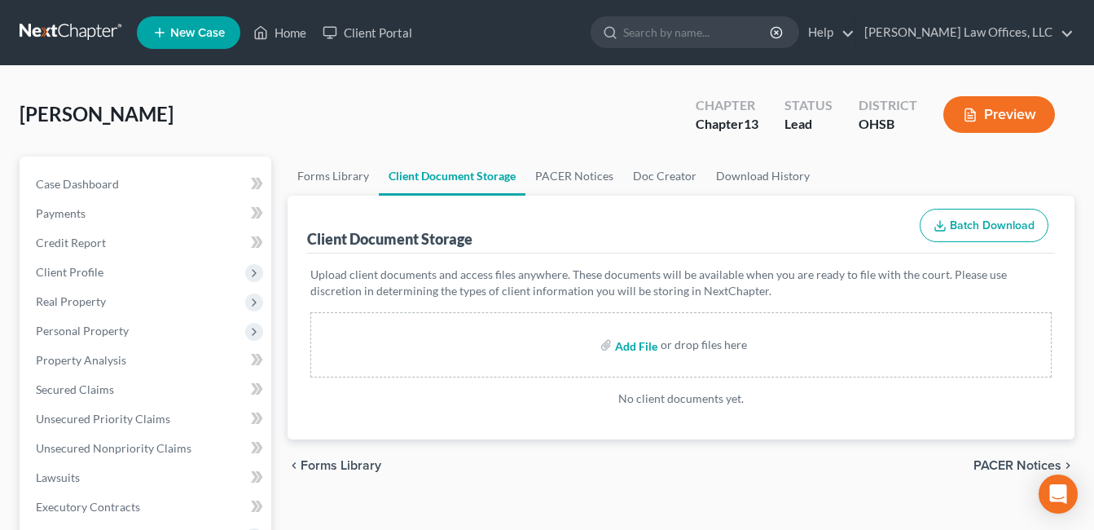
click at [642, 346] on input "file" at bounding box center [634, 344] width 39 height 29
type input "C:\fakepath\Car.Insurance.pdf"
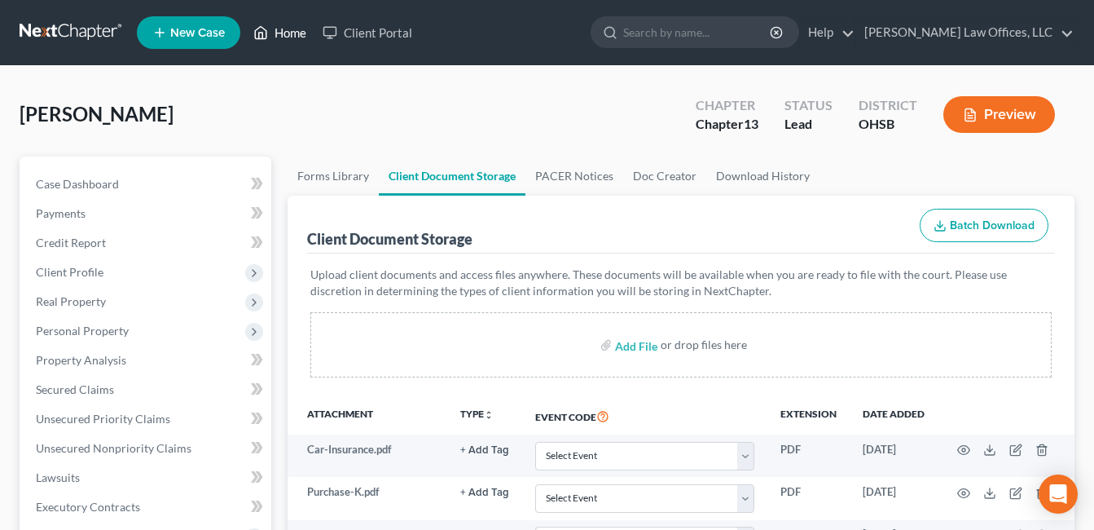
click at [282, 36] on link "Home" at bounding box center [279, 32] width 69 height 29
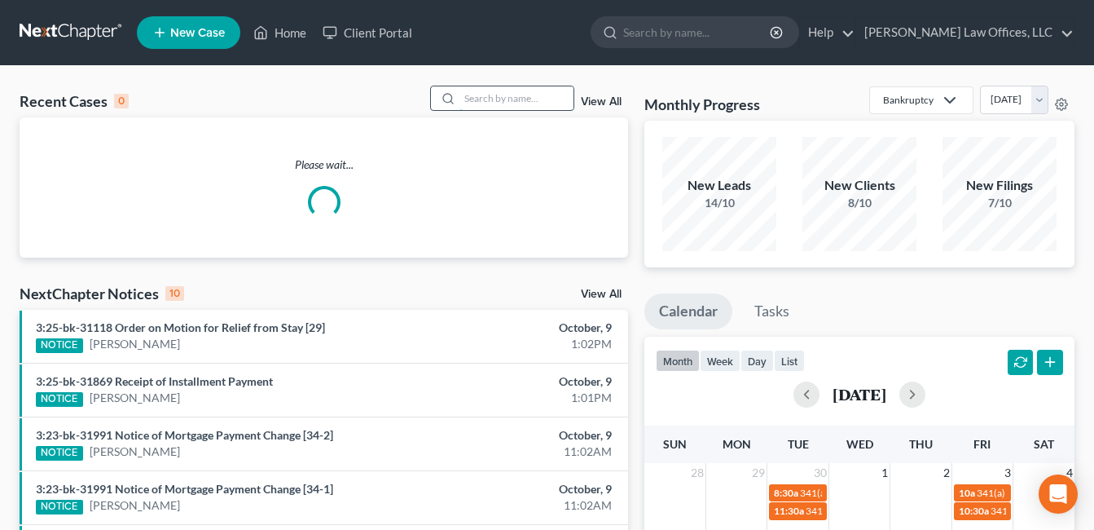
click at [520, 103] on input "search" at bounding box center [517, 98] width 114 height 24
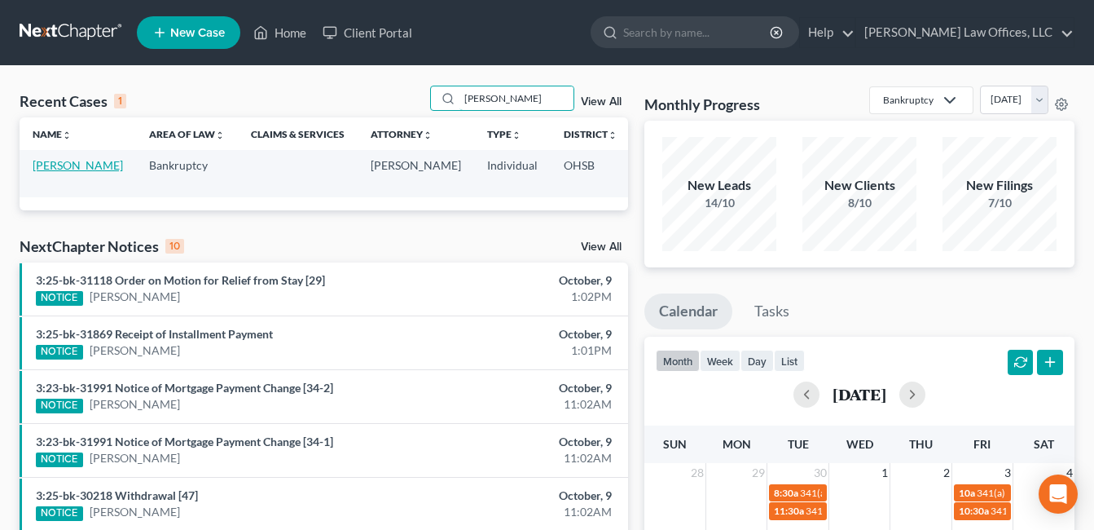
type input "[PERSON_NAME]"
click at [58, 166] on link "[PERSON_NAME]" at bounding box center [78, 165] width 90 height 14
select select "4"
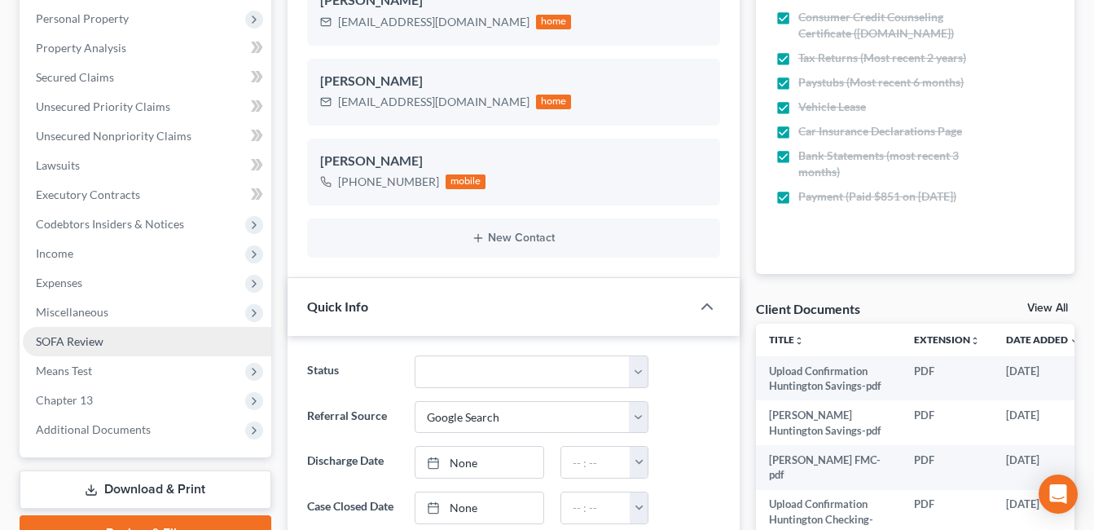
scroll to position [326, 0]
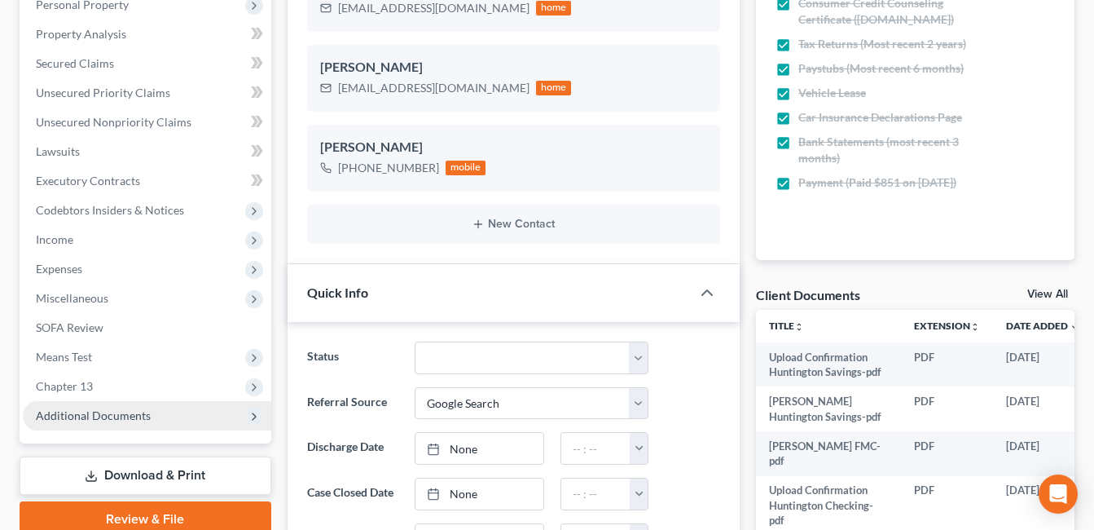
click at [139, 408] on span "Additional Documents" at bounding box center [93, 415] width 115 height 14
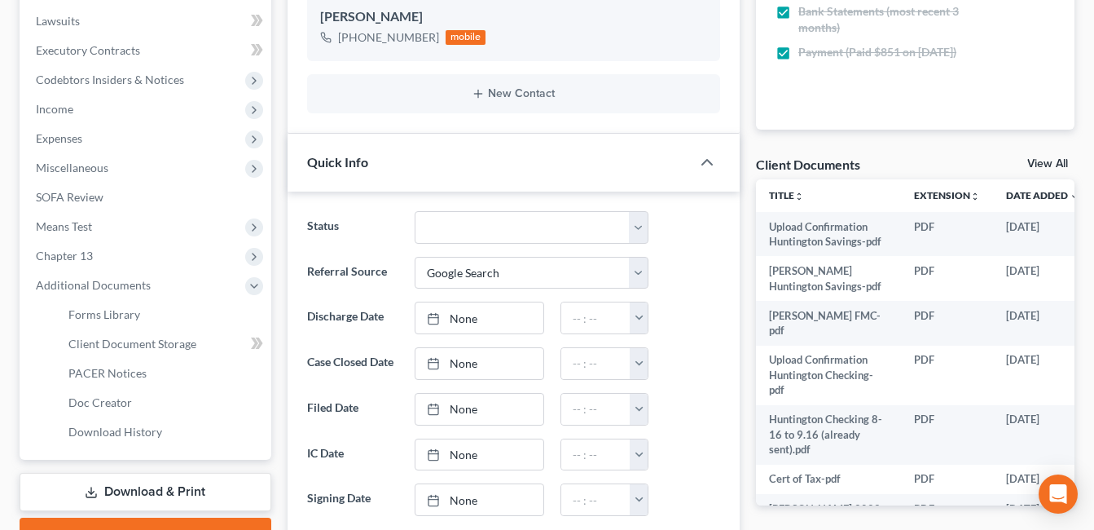
scroll to position [489, 0]
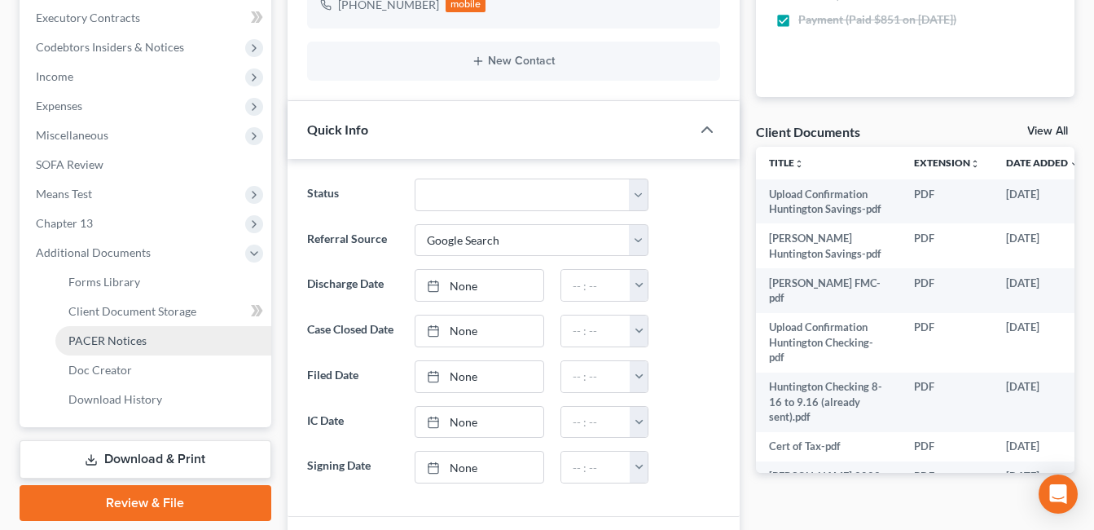
click at [143, 341] on span "PACER Notices" at bounding box center [107, 340] width 78 height 14
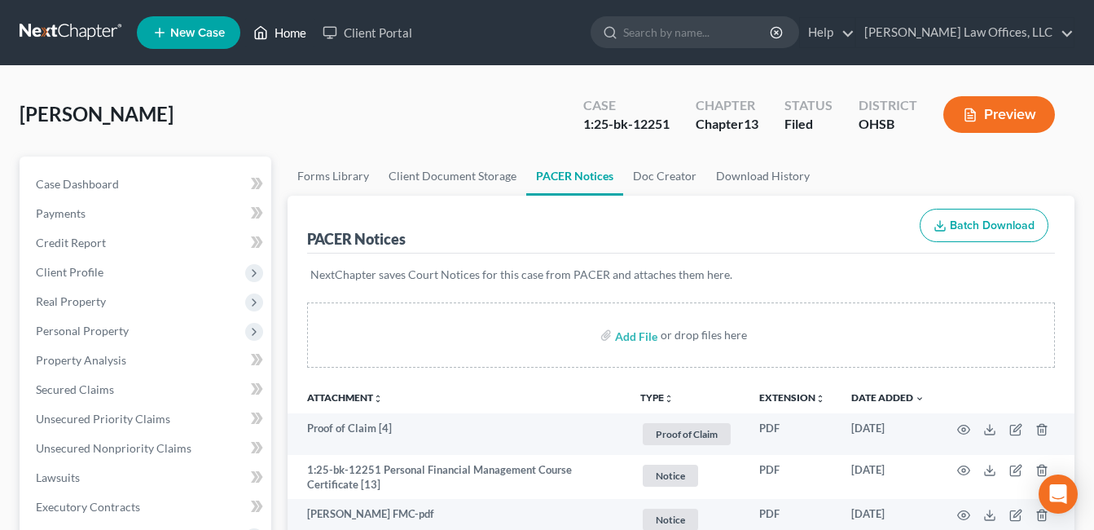
click at [271, 27] on link "Home" at bounding box center [279, 32] width 69 height 29
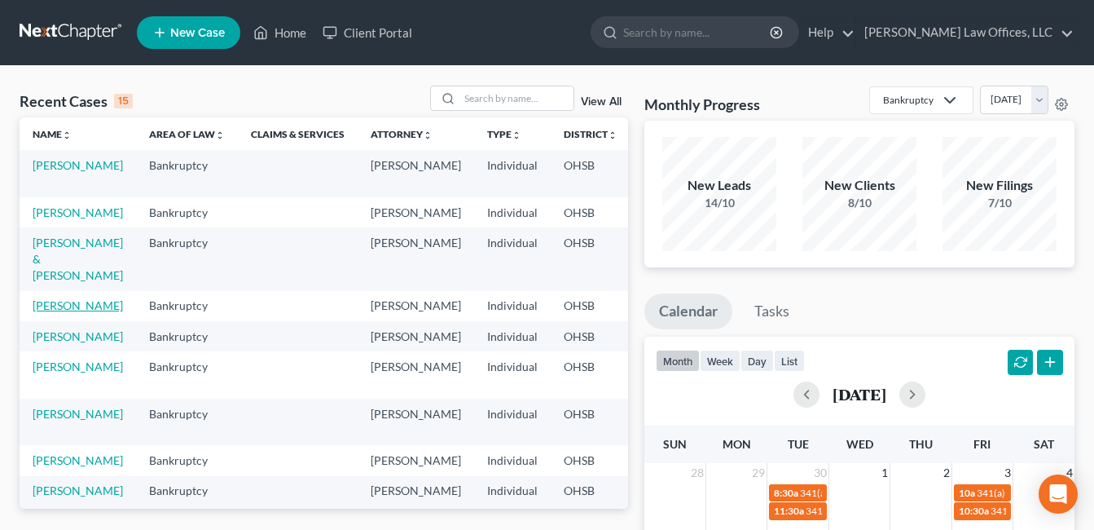
click at [61, 312] on link "[PERSON_NAME]" at bounding box center [78, 305] width 90 height 14
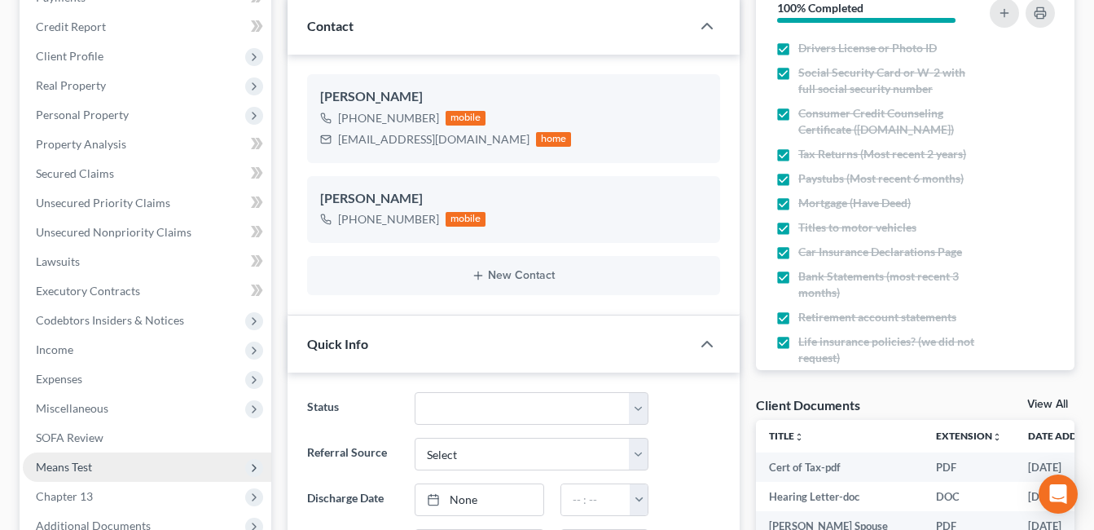
scroll to position [244, 0]
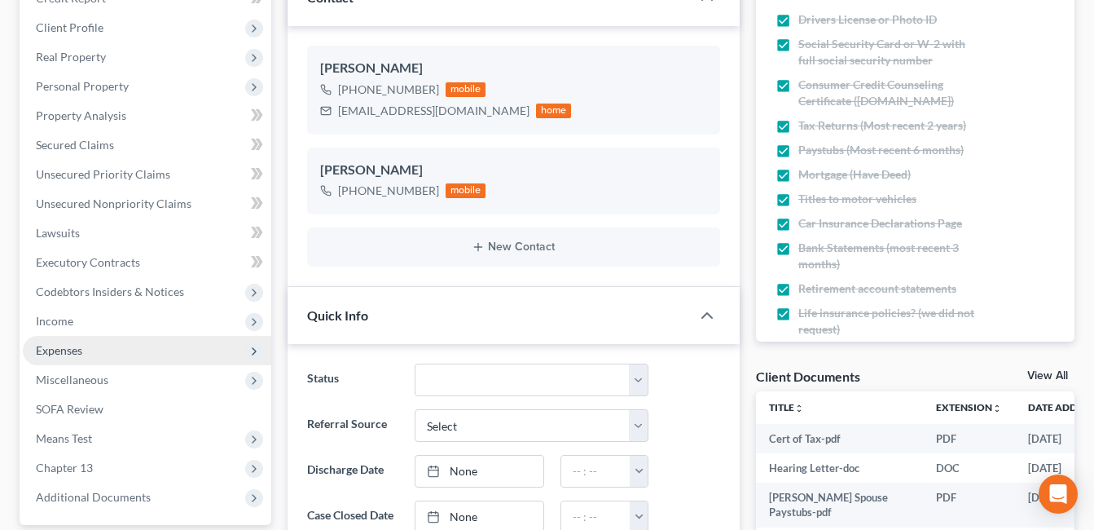
click at [133, 353] on span "Expenses" at bounding box center [147, 350] width 249 height 29
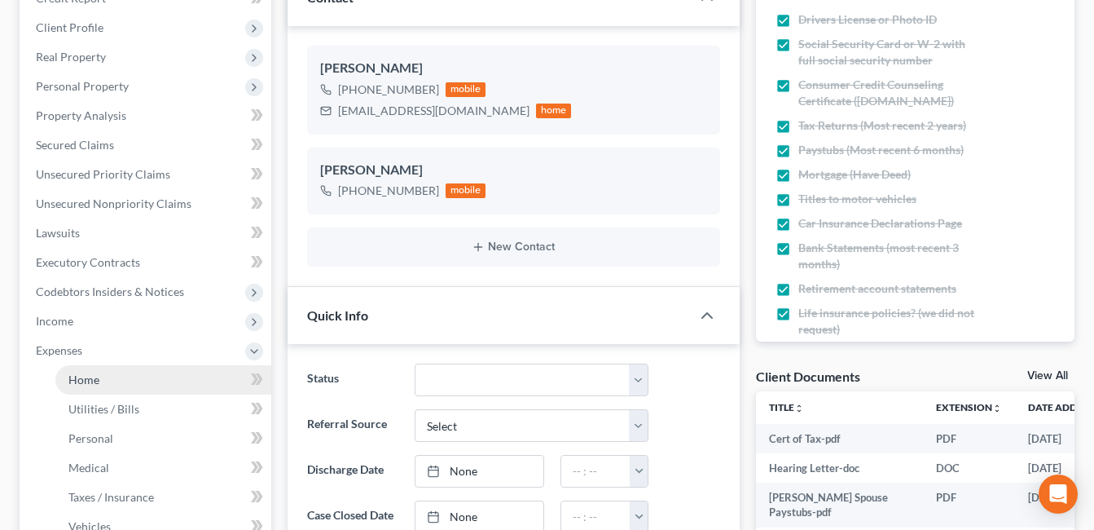
click at [132, 381] on link "Home" at bounding box center [163, 379] width 216 height 29
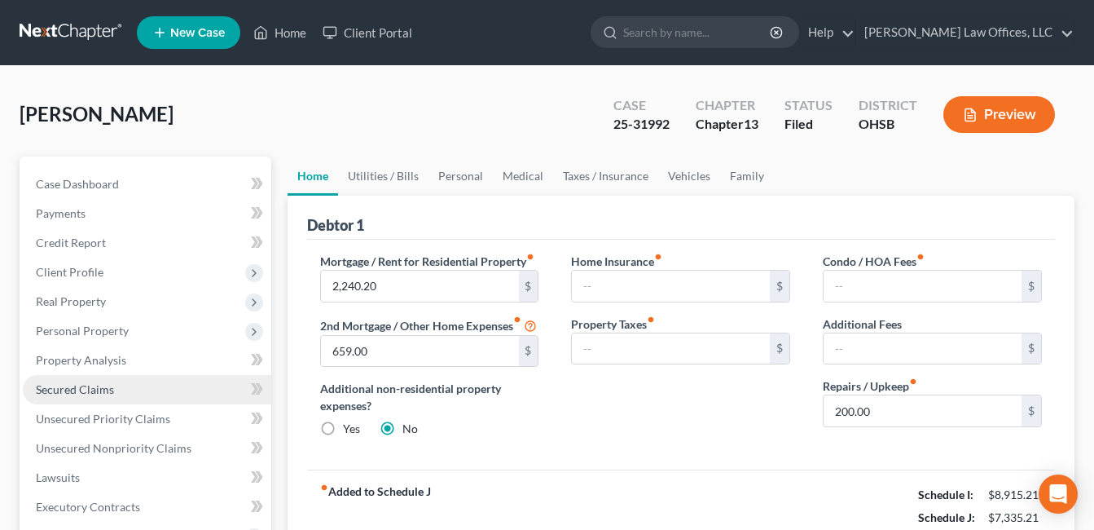
click at [96, 390] on span "Secured Claims" at bounding box center [75, 389] width 78 height 14
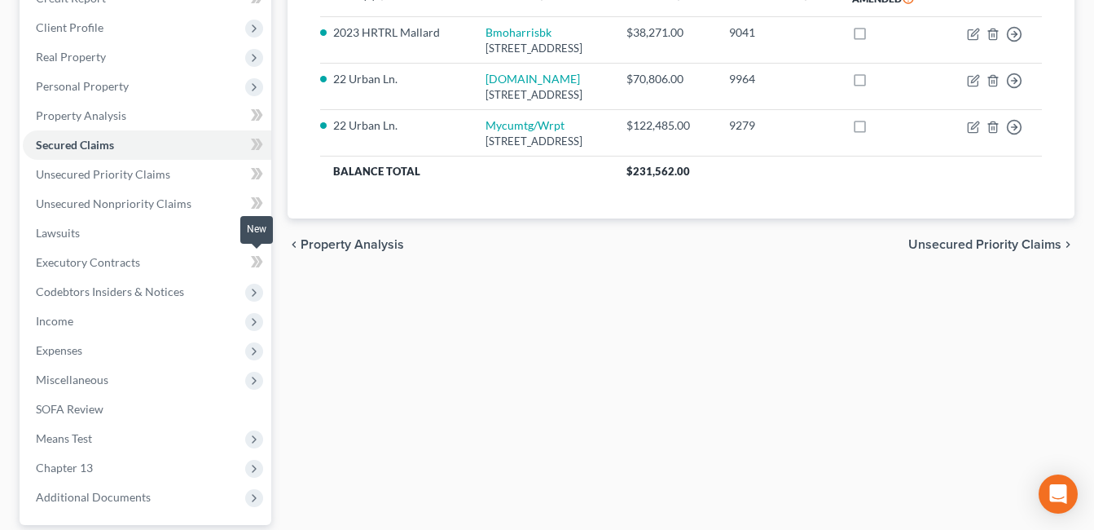
scroll to position [395, 0]
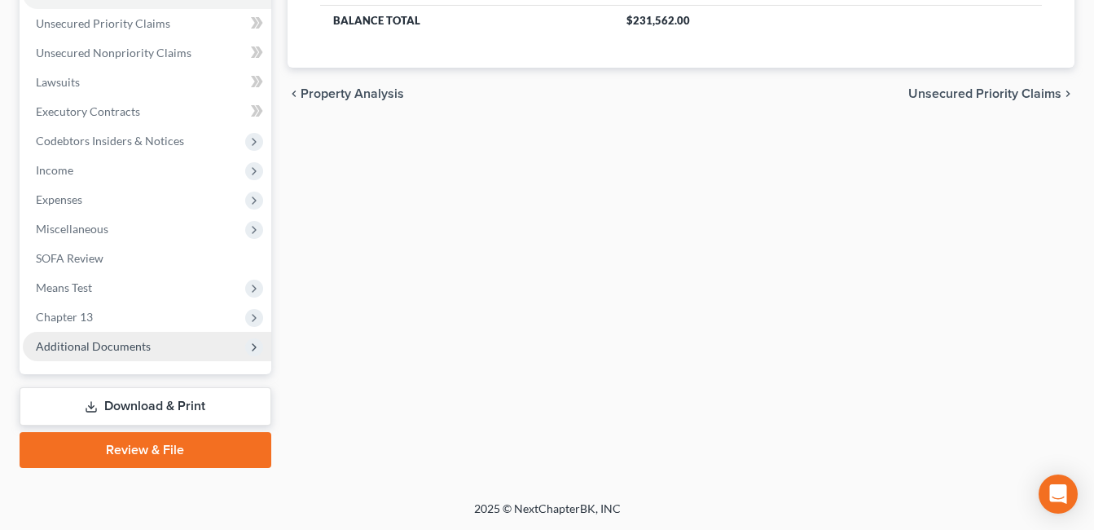
click at [137, 345] on span "Additional Documents" at bounding box center [93, 346] width 115 height 14
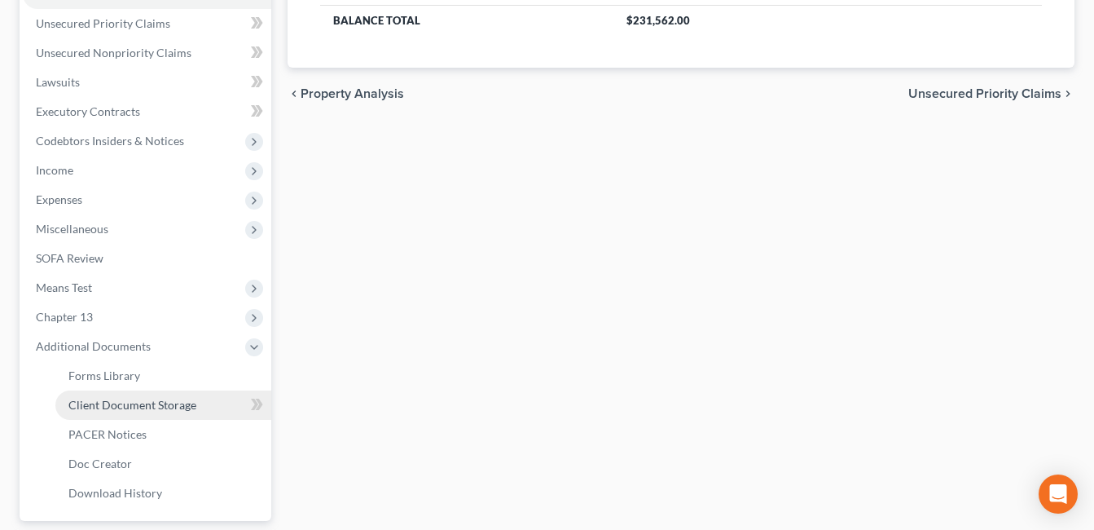
click at [169, 406] on span "Client Document Storage" at bounding box center [132, 405] width 128 height 14
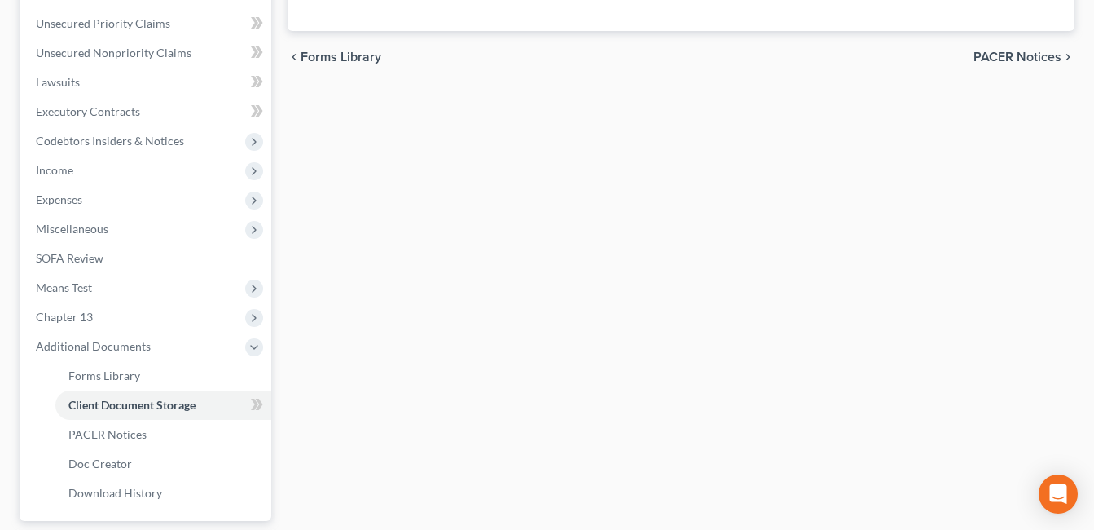
scroll to position [287, 0]
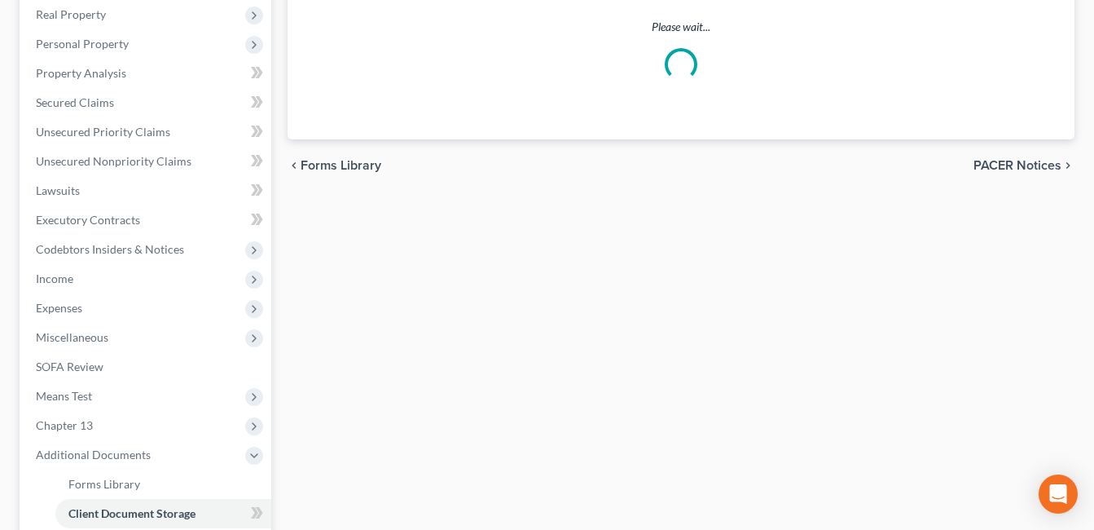
select select "7"
select select "52"
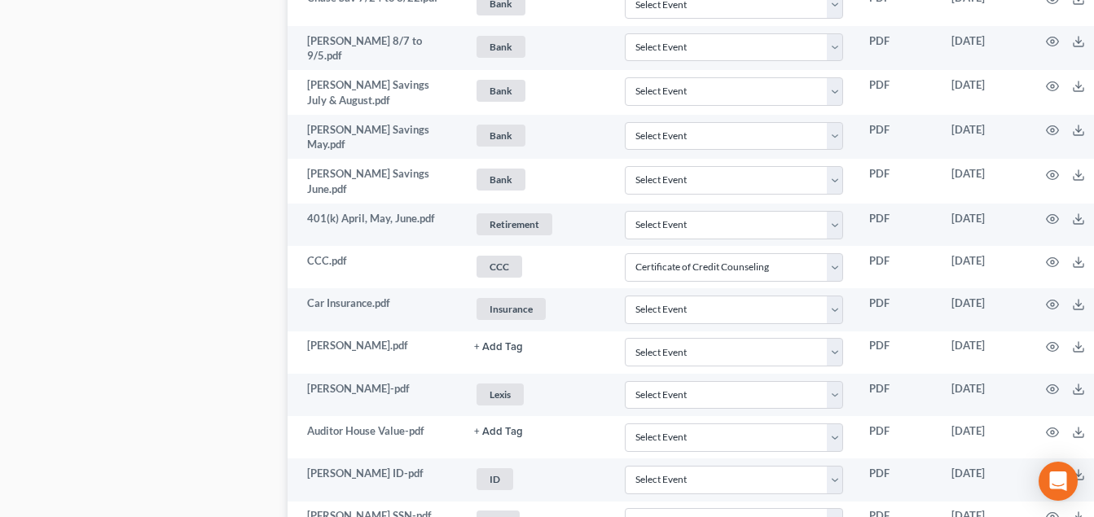
scroll to position [1222, 0]
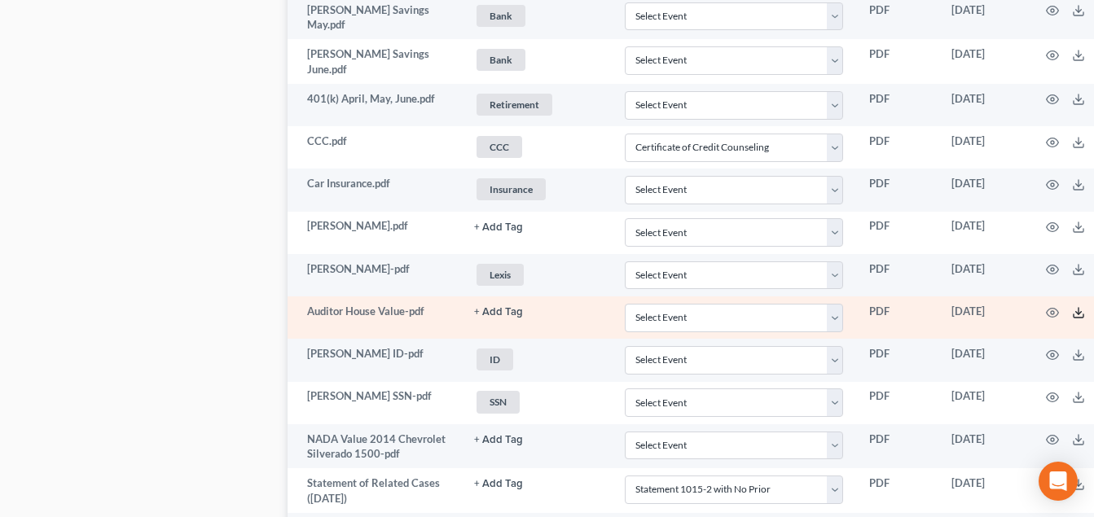
click at [1072, 313] on icon at bounding box center [1078, 312] width 13 height 13
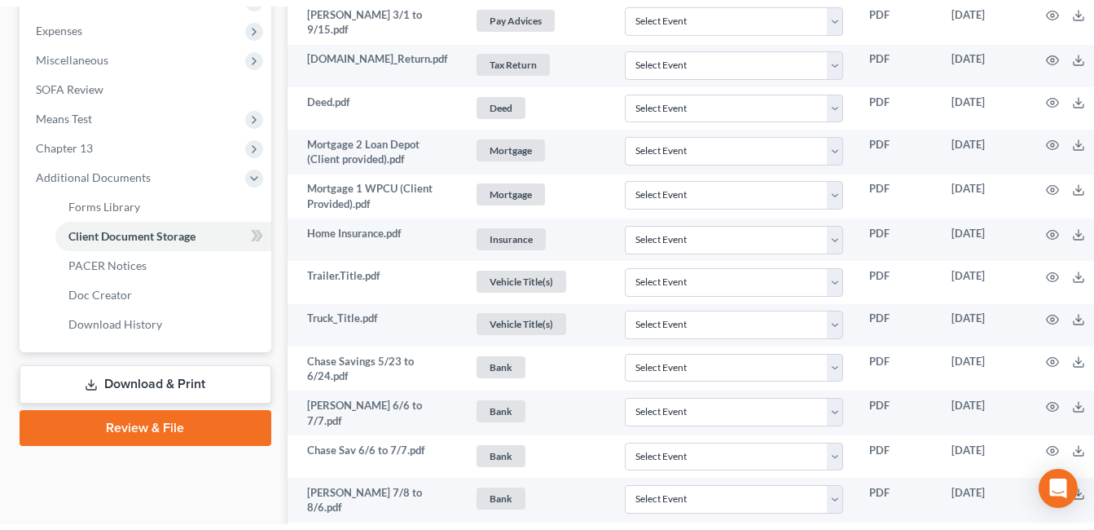
scroll to position [0, 0]
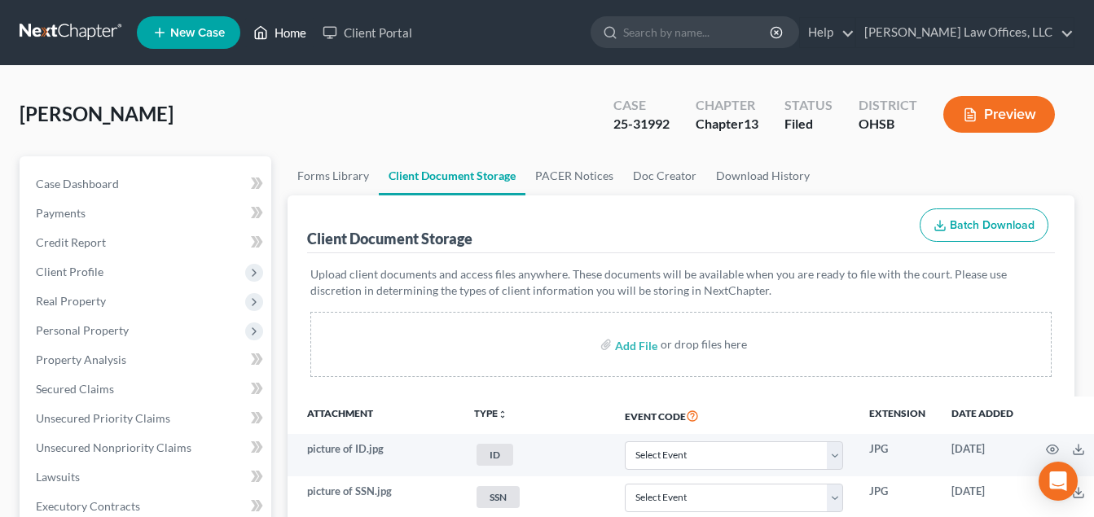
drag, startPoint x: 295, startPoint y: 33, endPoint x: 799, endPoint y: 101, distance: 508.9
click at [295, 33] on link "Home" at bounding box center [279, 32] width 69 height 29
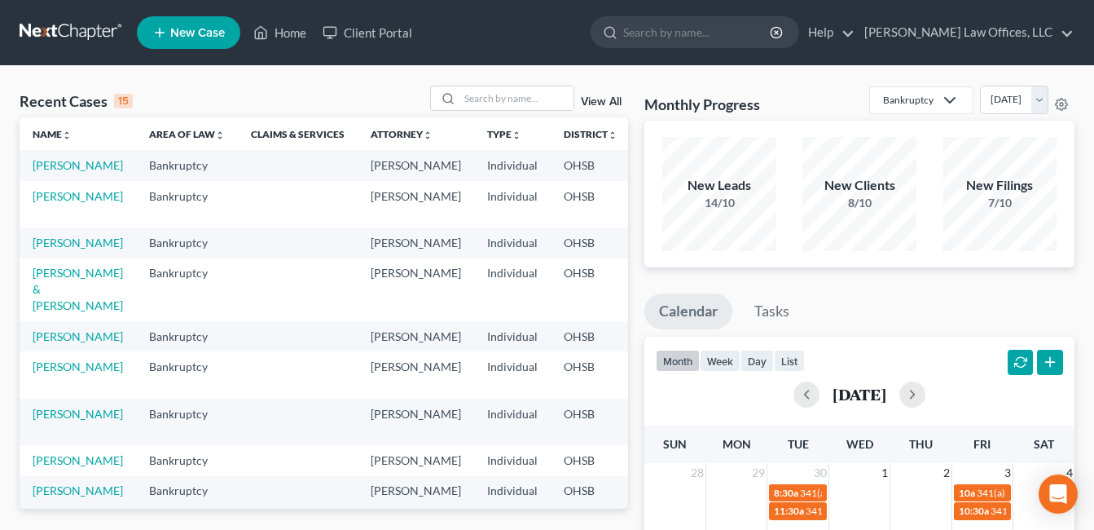
click at [595, 99] on link "View All" at bounding box center [601, 101] width 41 height 11
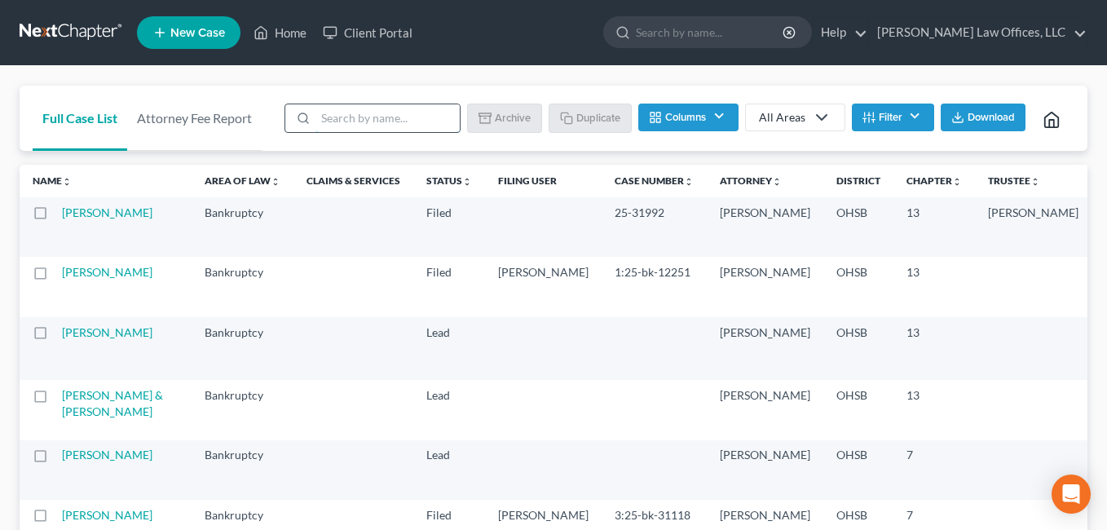
click at [377, 119] on input "search" at bounding box center [387, 118] width 144 height 28
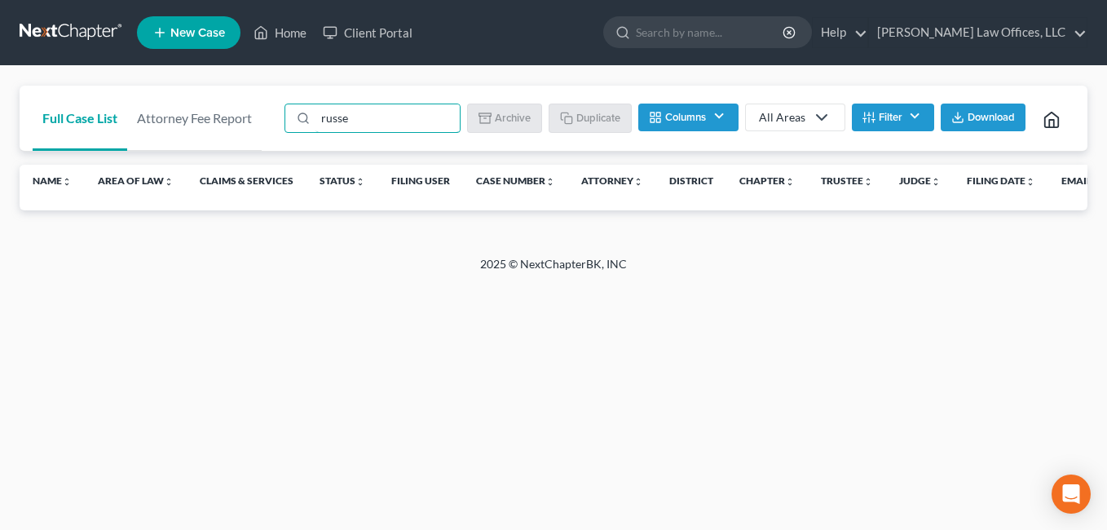
type input "russe"
click at [910, 109] on button "Filter" at bounding box center [892, 117] width 82 height 28
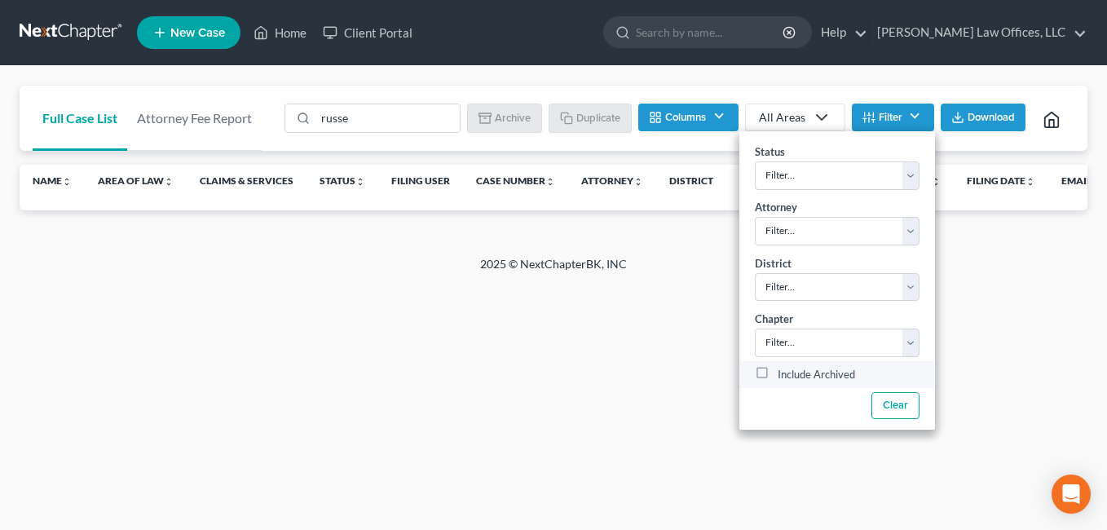
click at [777, 375] on label "Include Archived" at bounding box center [815, 375] width 77 height 20
click at [784, 375] on input "Include Archived" at bounding box center [789, 370] width 11 height 11
checkbox input "true"
click at [398, 118] on input "russe" at bounding box center [387, 118] width 144 height 28
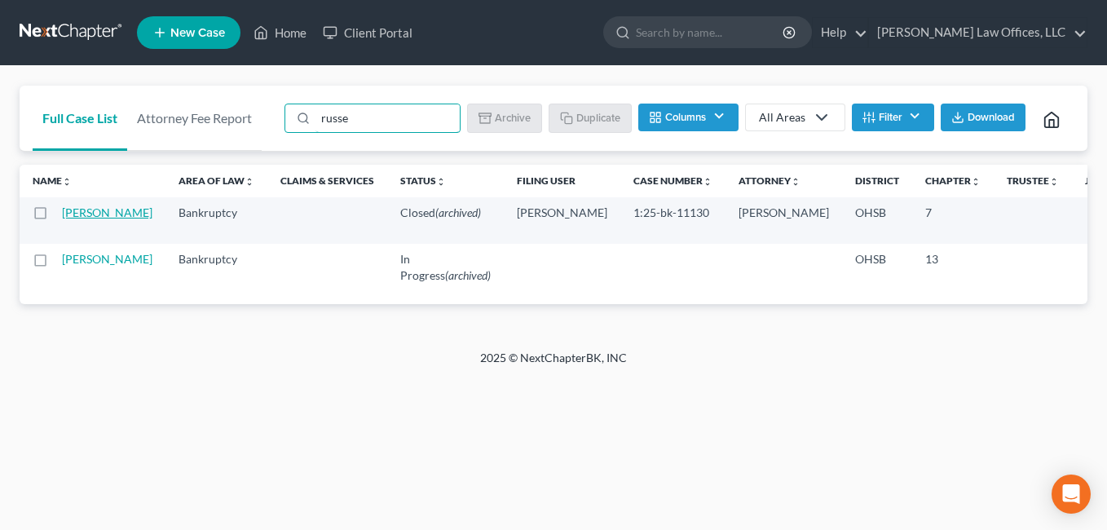
click at [77, 213] on link "[PERSON_NAME]" at bounding box center [107, 212] width 90 height 14
select select "3"
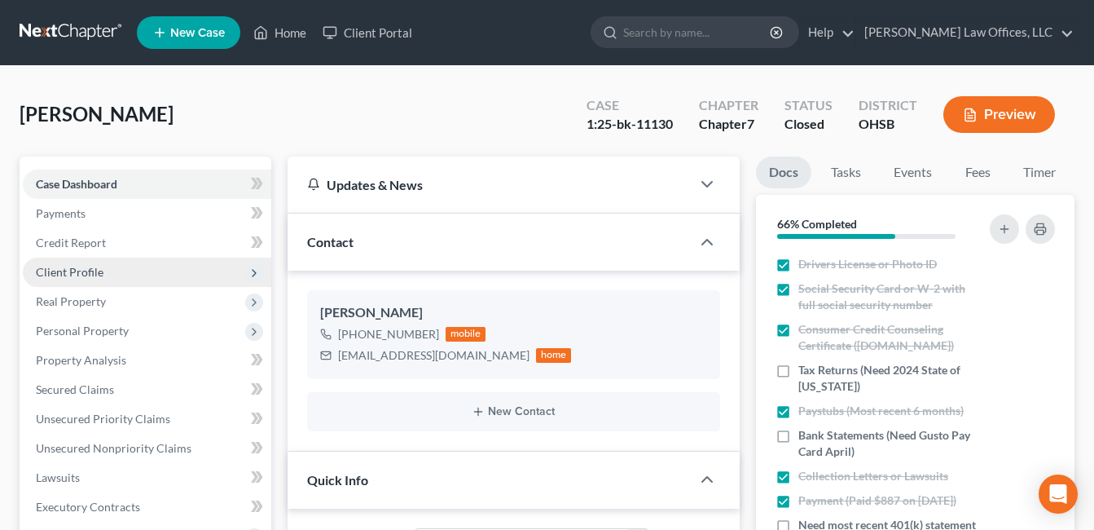
click at [87, 277] on span "Client Profile" at bounding box center [70, 272] width 68 height 14
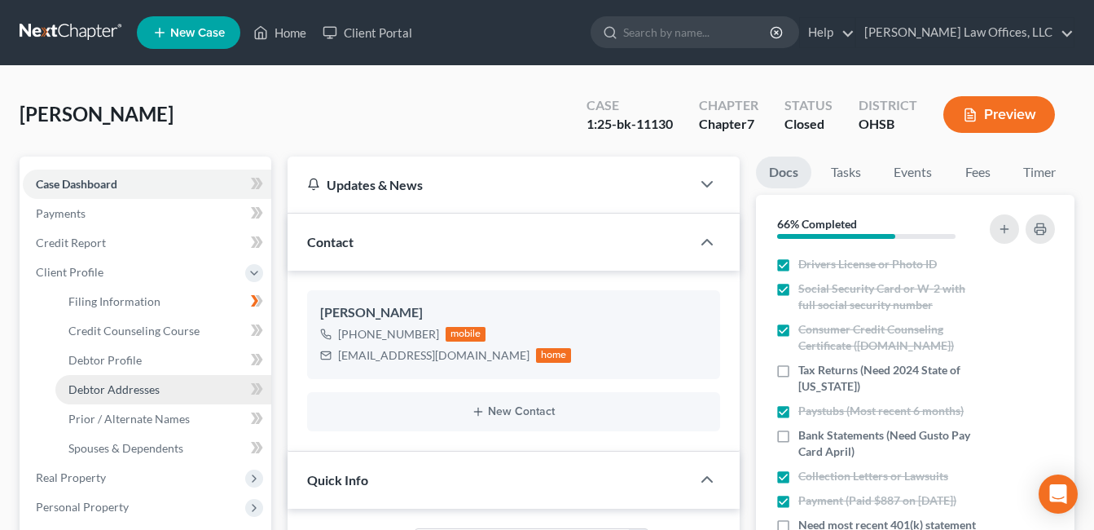
click at [139, 394] on span "Debtor Addresses" at bounding box center [113, 389] width 91 height 14
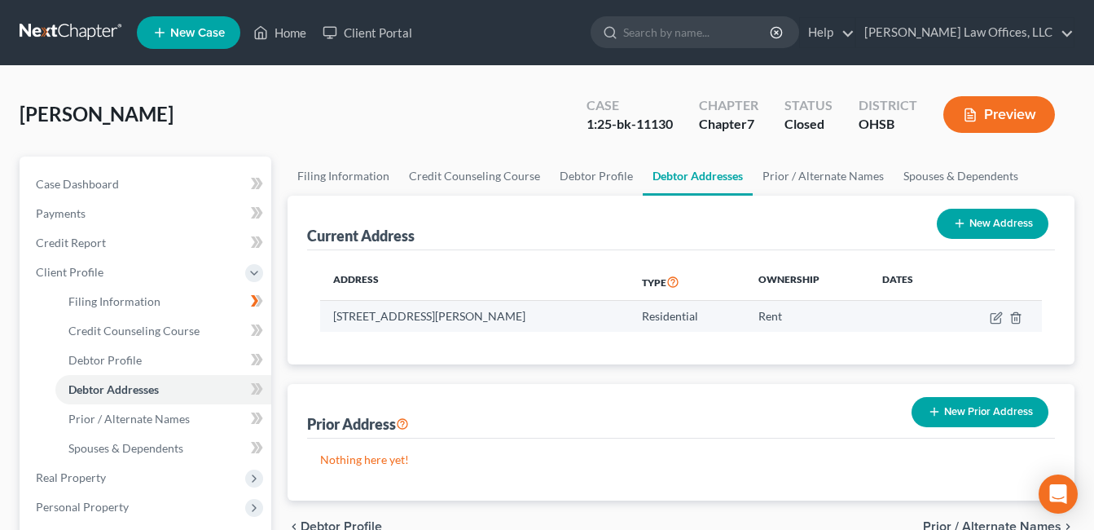
drag, startPoint x: 488, startPoint y: 315, endPoint x: 332, endPoint y: 322, distance: 156.6
click at [332, 322] on td "[STREET_ADDRESS][PERSON_NAME]" at bounding box center [474, 316] width 309 height 31
drag, startPoint x: 332, startPoint y: 323, endPoint x: 353, endPoint y: 321, distance: 21.2
copy td "[STREET_ADDRESS][PERSON_NAME]"
click at [293, 27] on link "Home" at bounding box center [279, 32] width 69 height 29
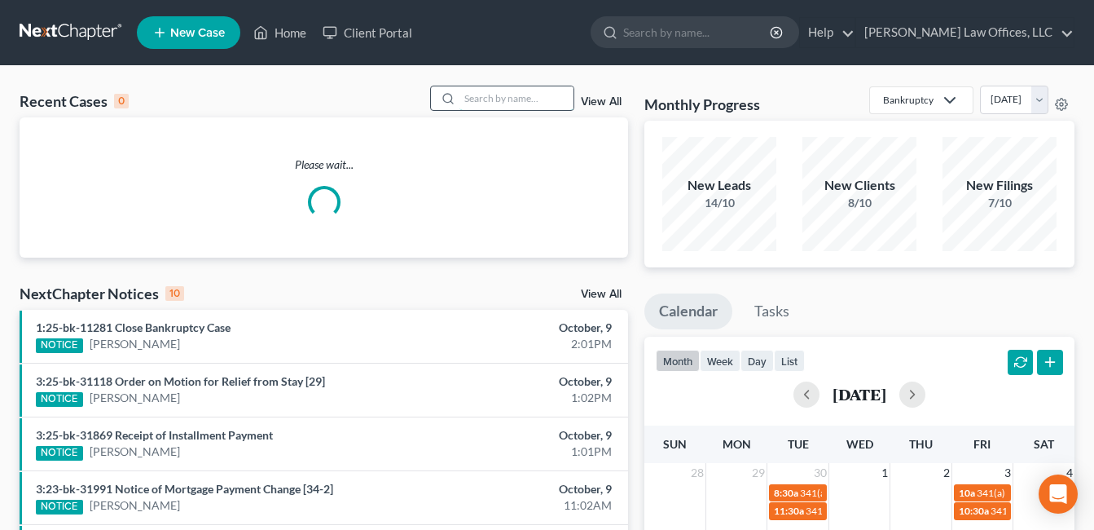
click at [491, 99] on input "search" at bounding box center [517, 98] width 114 height 24
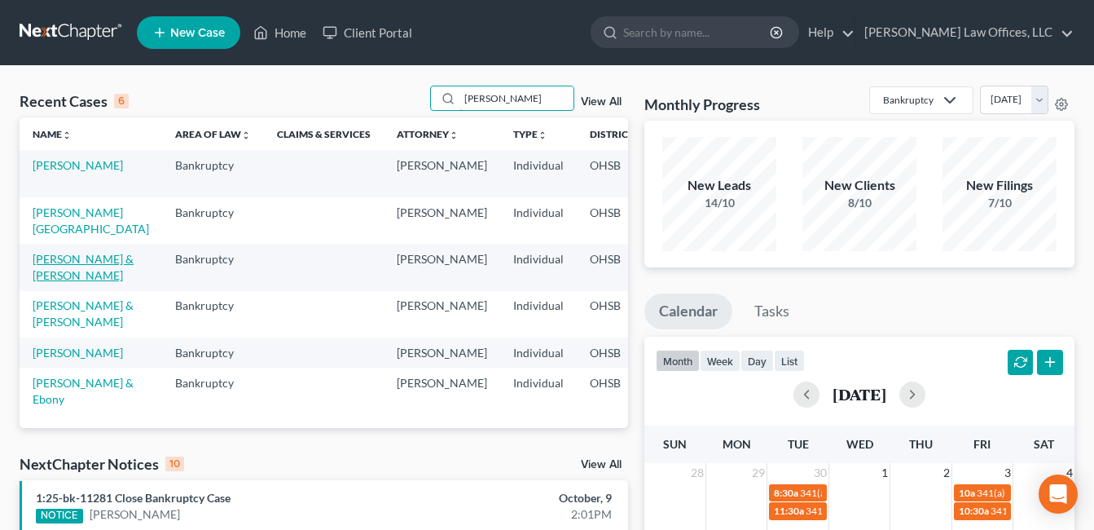
type input "[PERSON_NAME]"
click at [70, 256] on link "[PERSON_NAME] & [PERSON_NAME]" at bounding box center [83, 267] width 101 height 30
select select "0"
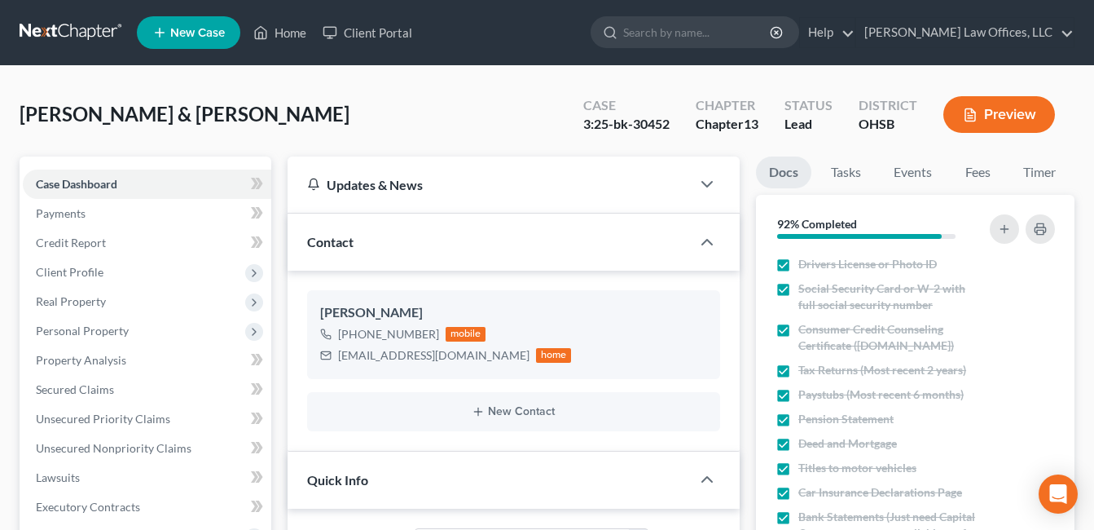
scroll to position [326, 0]
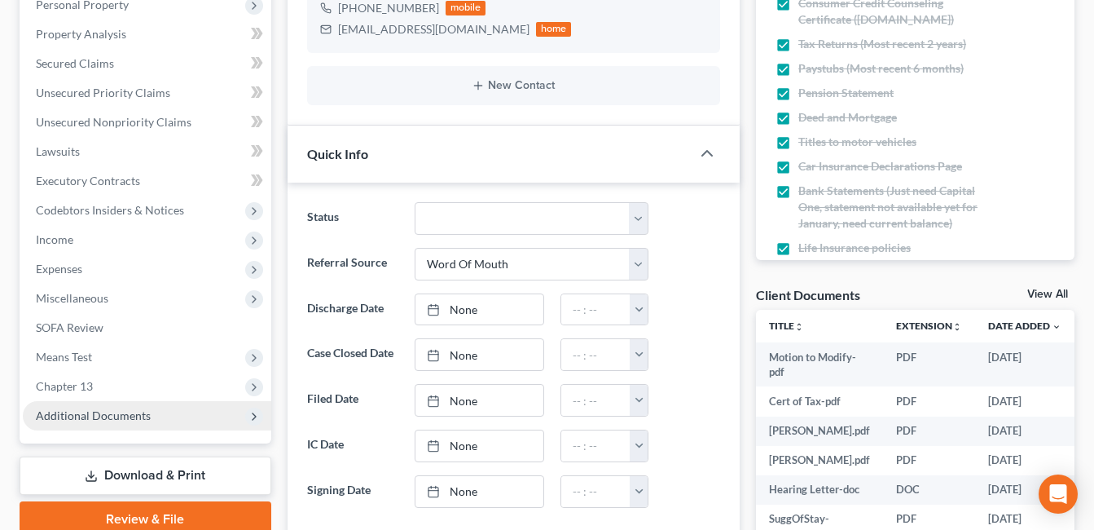
click at [106, 411] on span "Additional Documents" at bounding box center [93, 415] width 115 height 14
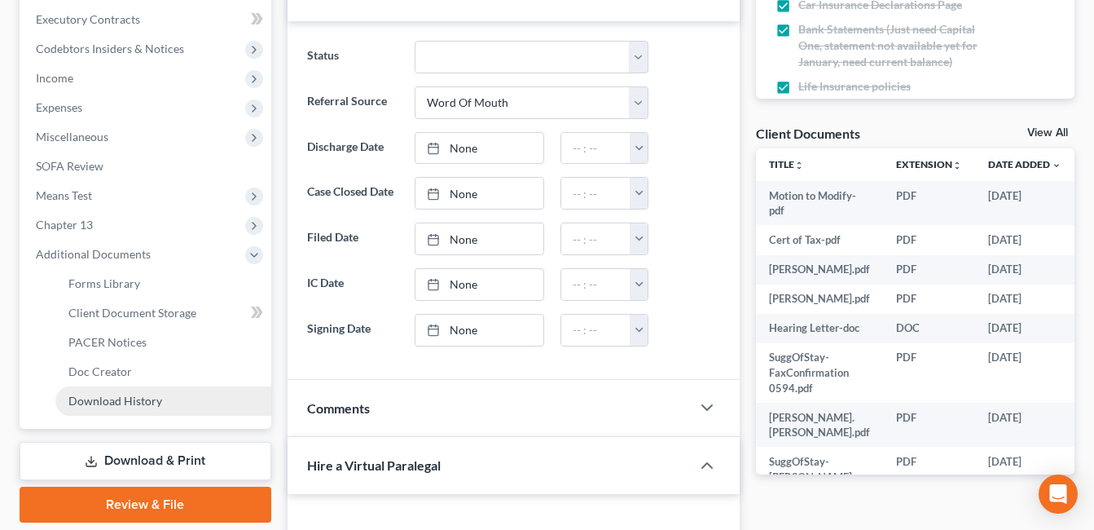
scroll to position [489, 0]
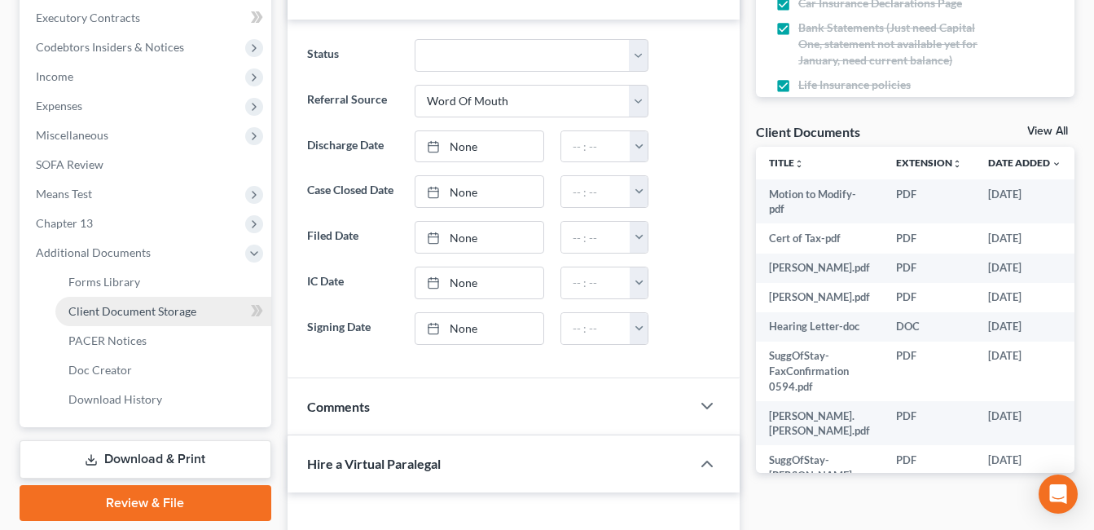
click at [142, 316] on span "Client Document Storage" at bounding box center [132, 311] width 128 height 14
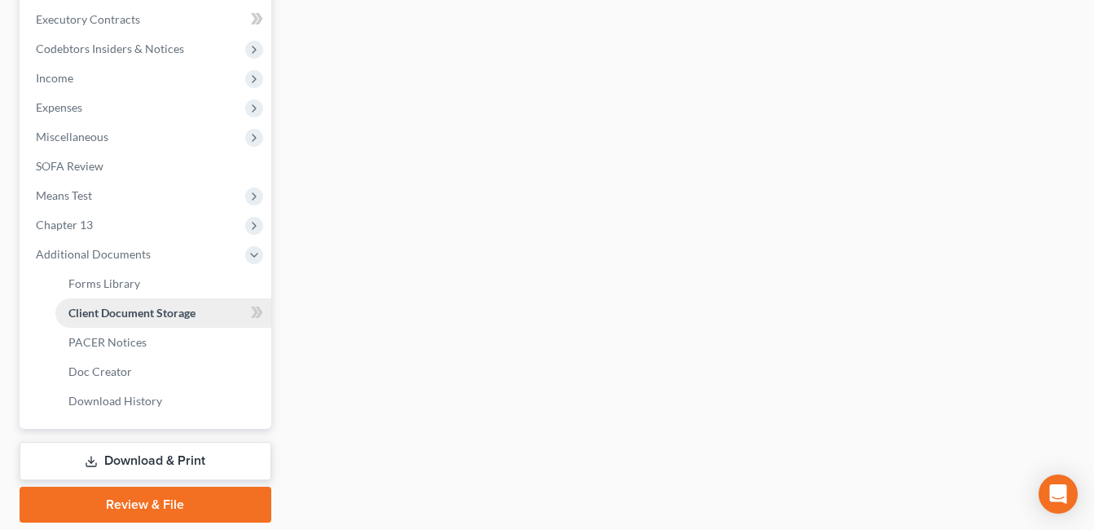
scroll to position [406, 0]
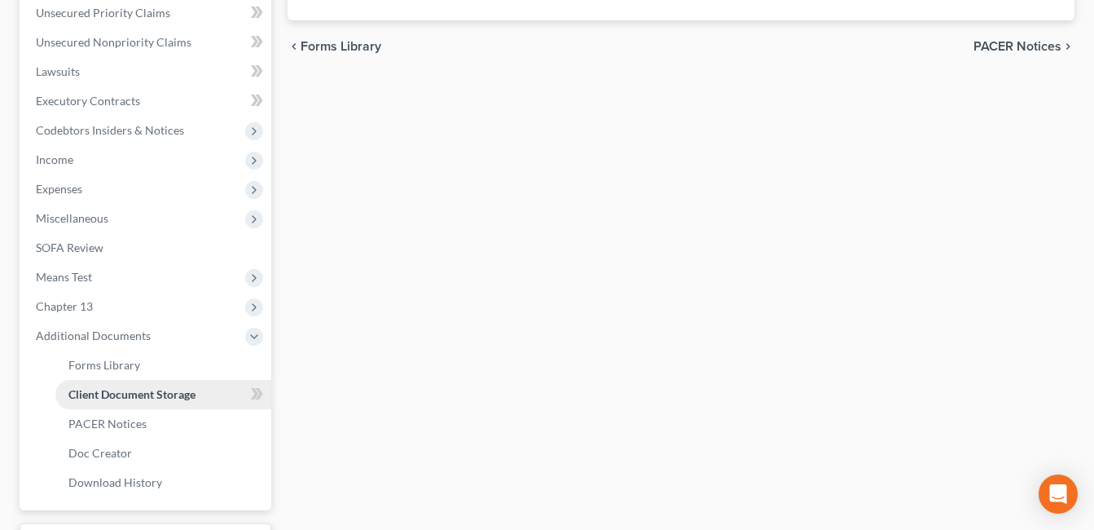
select select "7"
select select "52"
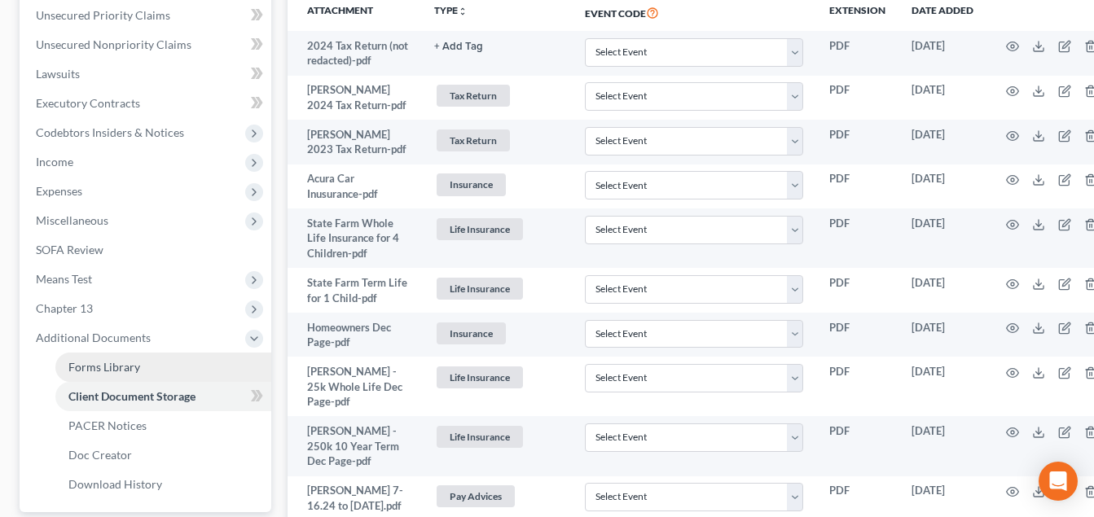
scroll to position [407, 0]
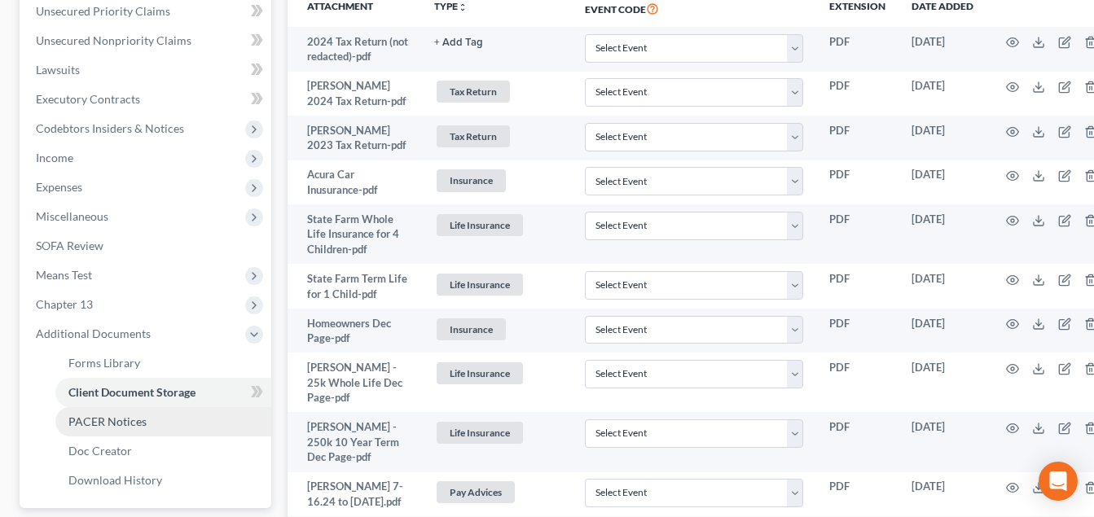
click at [142, 420] on span "PACER Notices" at bounding box center [107, 422] width 78 height 14
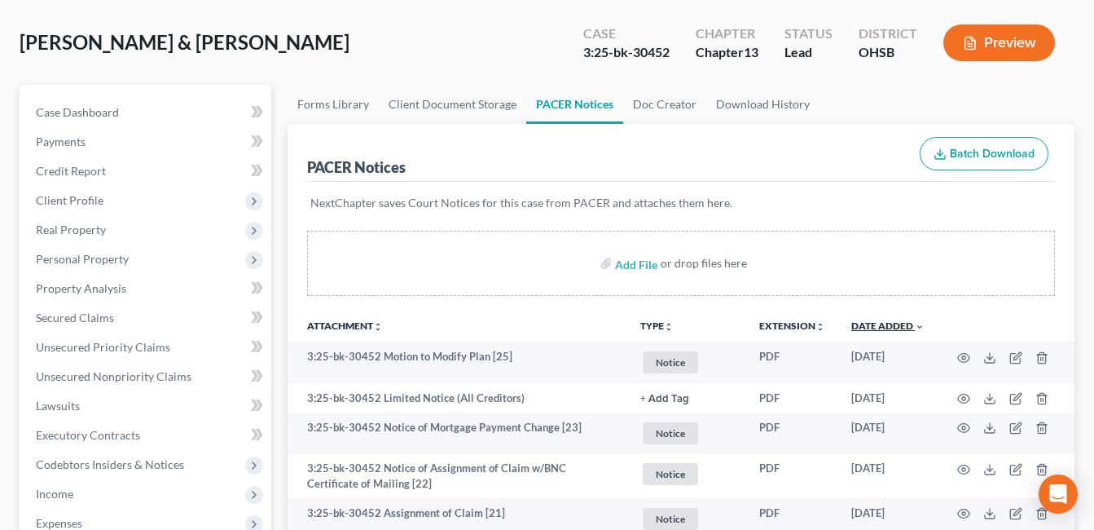
scroll to position [81, 0]
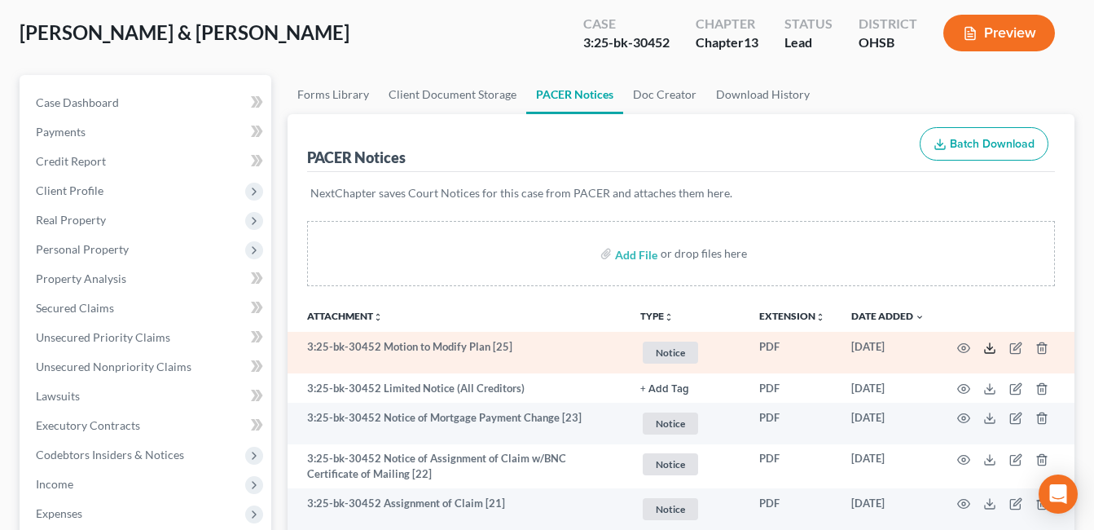
click at [985, 349] on icon at bounding box center [989, 347] width 13 height 13
